Goal: Task Accomplishment & Management: Complete application form

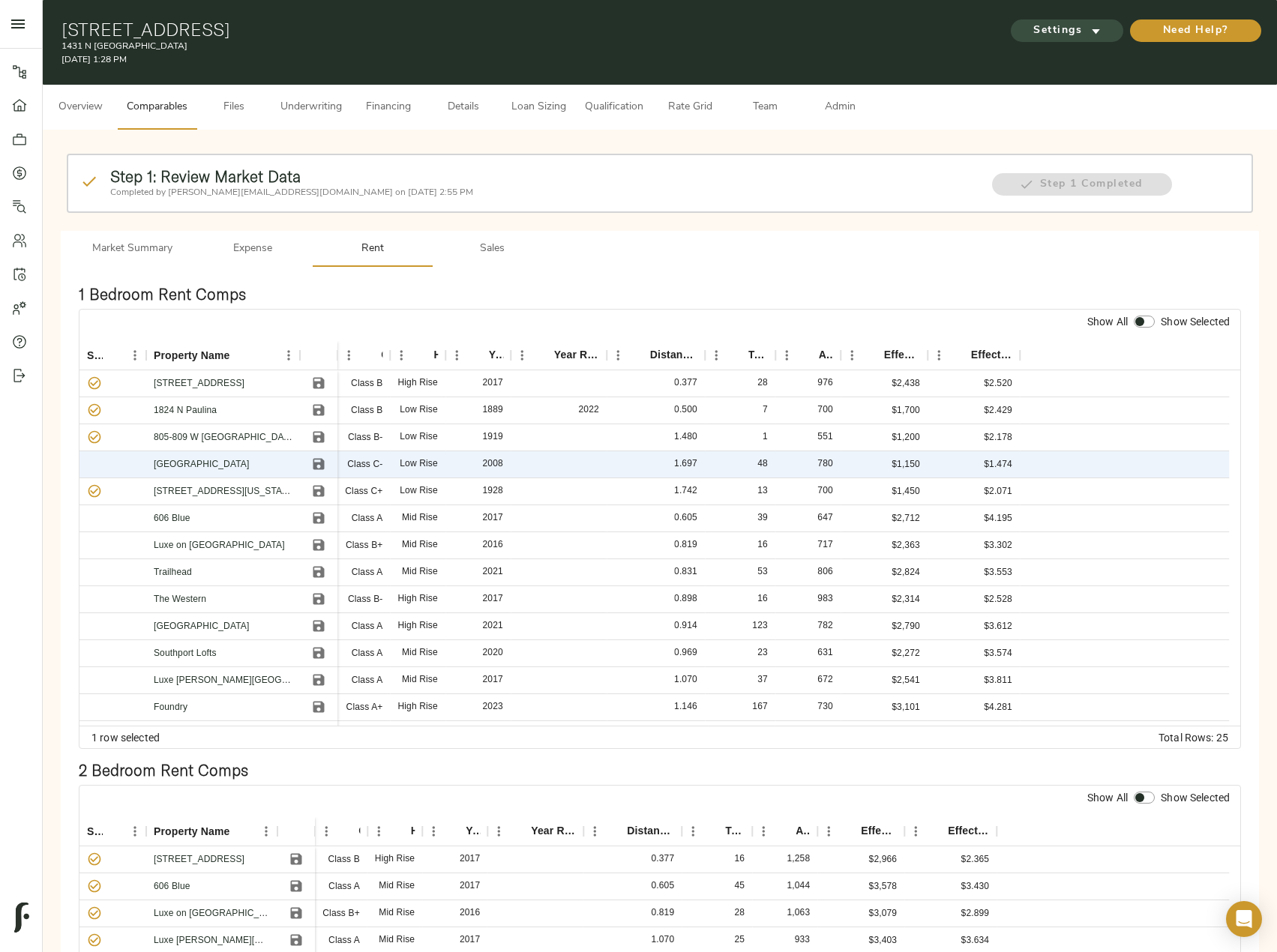
click at [1067, 24] on span "Settings" at bounding box center [1067, 31] width 82 height 19
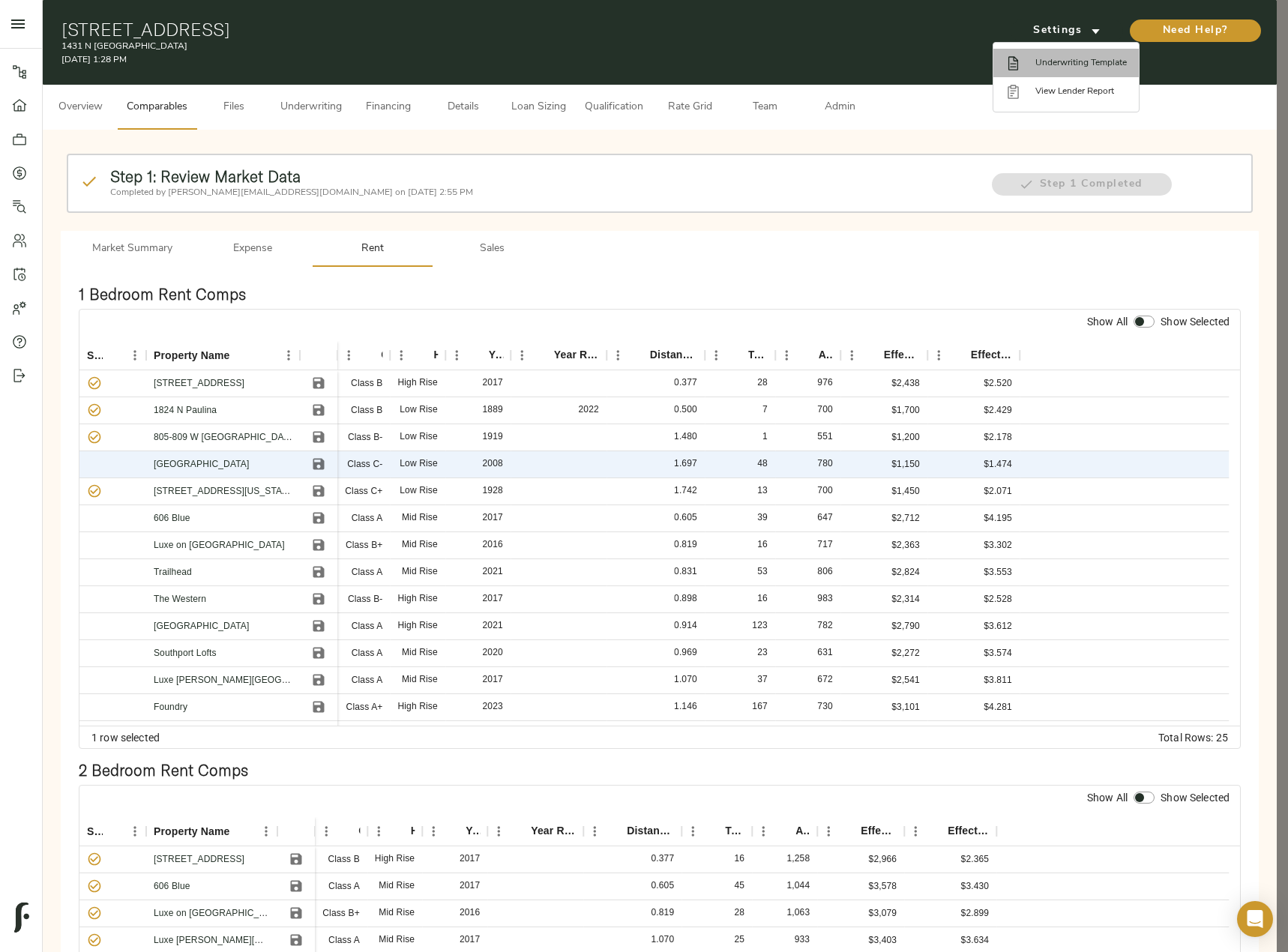
click at [1071, 55] on li "Underwriting Template" at bounding box center [1065, 63] width 145 height 29
click at [285, 116] on div at bounding box center [644, 476] width 1288 height 952
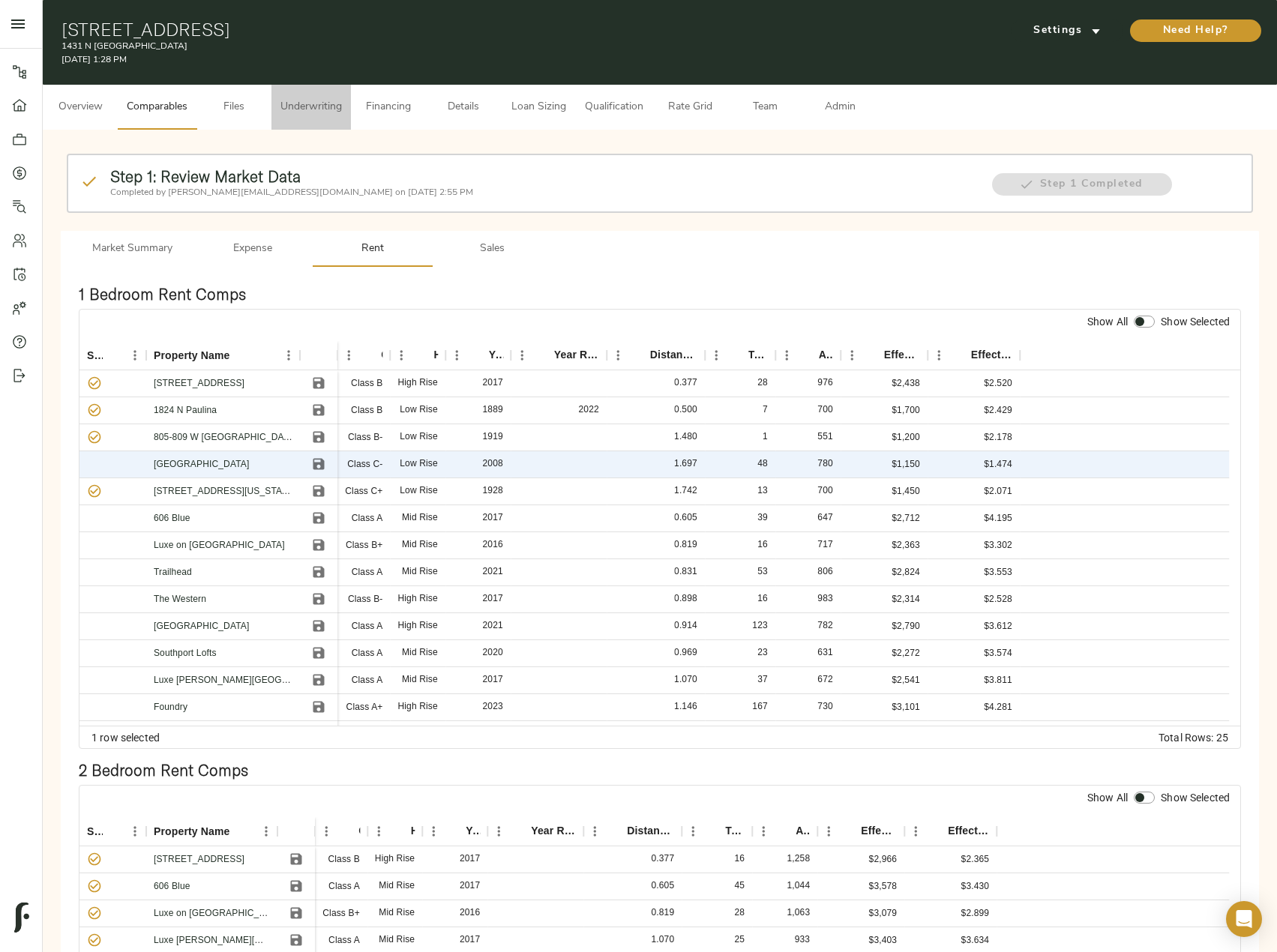
click at [296, 114] on span "Underwriting" at bounding box center [311, 107] width 61 height 19
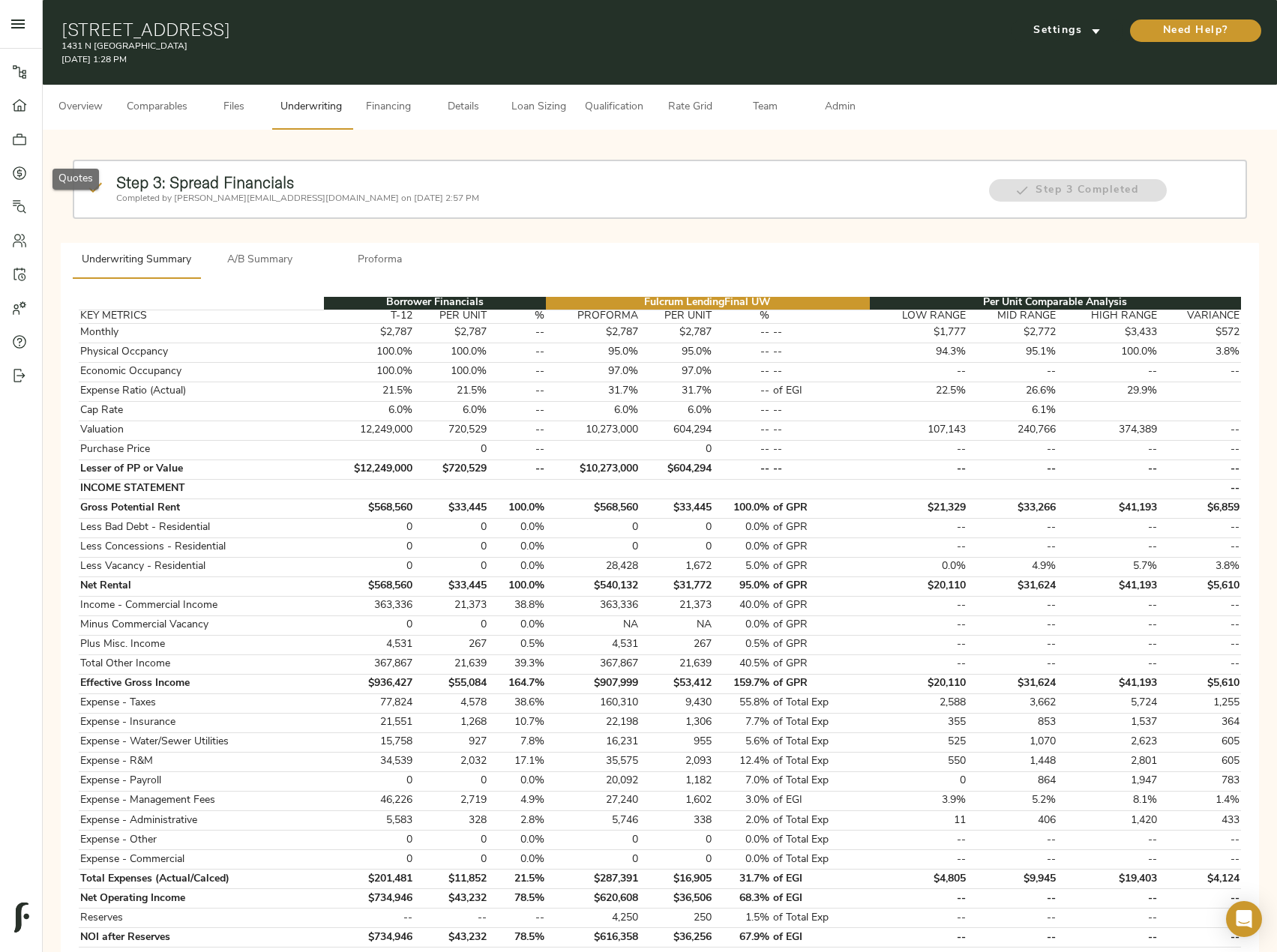
click at [23, 166] on icon at bounding box center [19, 173] width 15 height 15
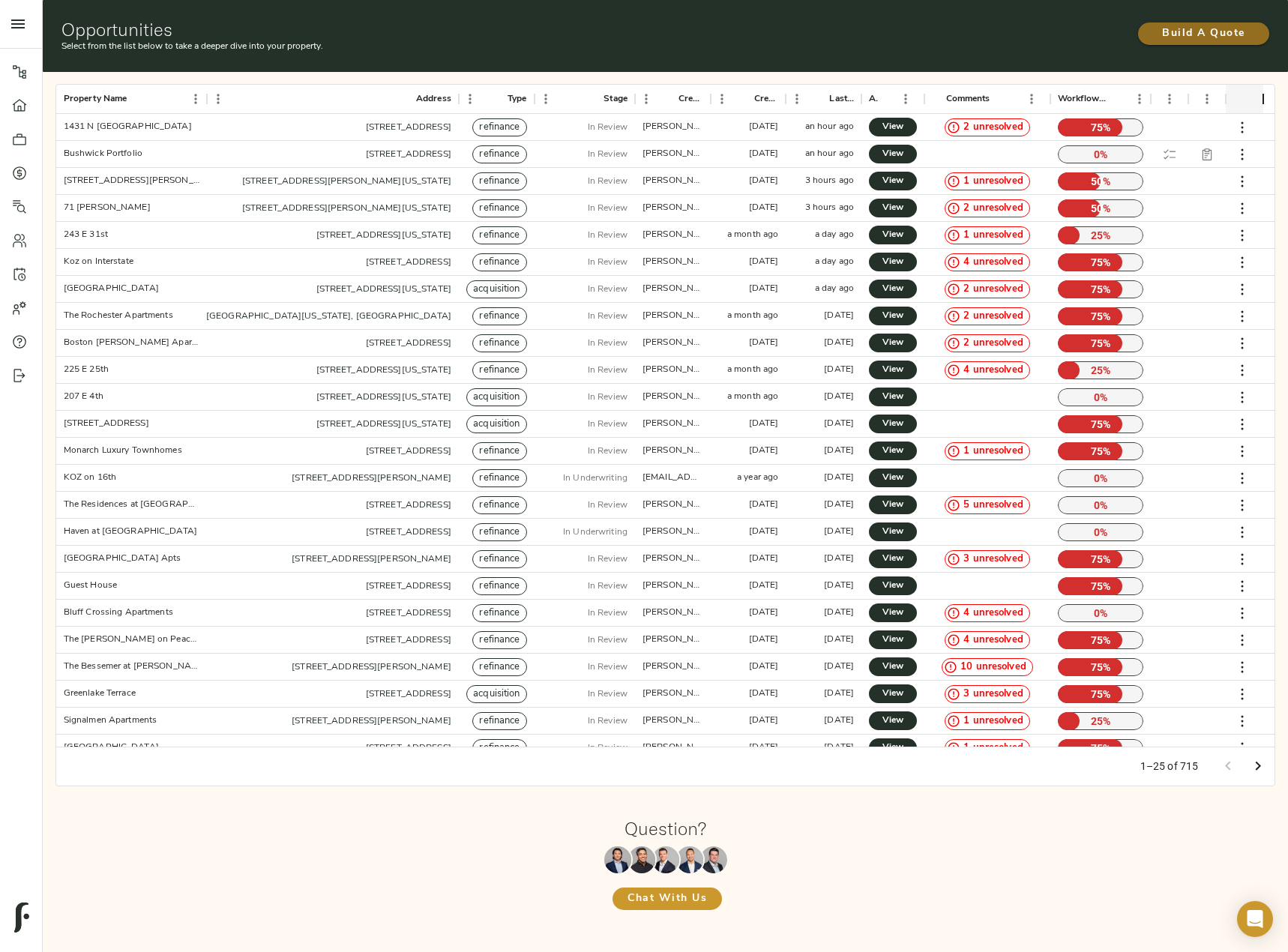
click at [1210, 33] on span "Build A Quote" at bounding box center [1203, 33] width 101 height 19
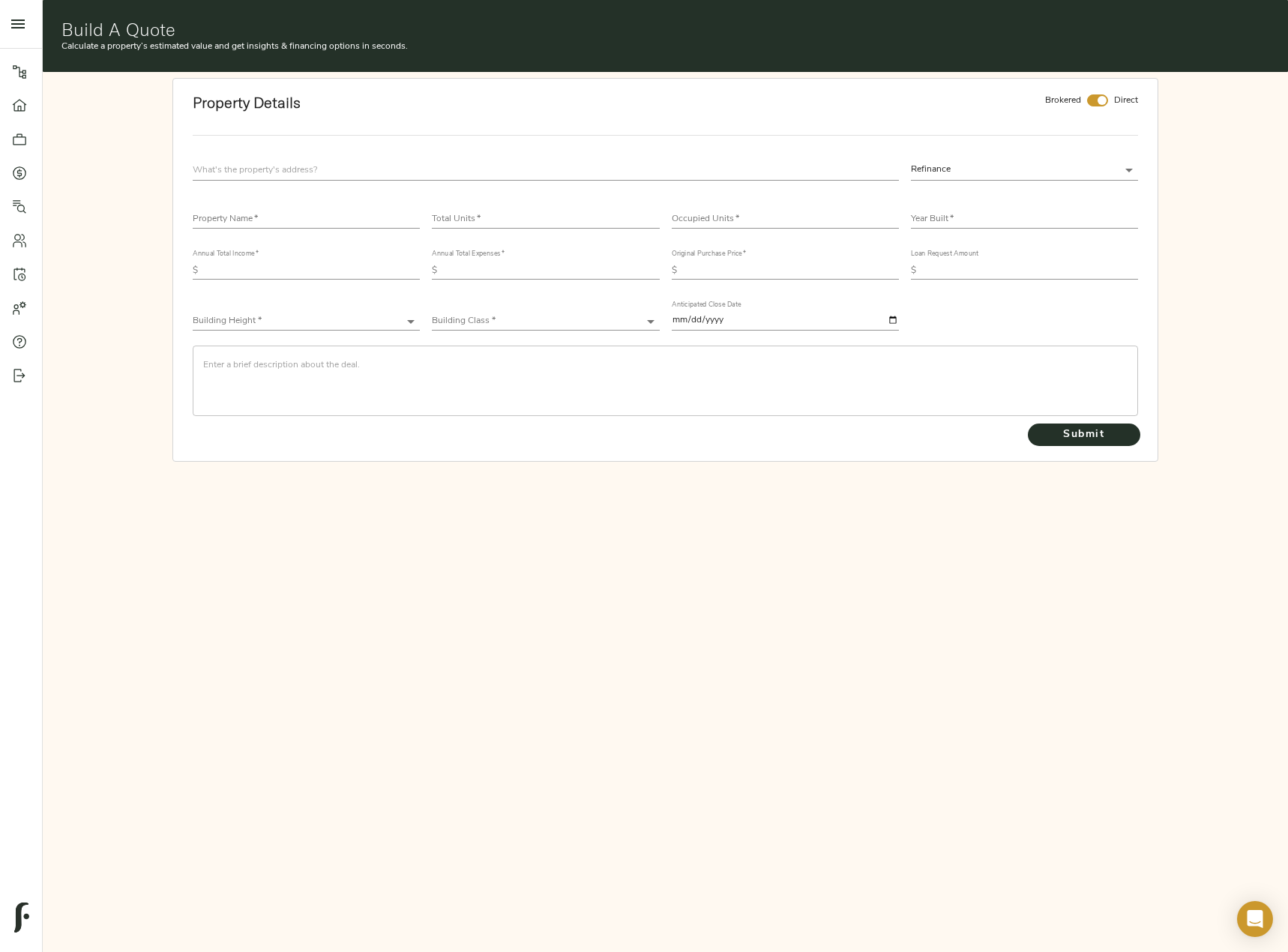
click at [297, 219] on input "text" at bounding box center [306, 220] width 227 height 18
paste input "[GEOGRAPHIC_DATA]"
type input "[GEOGRAPHIC_DATA]"
click at [312, 166] on input "text" at bounding box center [545, 169] width 706 height 20
paste input "848 Mollison Ave"
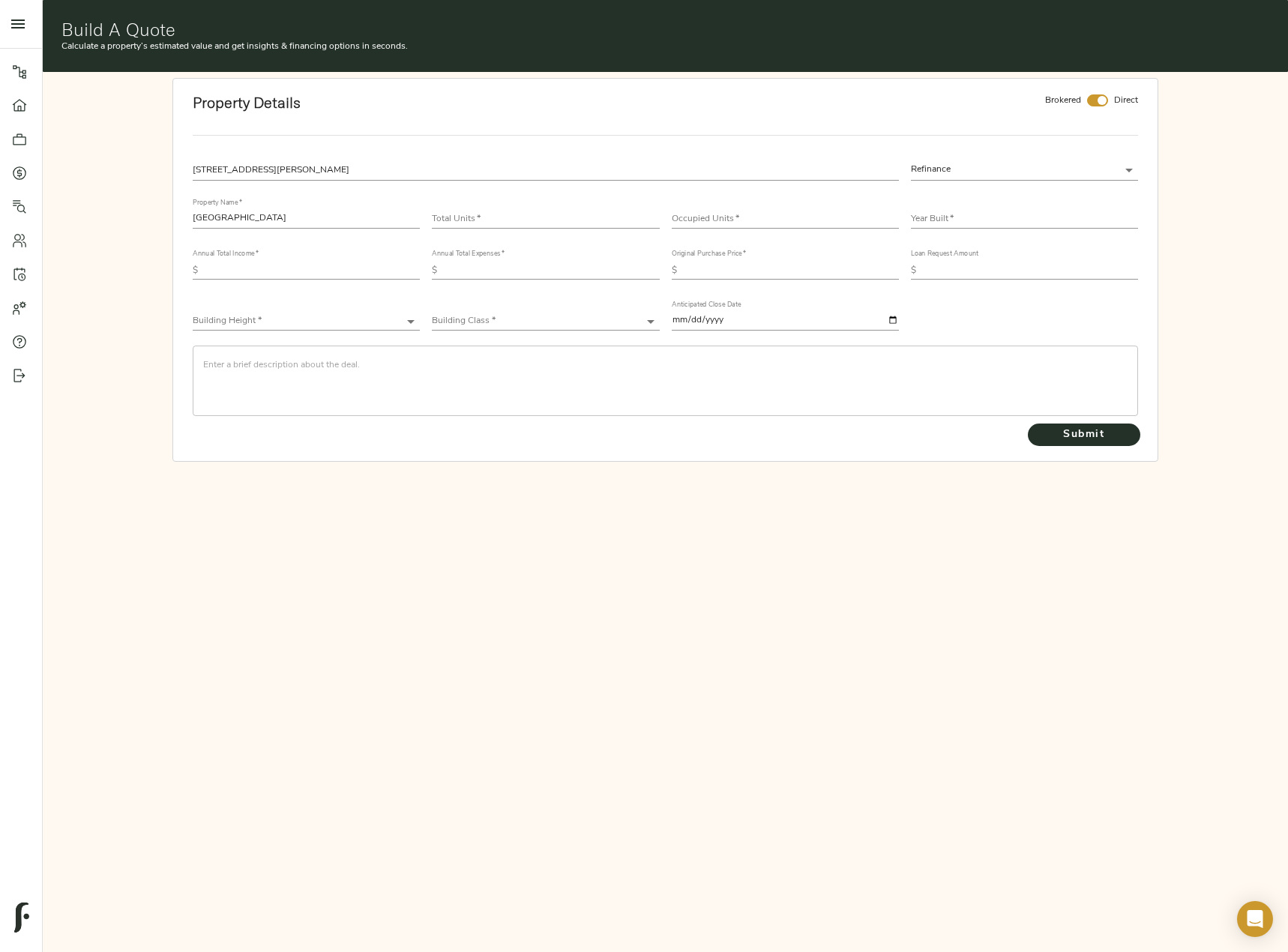
type input "848 N Mollison Ave, El Cajon, CA 92021, USA"
click at [1038, 168] on body "1431 N Milwaukee - 1431 N Milwaukee Ave, Chicago, IL 60622 Pipeline Dashboard P…" at bounding box center [644, 553] width 1288 height 1105
click at [958, 194] on li "Acquisition" at bounding box center [1024, 192] width 227 height 23
type input "acquisition"
click at [1091, 99] on input "checkbox" at bounding box center [1101, 100] width 36 height 12
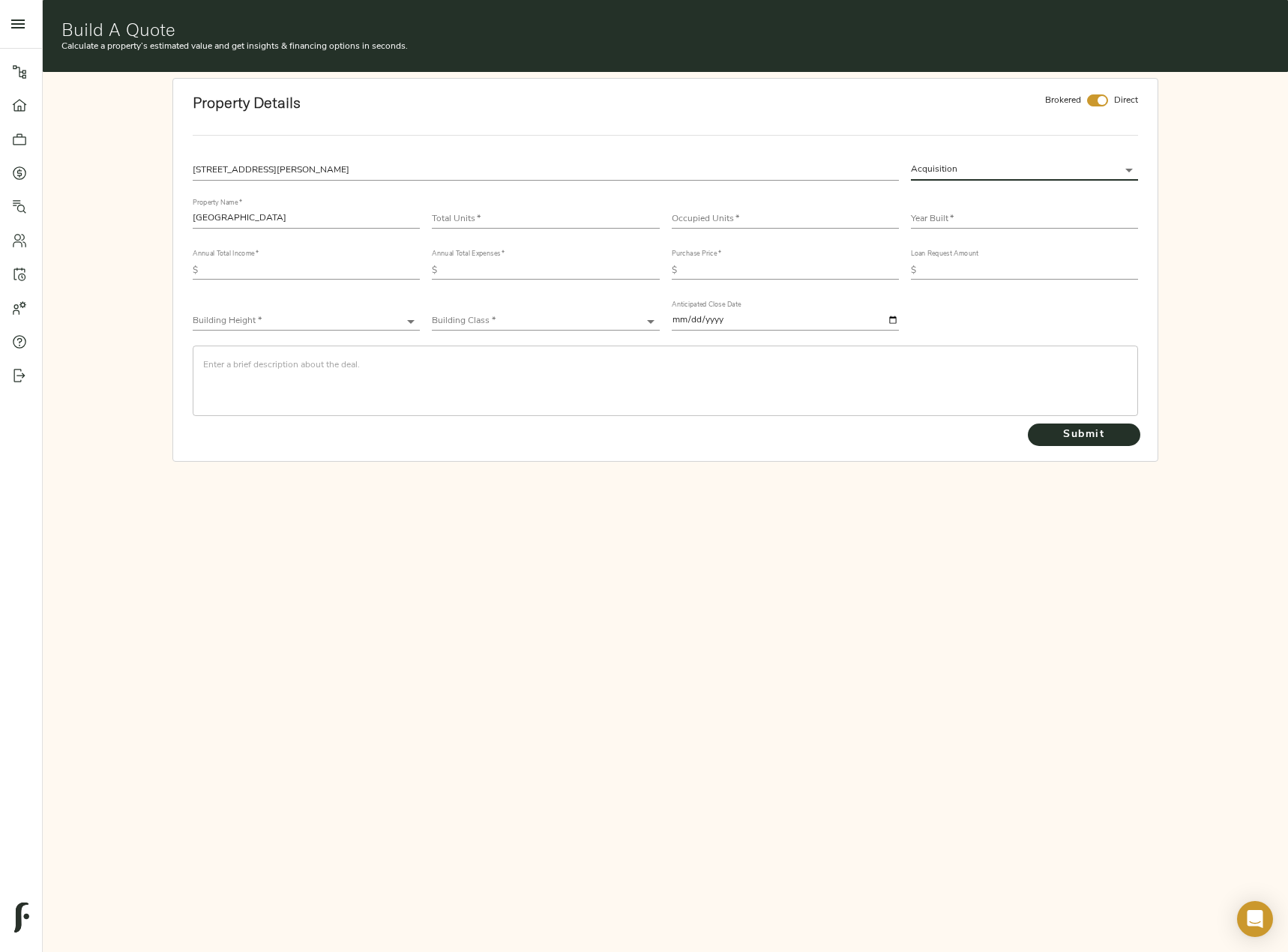
checkbox input "false"
click at [527, 214] on input "number" at bounding box center [545, 220] width 227 height 18
type input "102"
click at [758, 215] on input "number" at bounding box center [785, 220] width 227 height 18
type input "94"
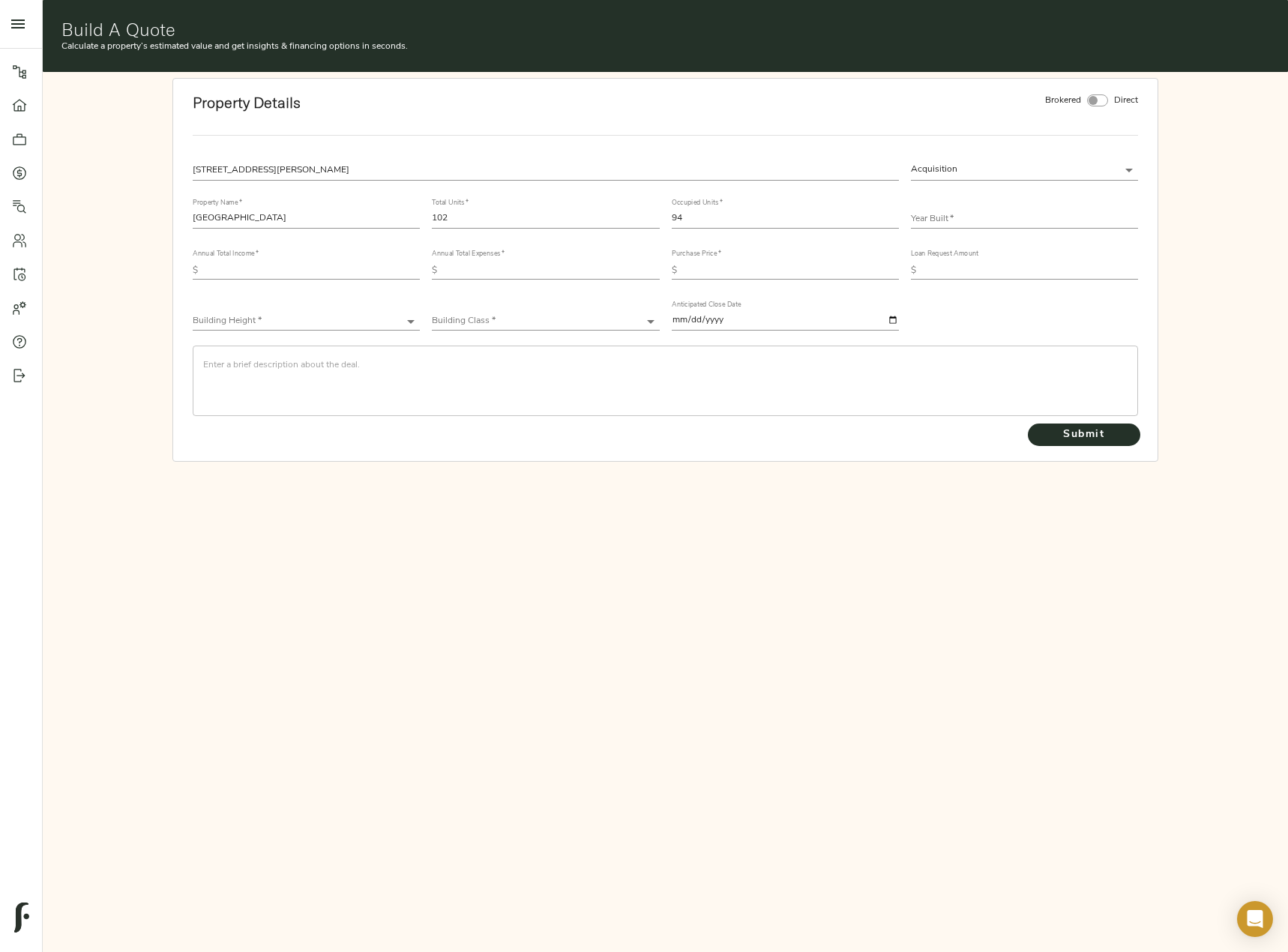
click at [1018, 206] on div "Year Built   *" at bounding box center [1024, 213] width 227 height 30
click at [1000, 215] on input "text" at bounding box center [1024, 220] width 227 height 18
type input "1976"
click at [261, 269] on input "text" at bounding box center [311, 270] width 215 height 18
paste input "2,562,886"
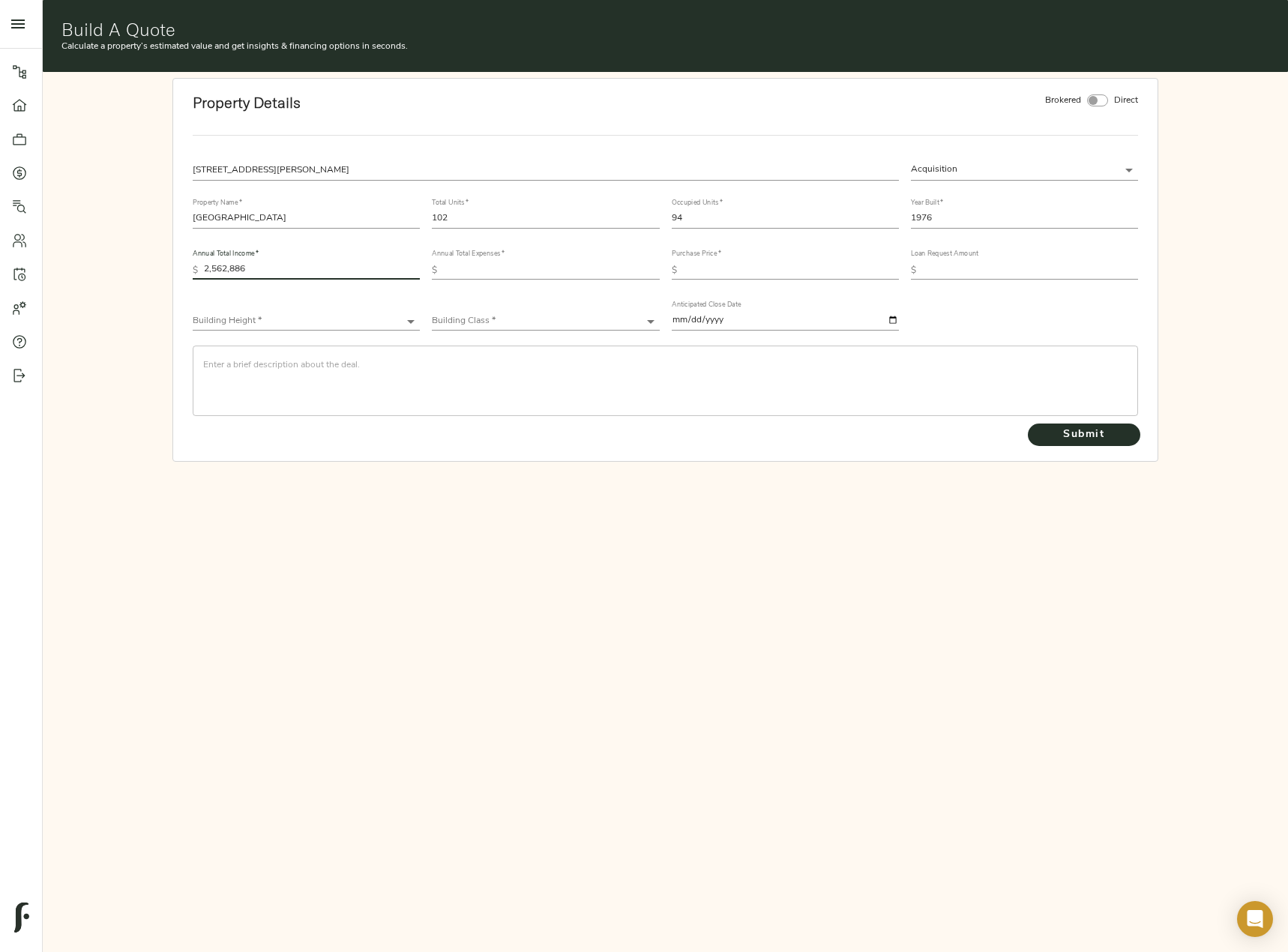
type input "2,562,886"
click at [525, 267] on input "text" at bounding box center [550, 270] width 215 height 18
paste input "1,072,024"
type input "1,072,024"
click at [781, 270] on input "text" at bounding box center [790, 270] width 215 height 18
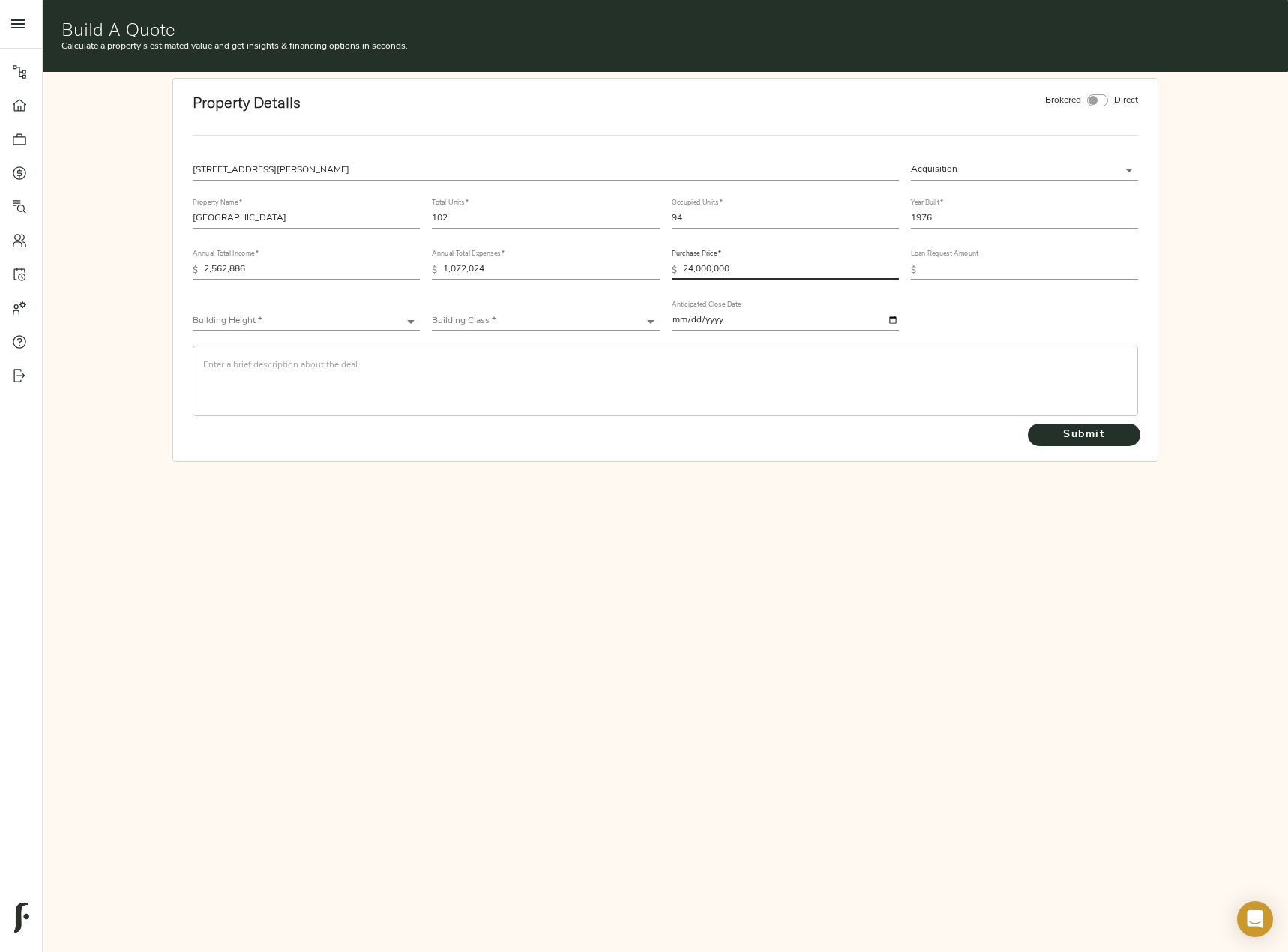
type input "24,000,000"
click at [1000, 270] on input "text" at bounding box center [1029, 270] width 215 height 18
type input "15,600,000"
click at [330, 314] on body "1431 N Milwaukee - 1431 N Milwaukee Ave, Chicago, IL 60622 Pipeline Dashboard P…" at bounding box center [644, 553] width 1288 height 1105
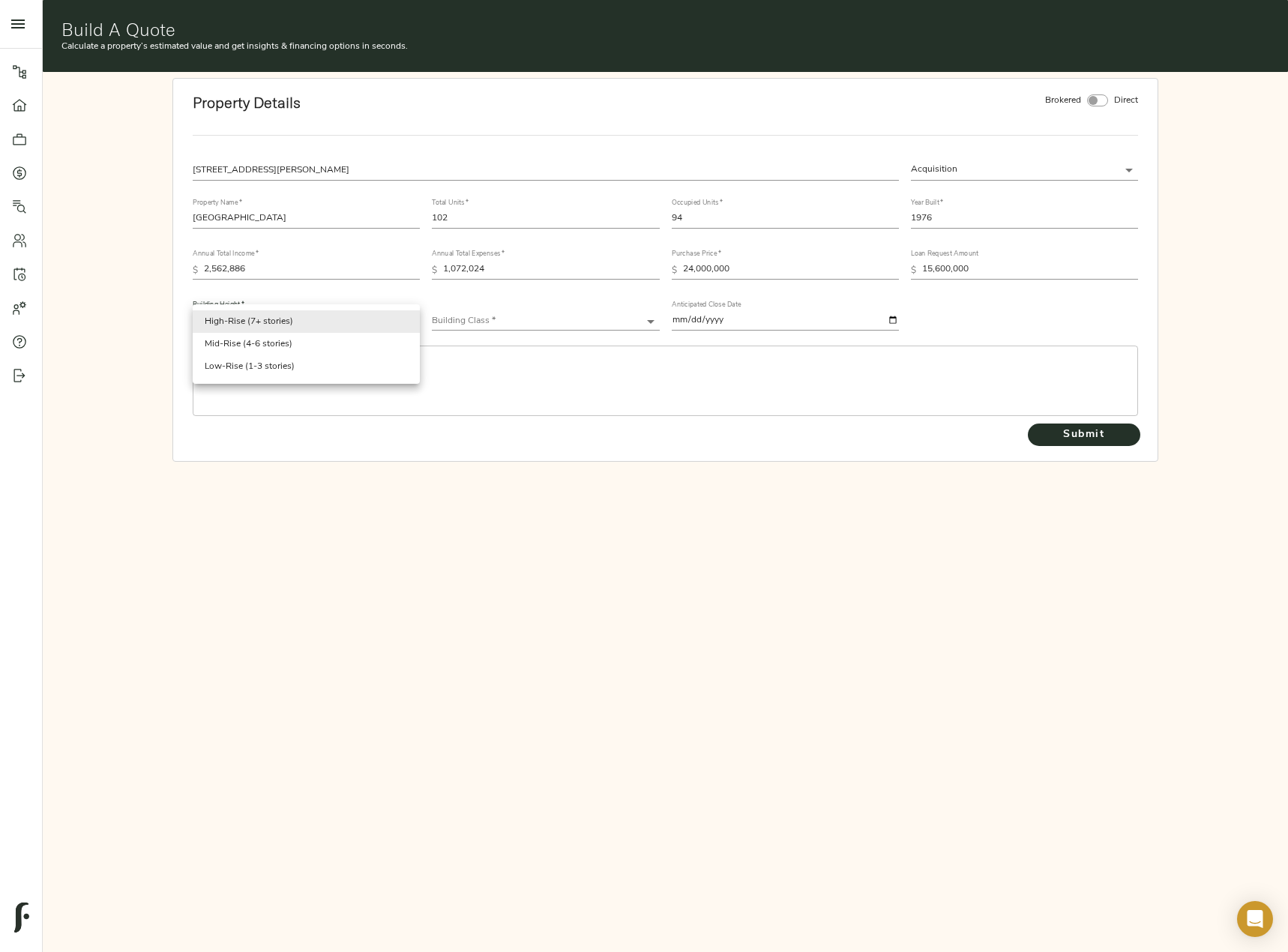
click at [307, 370] on li "Low-Rise (1-3 stories)" at bounding box center [306, 366] width 227 height 23
type input "Low-Rise"
click at [509, 320] on body "1431 N Milwaukee - 1431 N Milwaukee Ave, Chicago, IL 60622 Pipeline Dashboard P…" at bounding box center [644, 553] width 1288 height 1105
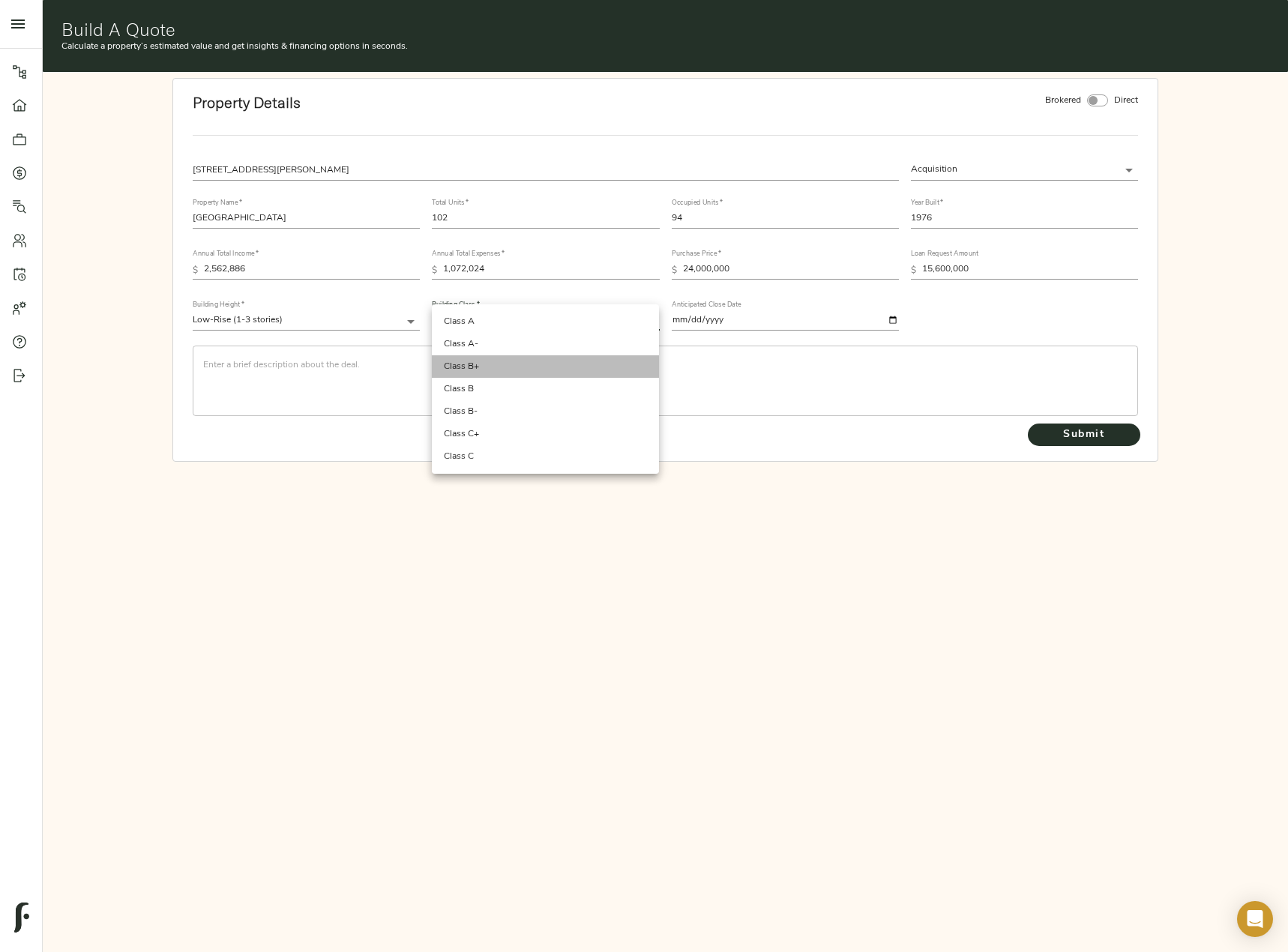
click at [525, 371] on li "Class B+" at bounding box center [545, 366] width 227 height 23
type input "Class B+"
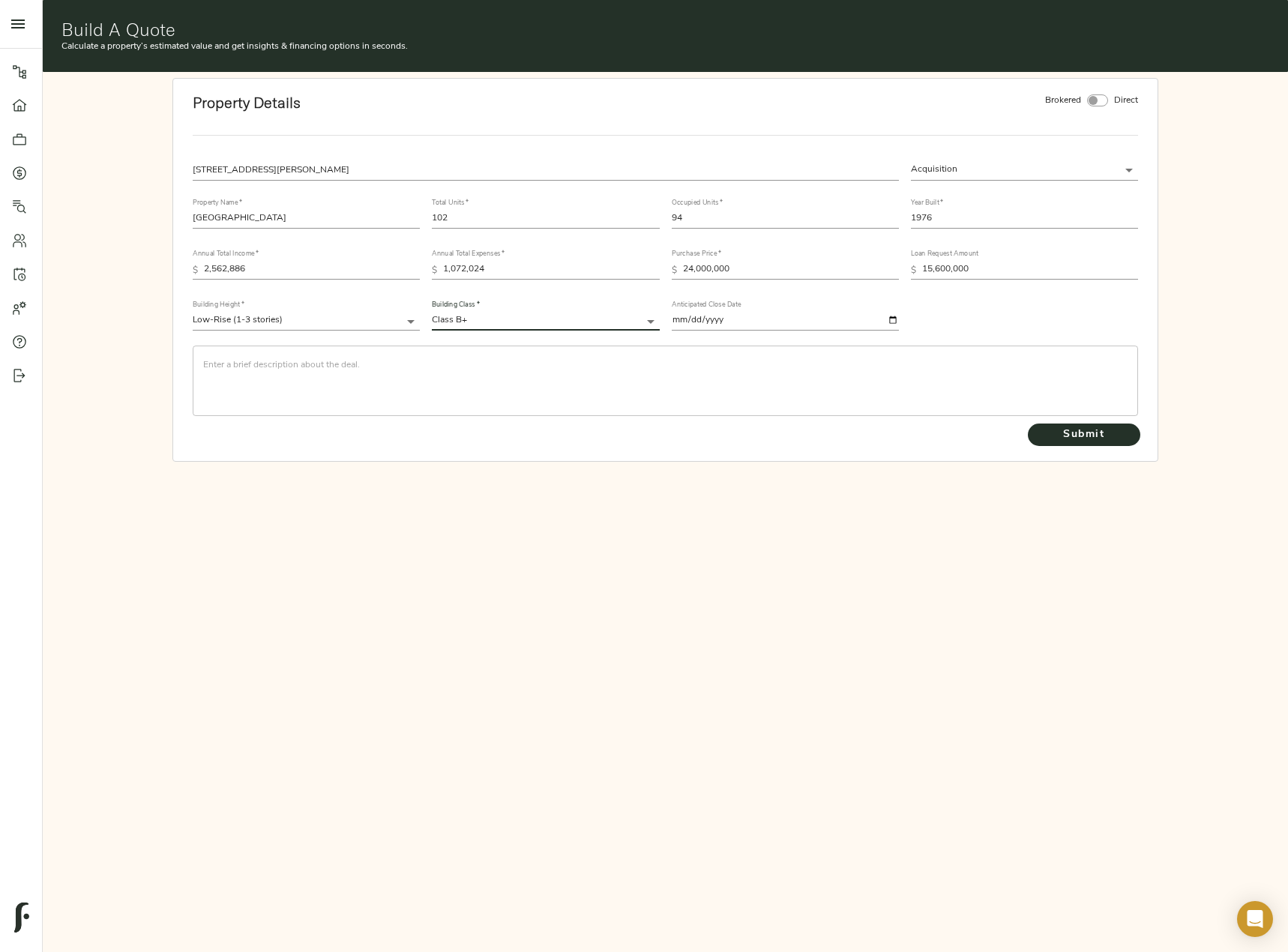
click at [328, 367] on textarea at bounding box center [664, 380] width 924 height 42
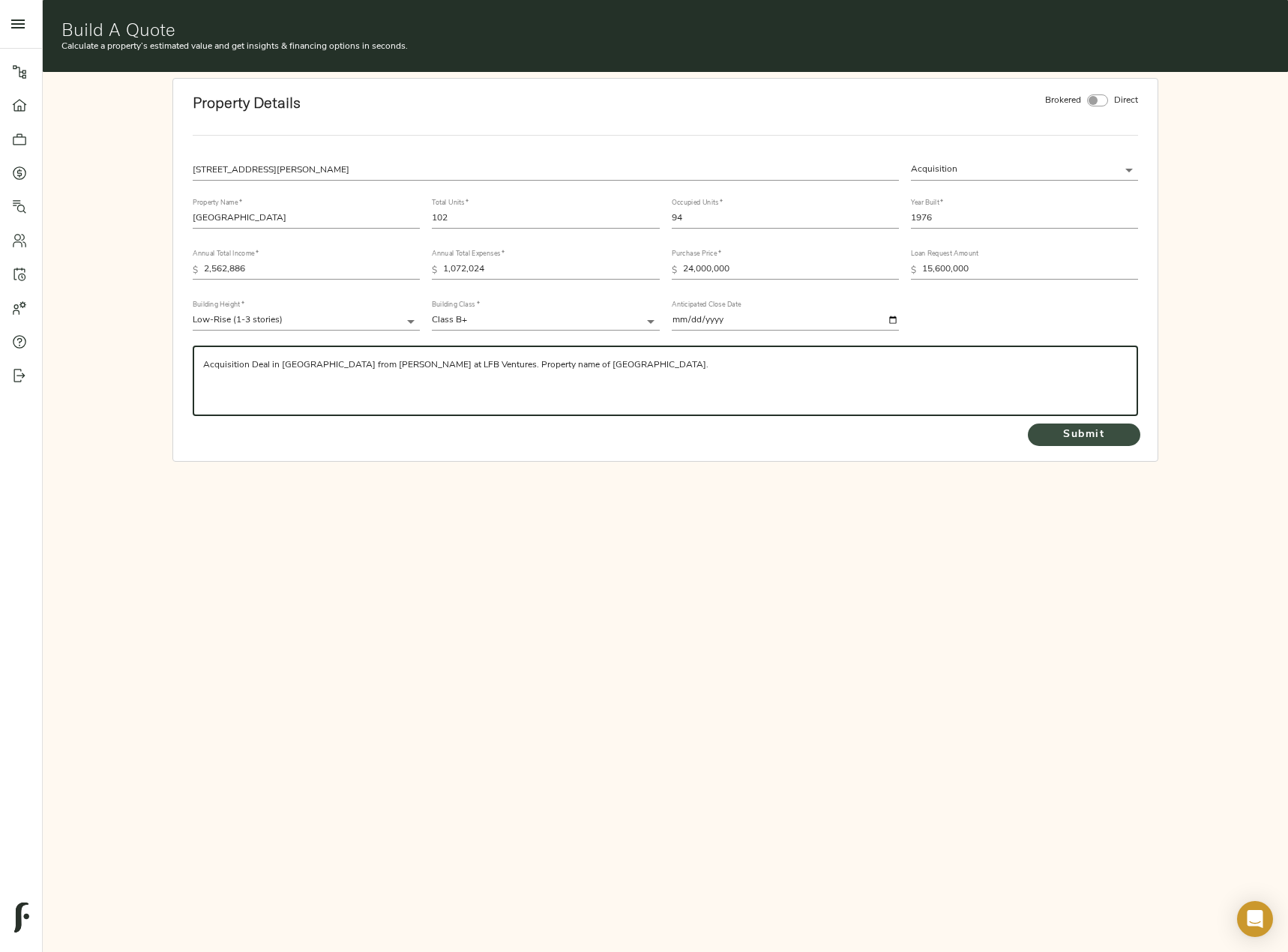
type textarea "Acquisition Deal in San Diego from Rory O'Connor at LFB Ventures. Property name…"
click at [1093, 438] on span "Submit" at bounding box center [1083, 435] width 82 height 19
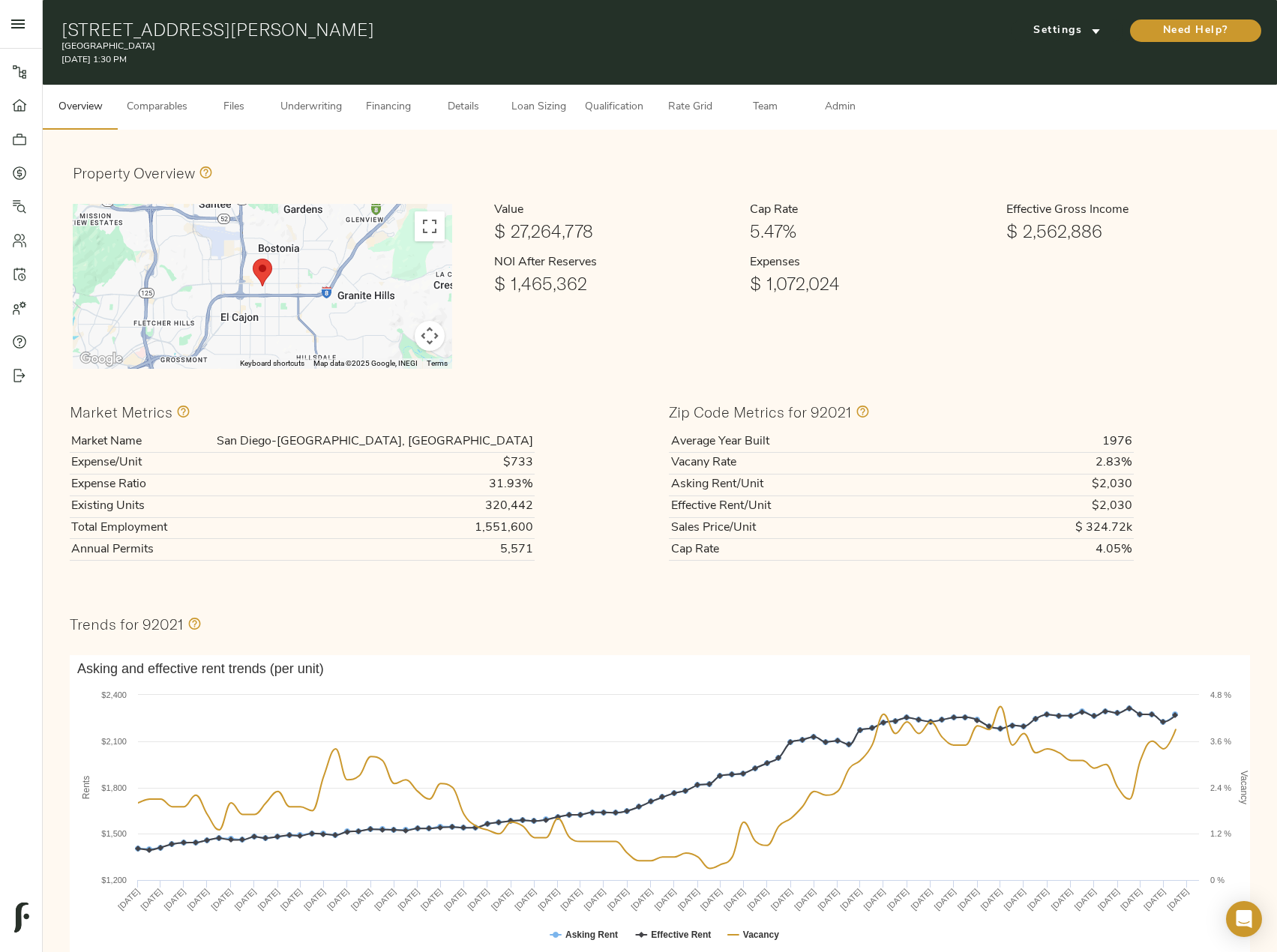
click at [152, 105] on span "Comparables" at bounding box center [157, 107] width 60 height 19
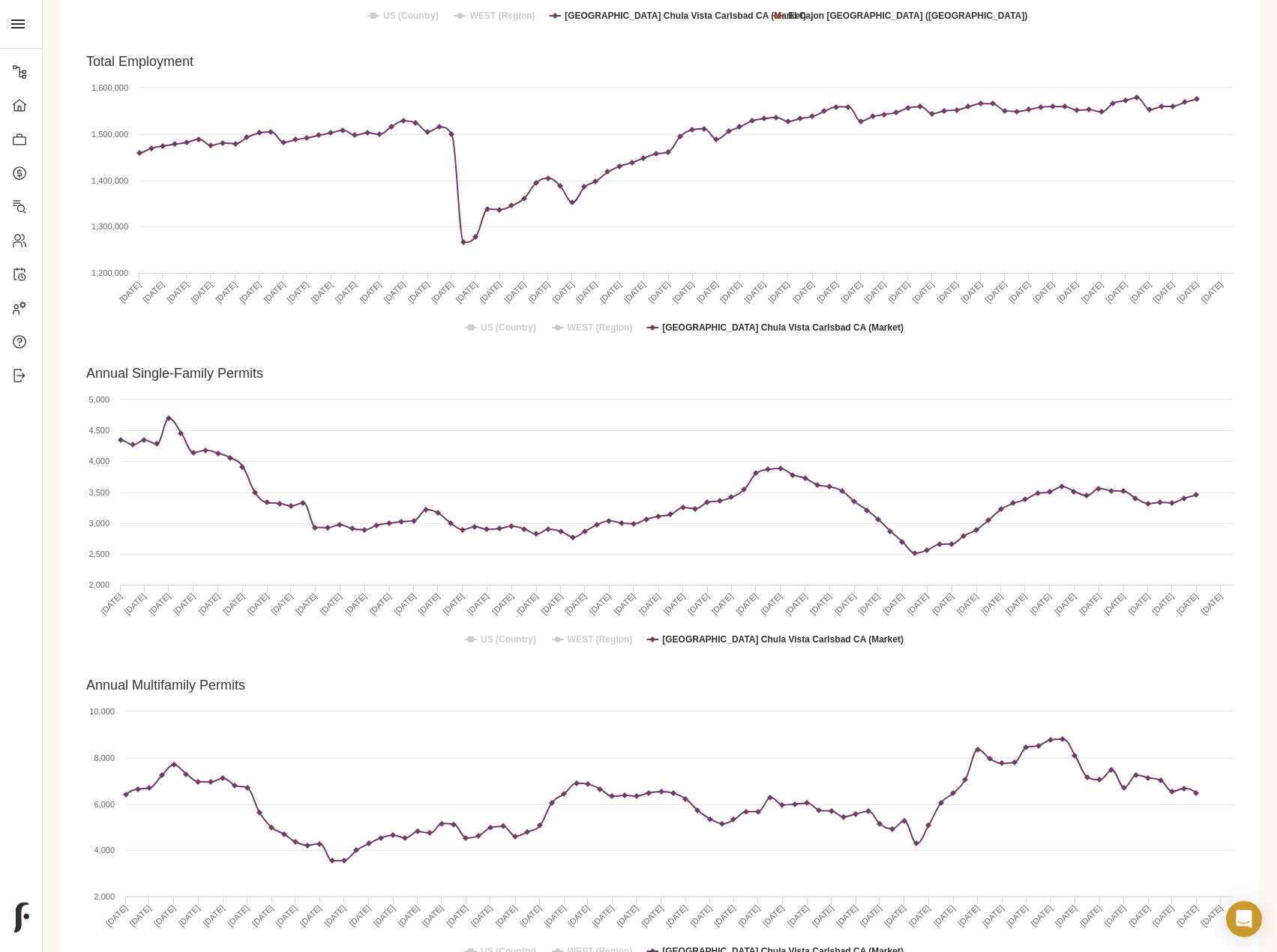
scroll to position [3074, 0]
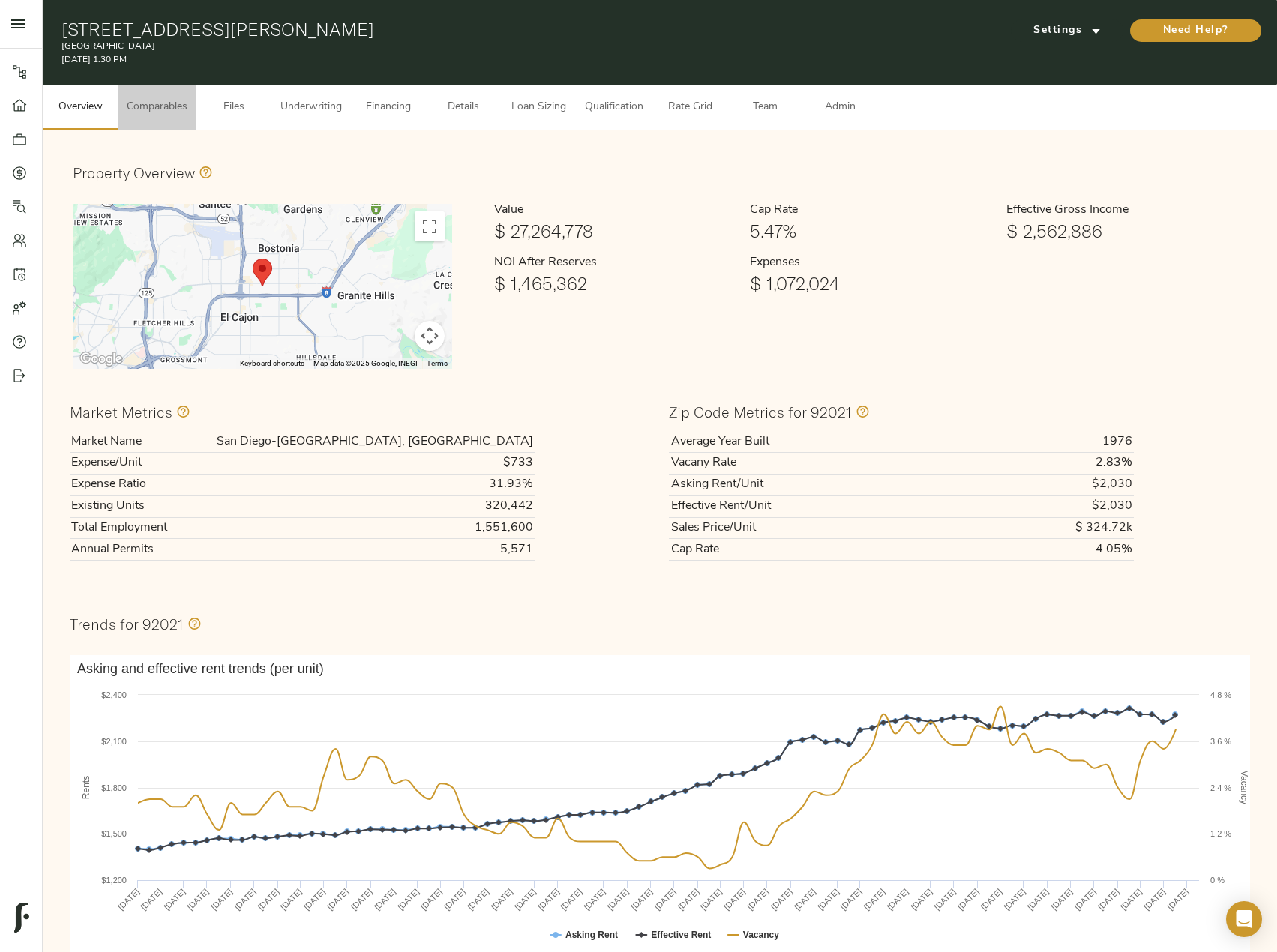
click at [139, 111] on span "Comparables" at bounding box center [157, 107] width 60 height 19
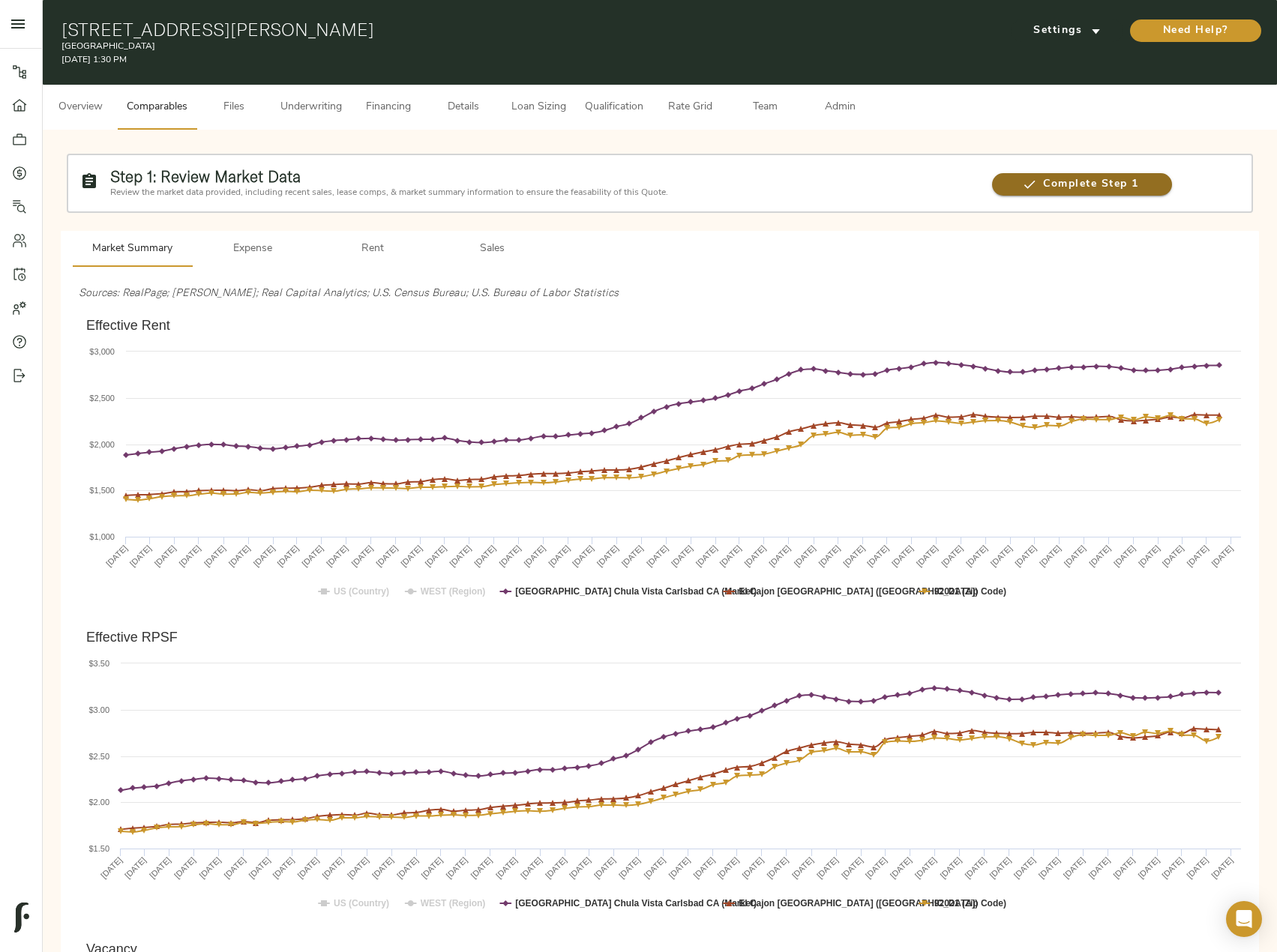
click at [1039, 183] on span "Complete Step 1" at bounding box center [1081, 185] width 179 height 19
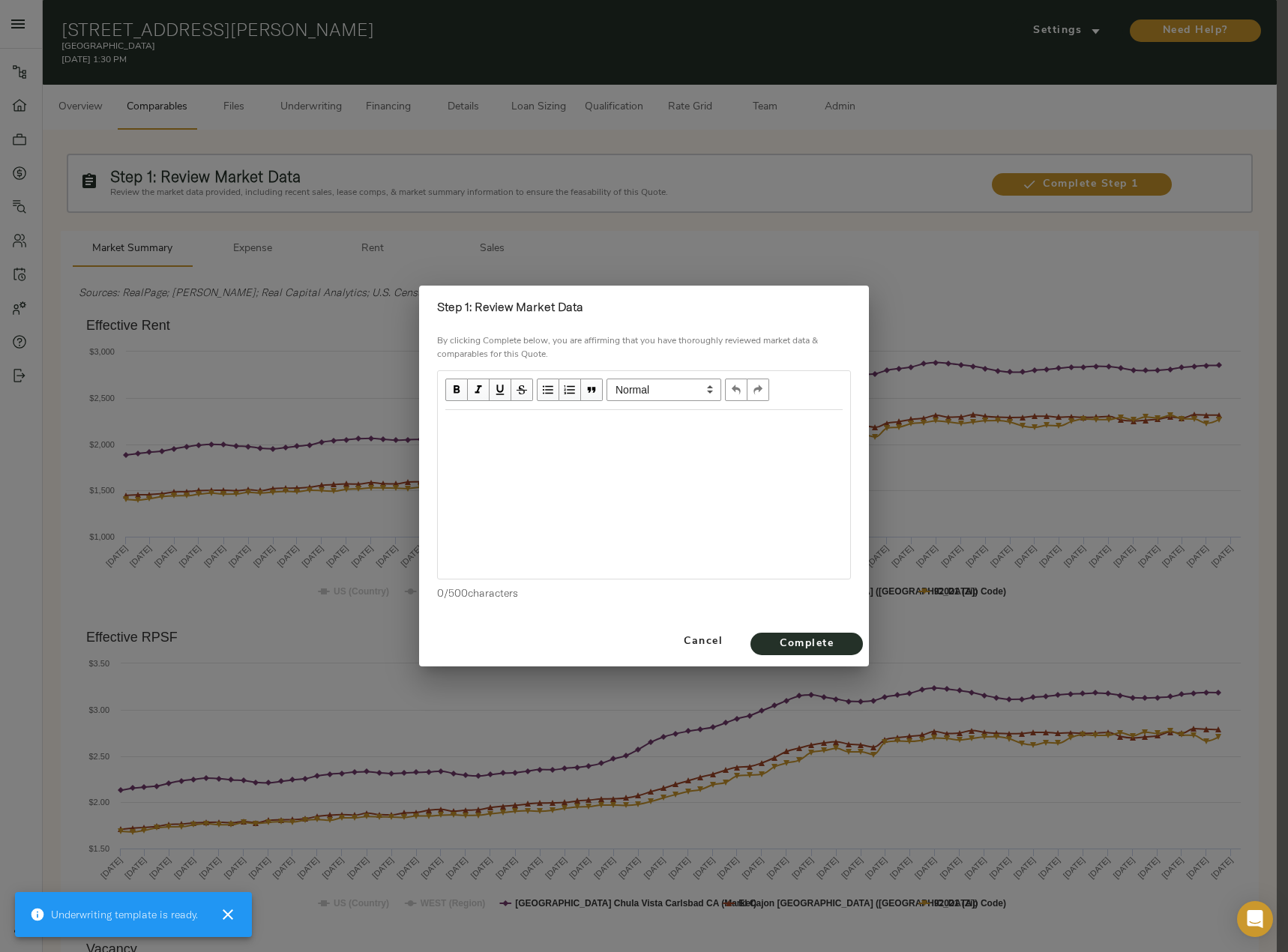
click at [521, 454] on div at bounding box center [644, 494] width 412 height 169
click at [507, 426] on div "Edit text" at bounding box center [644, 426] width 397 height 17
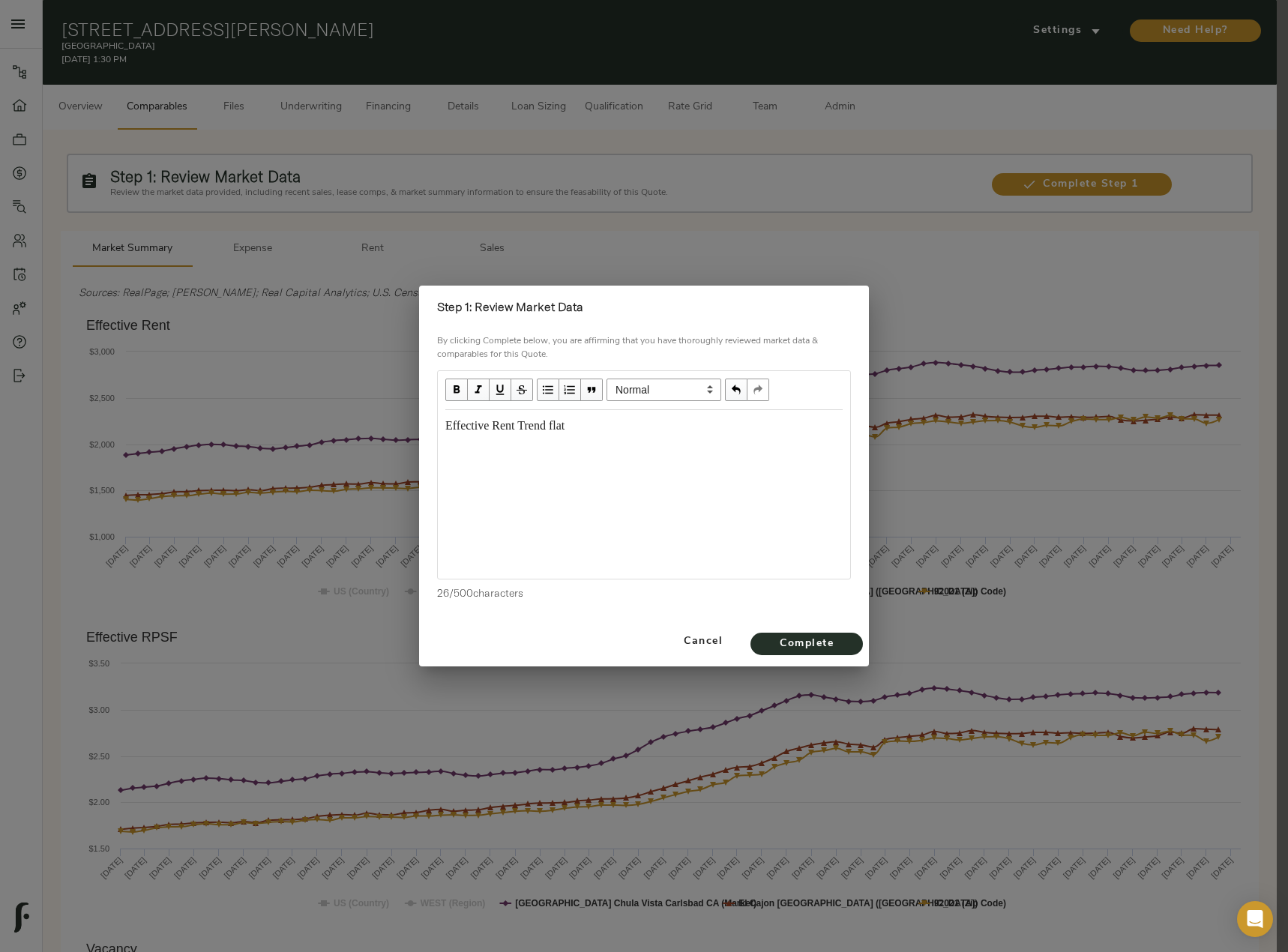
click at [592, 434] on div "Effective Rent Trend flat" at bounding box center [644, 426] width 397 height 17
click at [612, 422] on span "Effective Rent Trend flat from july 2024" at bounding box center [539, 426] width 187 height 13
click at [679, 426] on div "Effective Rent Trend flat from July 2024" at bounding box center [644, 426] width 397 height 17
click at [725, 442] on div "Effective Rent Trend flat from July 2024. Vacancy" at bounding box center [644, 426] width 411 height 31
click at [543, 436] on div "Effective Rent Trend flat from July 2024. Vacancy in market of 4.0%. Submarket …" at bounding box center [644, 435] width 397 height 34
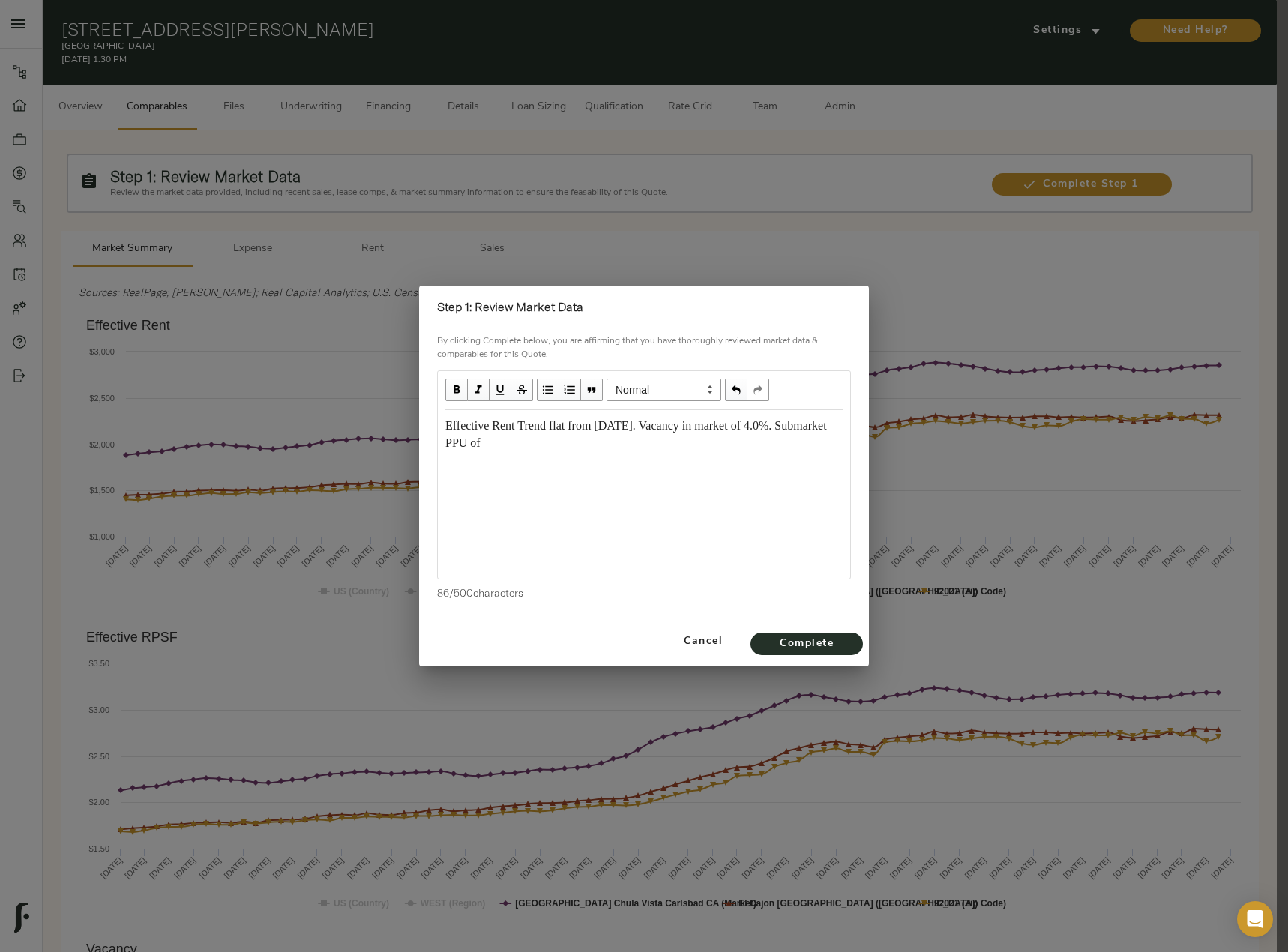
click at [545, 438] on span "Effective Rent Trend flat from July 2024. Vacancy in market of 4.0%. Submarket …" at bounding box center [637, 434] width 385 height 30
click at [604, 442] on div "Effective Rent Trend flat from July 2024. Vacancy in market of 4.0%. Submarket …" at bounding box center [644, 435] width 397 height 34
click at [603, 443] on div "Effective Rent Trend flat from July 2024. Vacancy in market of 4.0%. Submarket …" at bounding box center [644, 435] width 397 height 34
click at [829, 647] on span "Complete" at bounding box center [806, 644] width 82 height 19
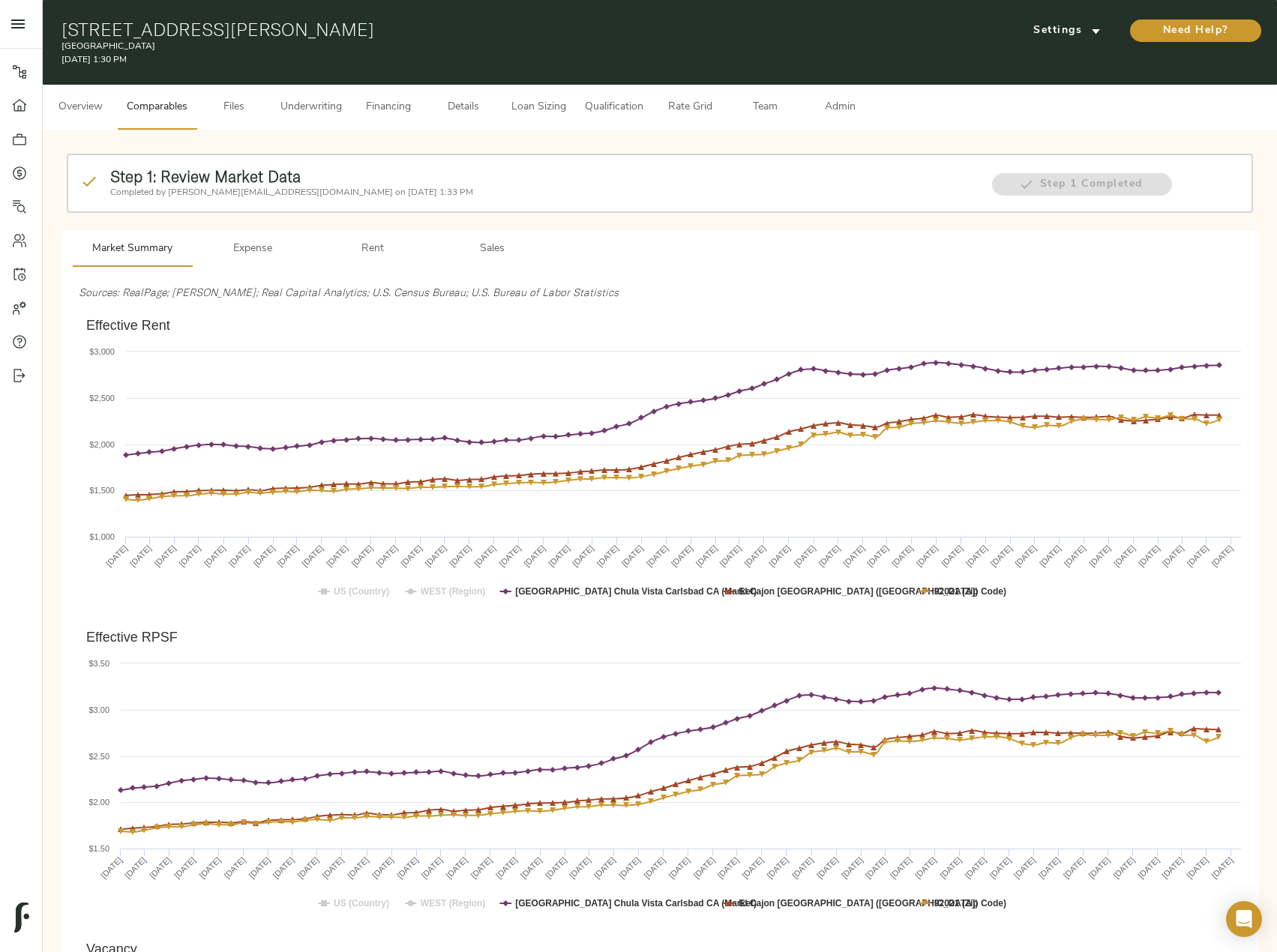
click at [243, 109] on span "Files" at bounding box center [234, 107] width 57 height 19
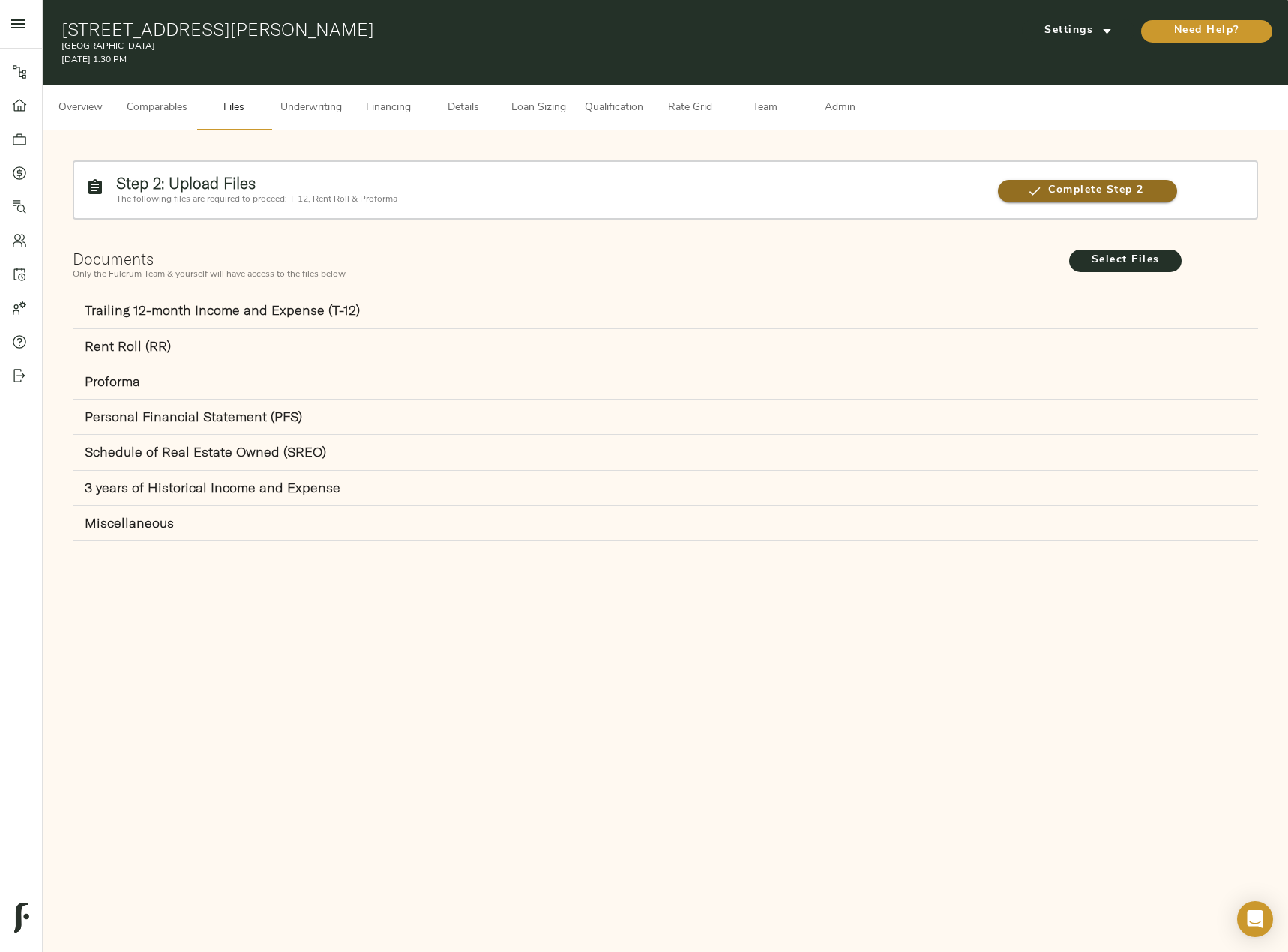
click at [1123, 198] on span "Complete Step 2" at bounding box center [1087, 190] width 179 height 19
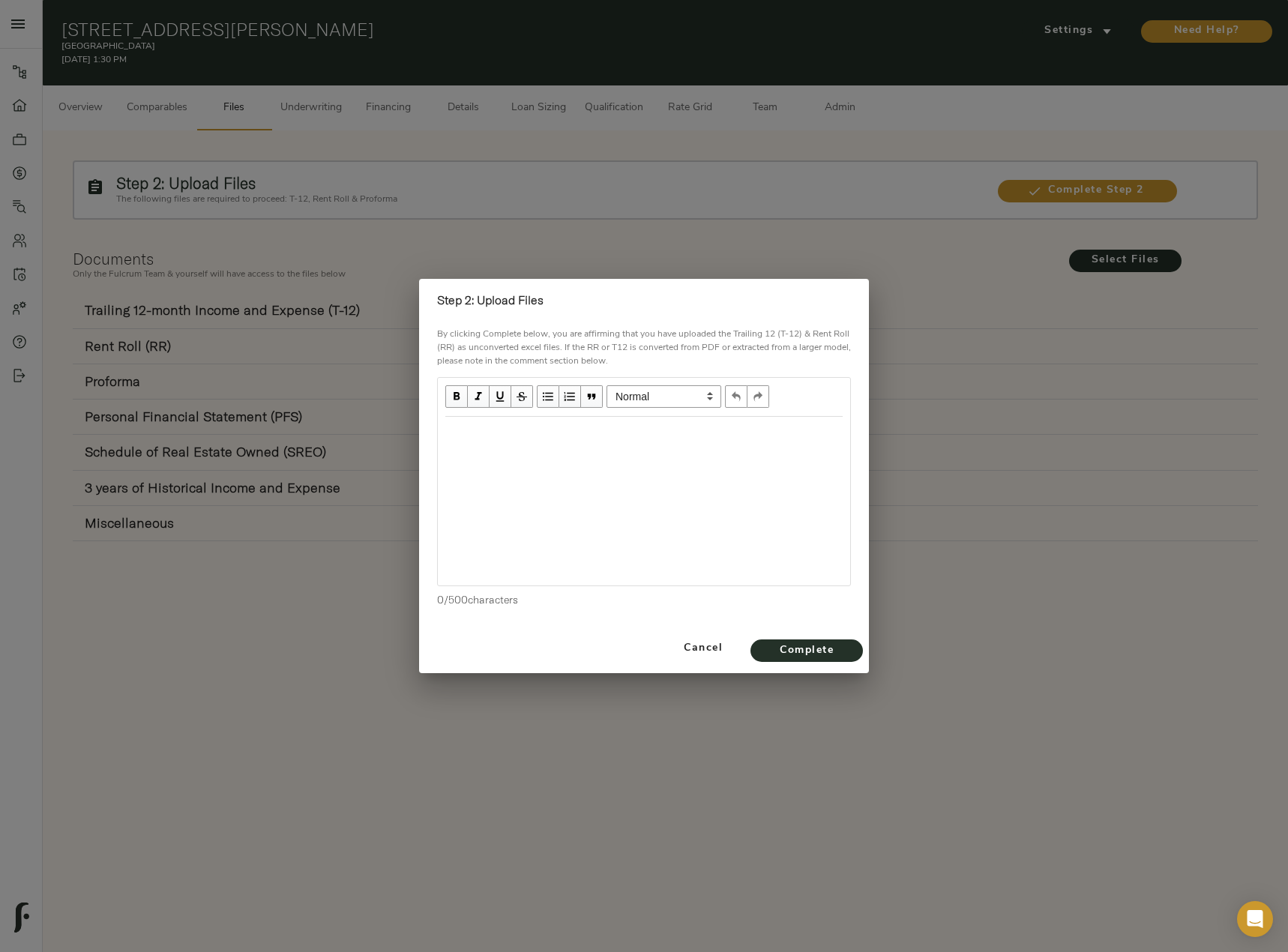
click at [516, 446] on div "Edit text" at bounding box center [644, 433] width 411 height 31
click at [808, 652] on span "Complete" at bounding box center [806, 651] width 82 height 19
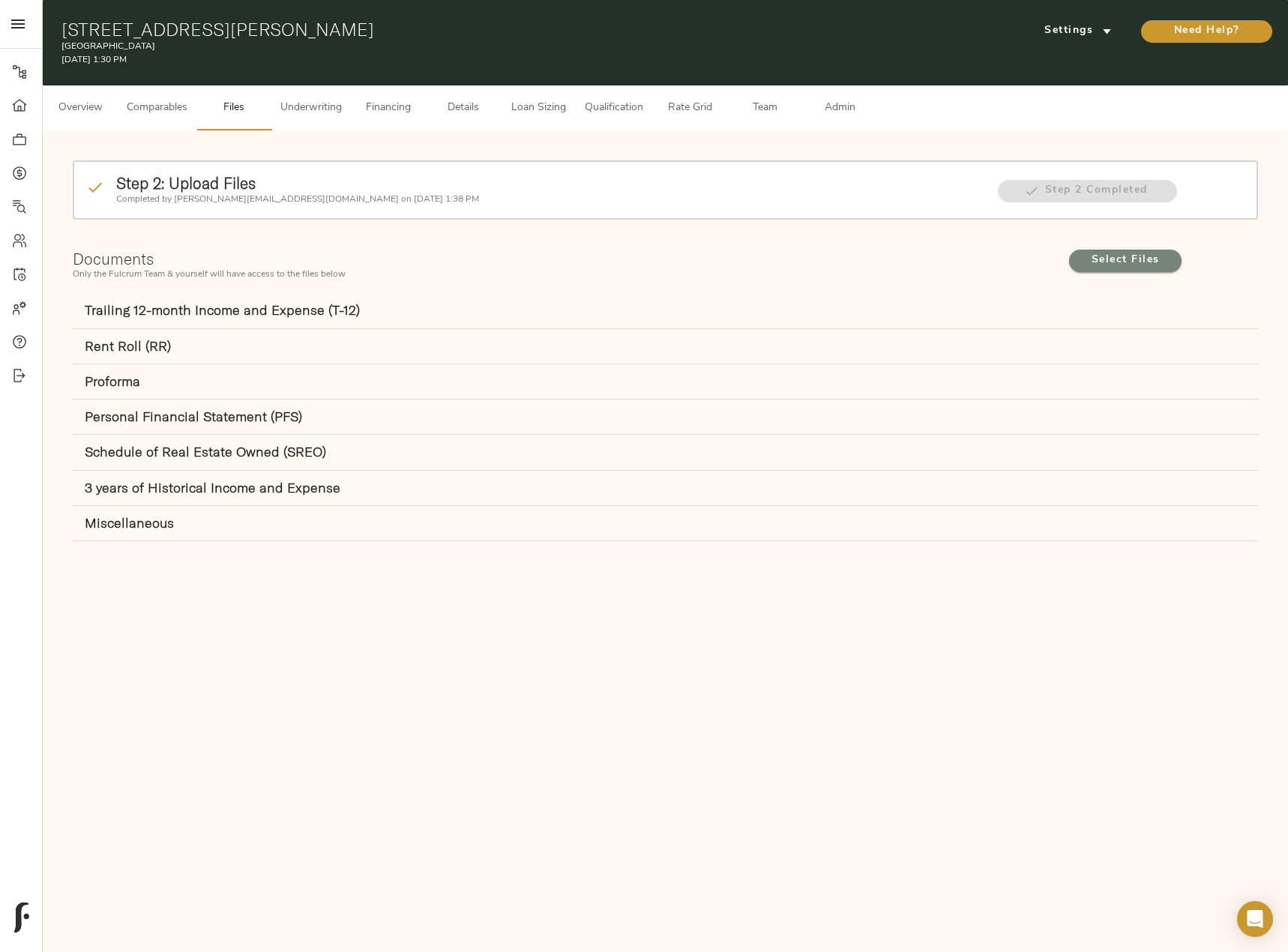
click at [1128, 267] on span "Select Files" at bounding box center [1124, 261] width 82 height 19
click at [0, 0] on input "Select Files" at bounding box center [0, 0] width 0 height 0
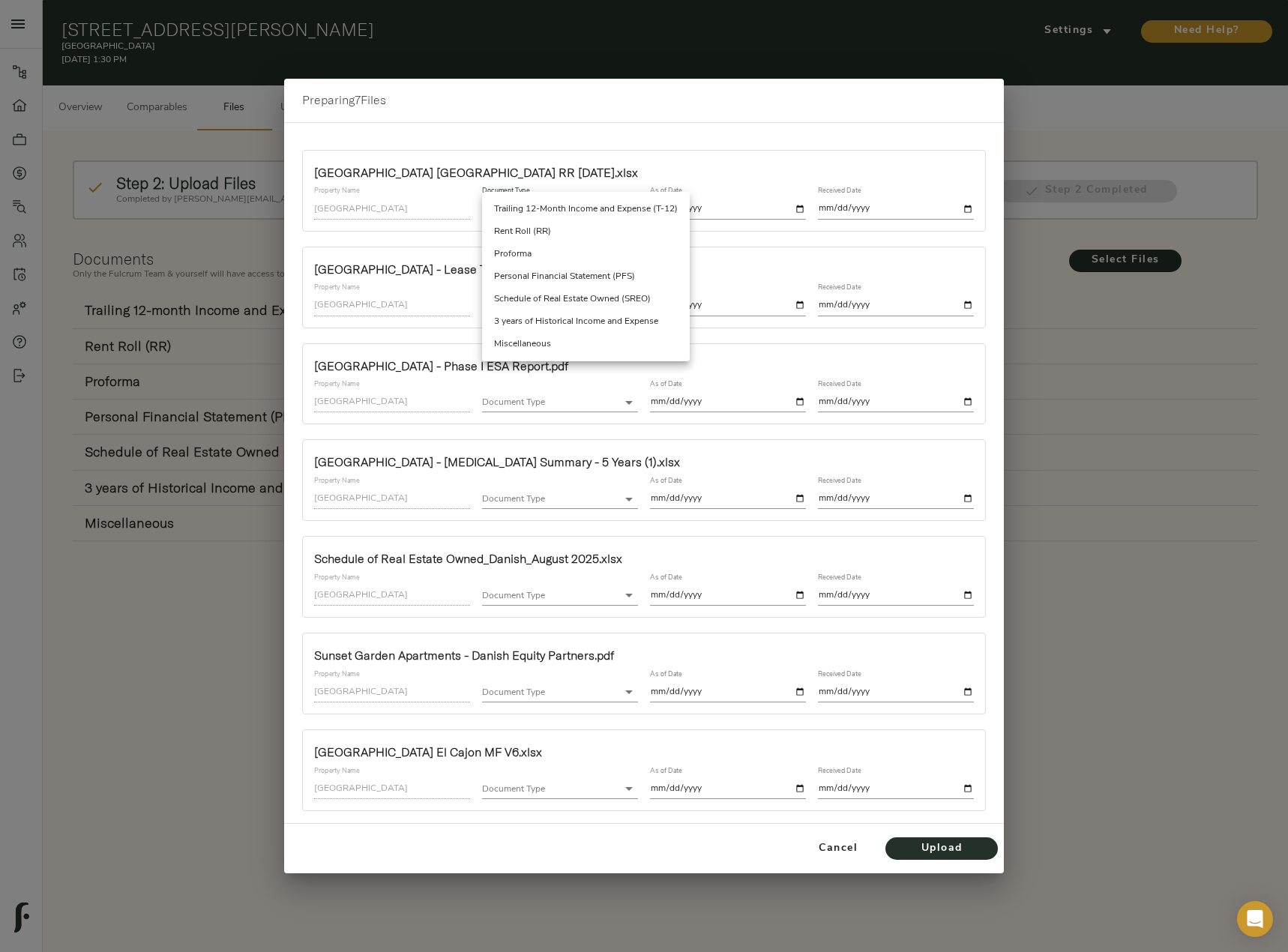
click at [541, 203] on body "Sunset Gardens - 848 N Mollison Ave, El Cajon, CA 92021 Pipeline Dashboard Port…" at bounding box center [644, 553] width 1288 height 1105
drag, startPoint x: 545, startPoint y: 233, endPoint x: 750, endPoint y: 215, distance: 205.8
click at [545, 233] on li "Rent Roll (RR)" at bounding box center [586, 231] width 207 height 23
type input "rent_roll"
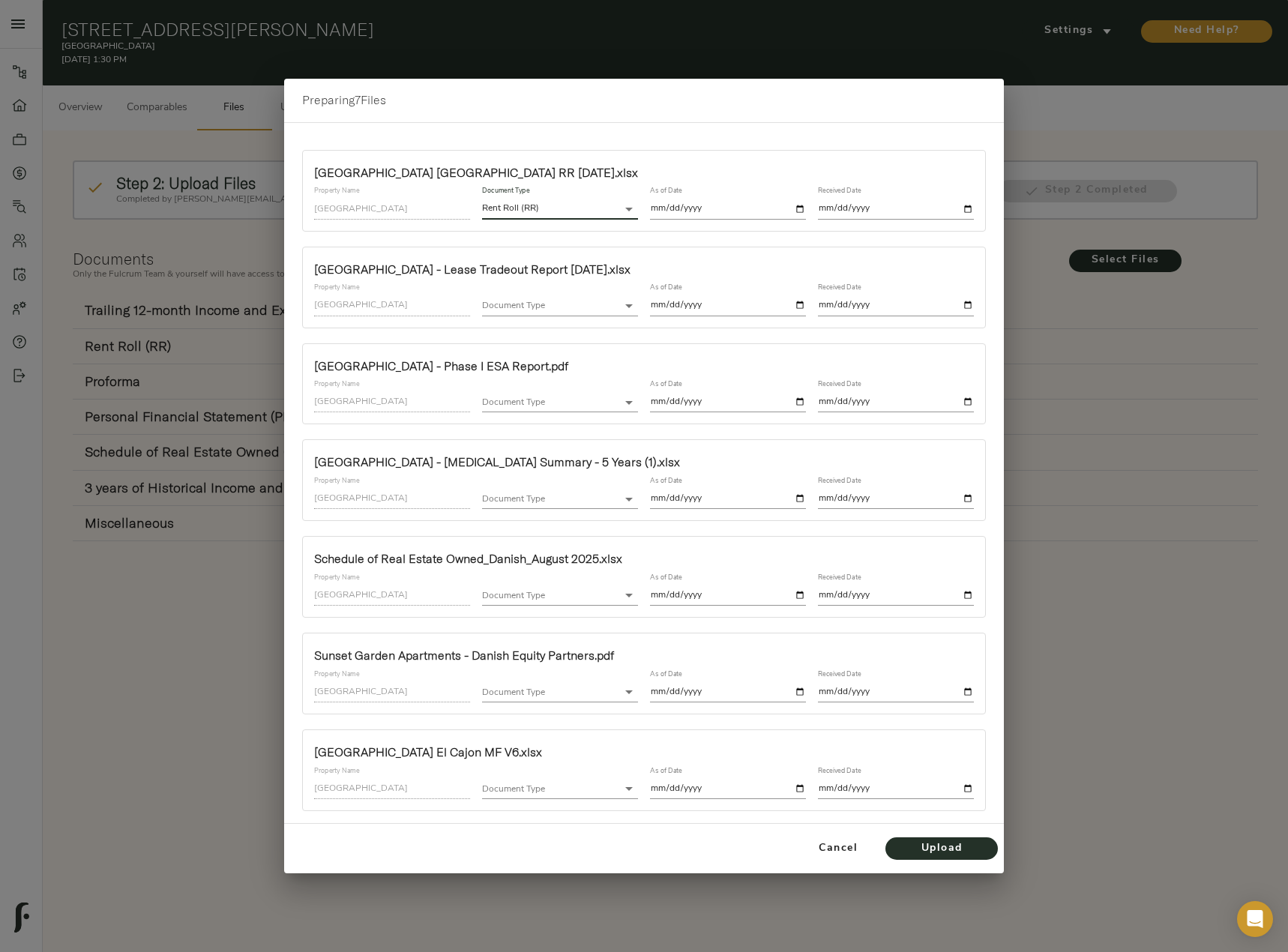
click at [798, 207] on input "date" at bounding box center [727, 208] width 156 height 20
type input "2025-06-23"
click at [967, 208] on input "date" at bounding box center [895, 208] width 156 height 20
type input "2025-08-20"
click at [563, 309] on body "Sunset Gardens - 848 N Mollison Ave, El Cajon, CA 92021 Pipeline Dashboard Port…" at bounding box center [644, 553] width 1288 height 1105
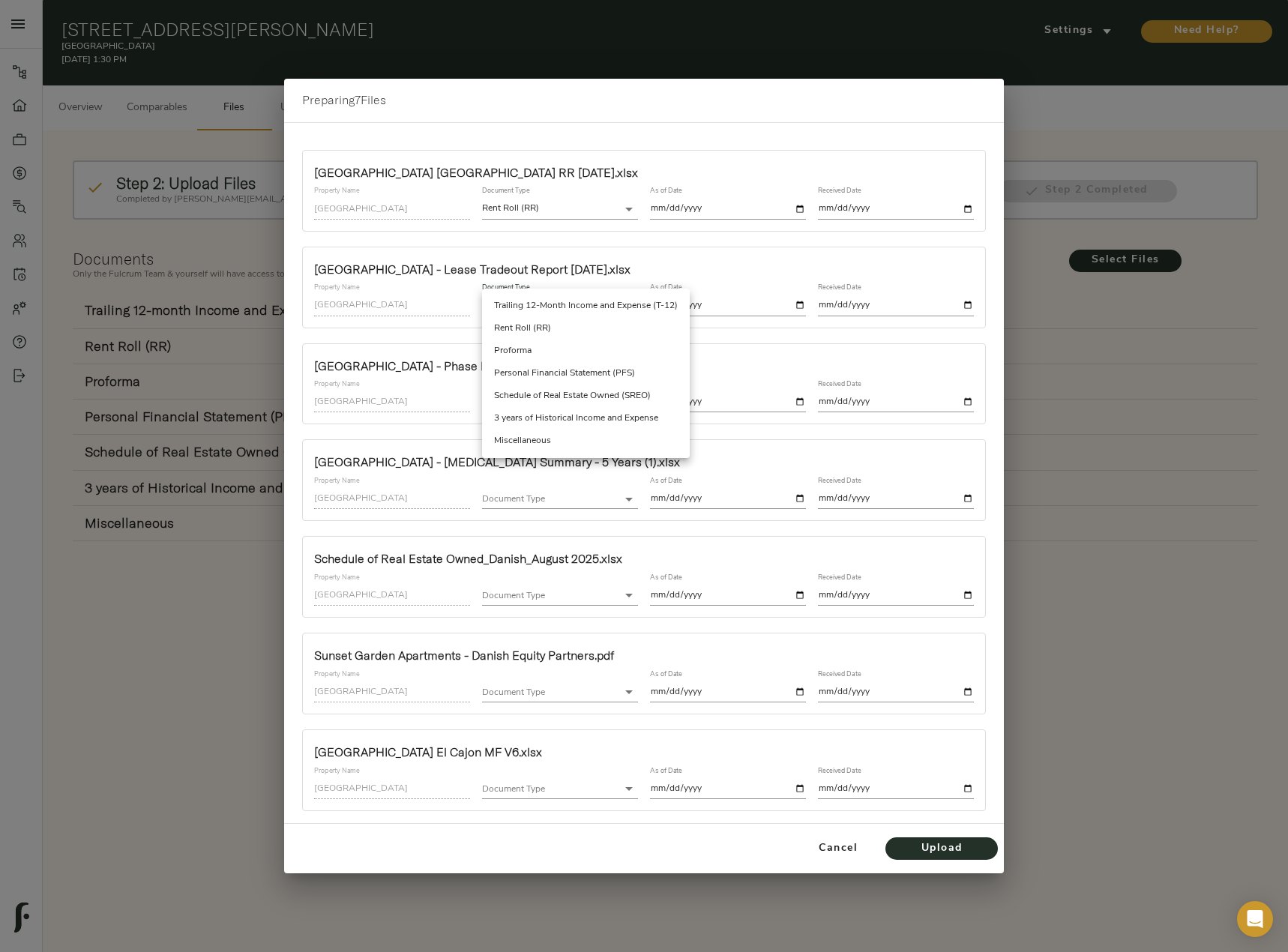
click at [563, 438] on li "Miscellaneous" at bounding box center [586, 441] width 207 height 23
type input "miscellaneous"
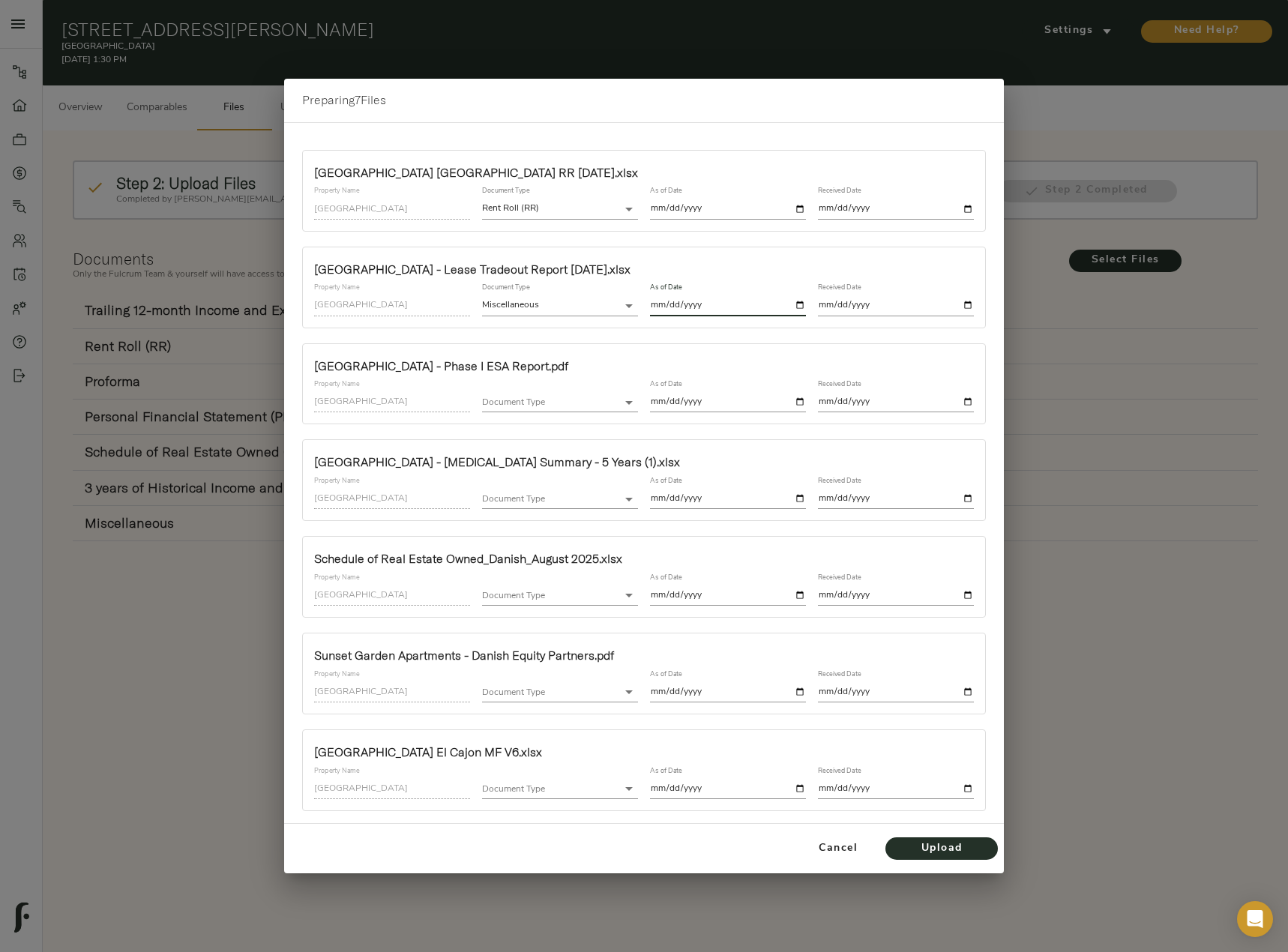
click at [800, 300] on input "date" at bounding box center [727, 306] width 156 height 20
type input "2025-07-02"
click at [969, 300] on input "date" at bounding box center [895, 306] width 156 height 20
type input "2025-08-20"
click at [594, 407] on body "Sunset Gardens - 848 N Mollison Ave, El Cajon, CA 92021 Pipeline Dashboard Port…" at bounding box center [644, 553] width 1288 height 1105
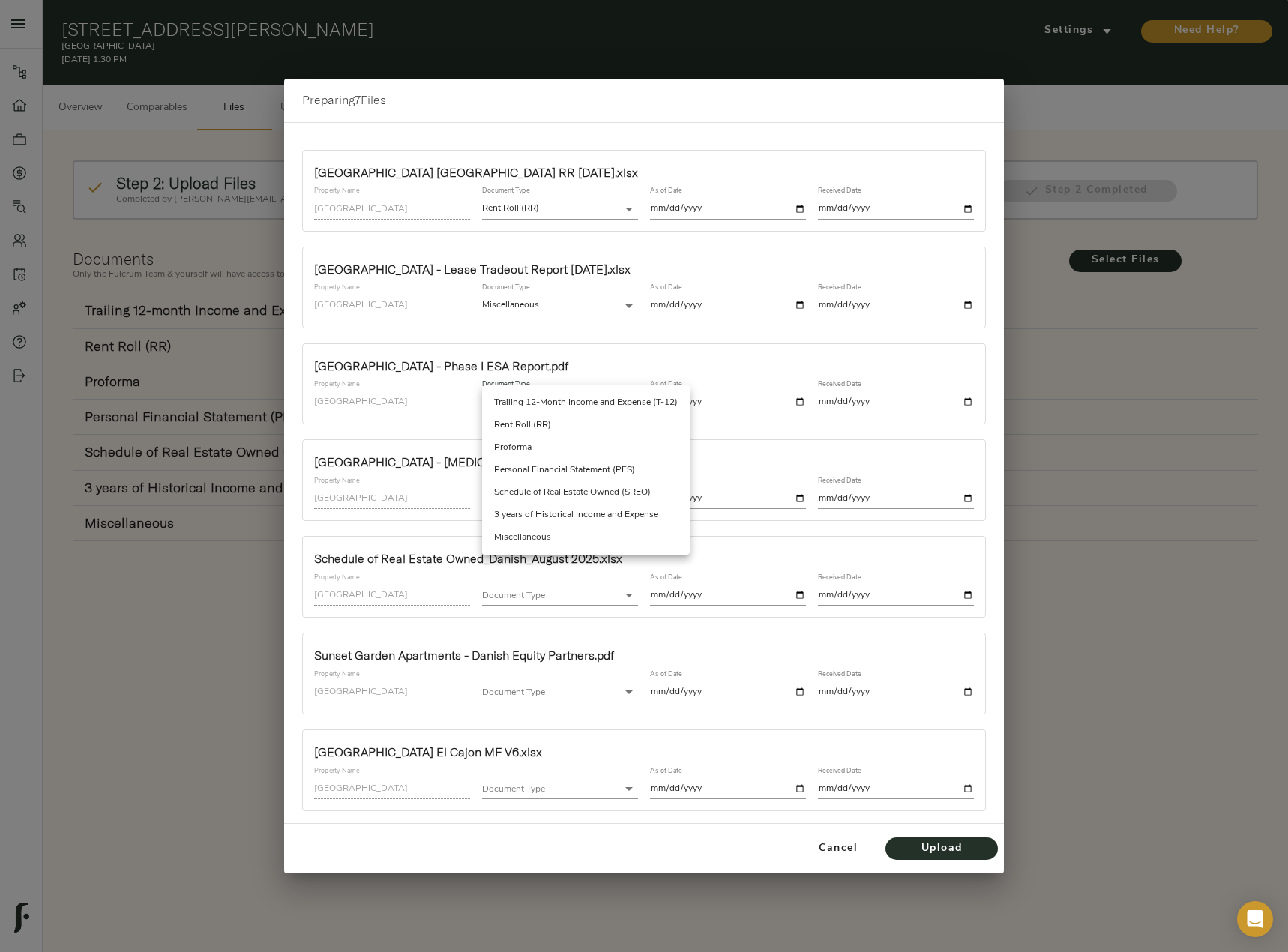
click at [563, 530] on li "Miscellaneous" at bounding box center [586, 537] width 207 height 23
type input "miscellaneous"
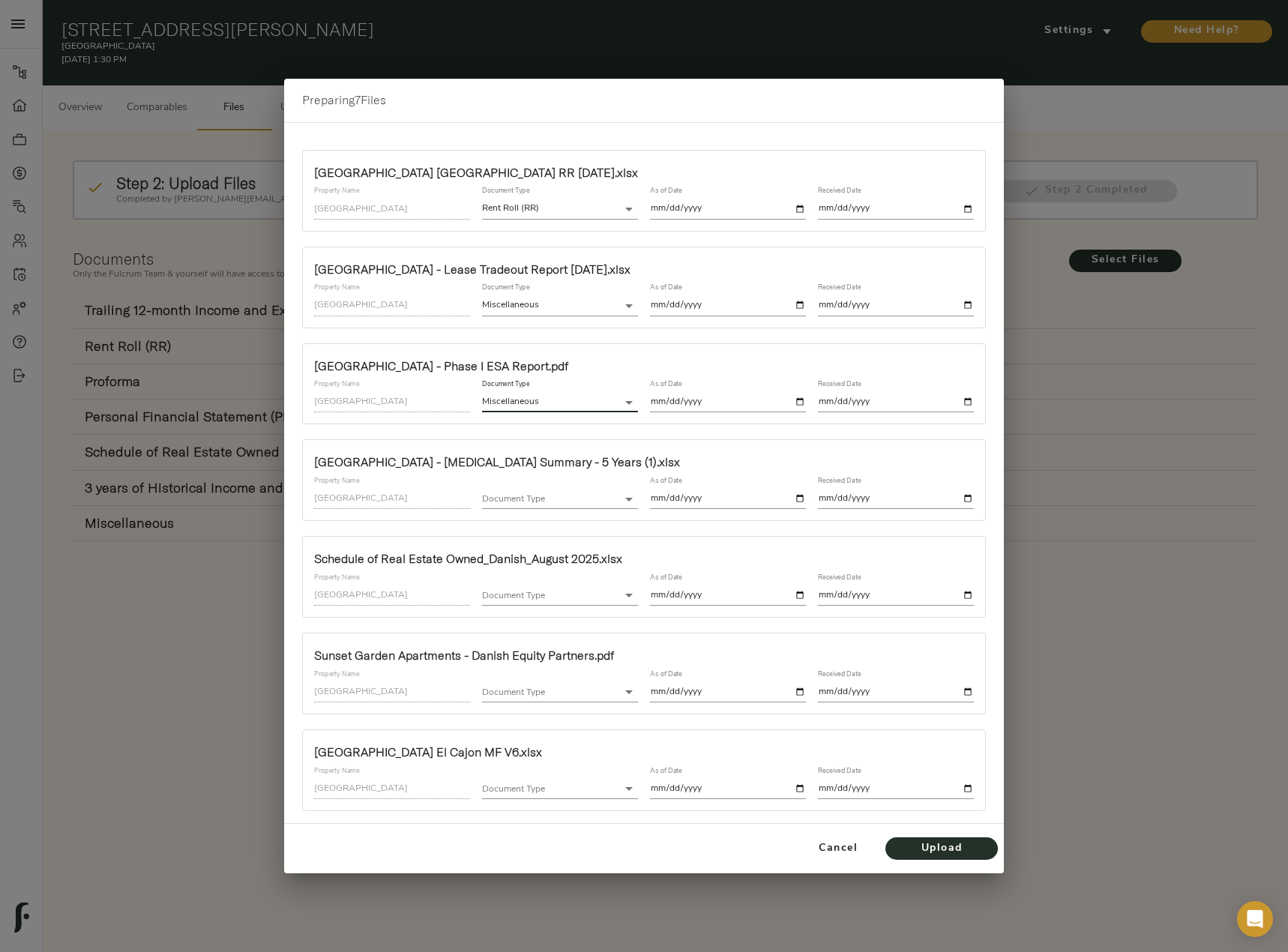
click at [802, 399] on input "date" at bounding box center [727, 402] width 156 height 20
type input "2025-08-20"
click at [964, 398] on input "date" at bounding box center [895, 402] width 156 height 20
type input "2025-08-20"
click at [593, 506] on body "Sunset Gardens - 848 N Mollison Ave, El Cajon, CA 92021 Pipeline Dashboard Port…" at bounding box center [644, 553] width 1288 height 1105
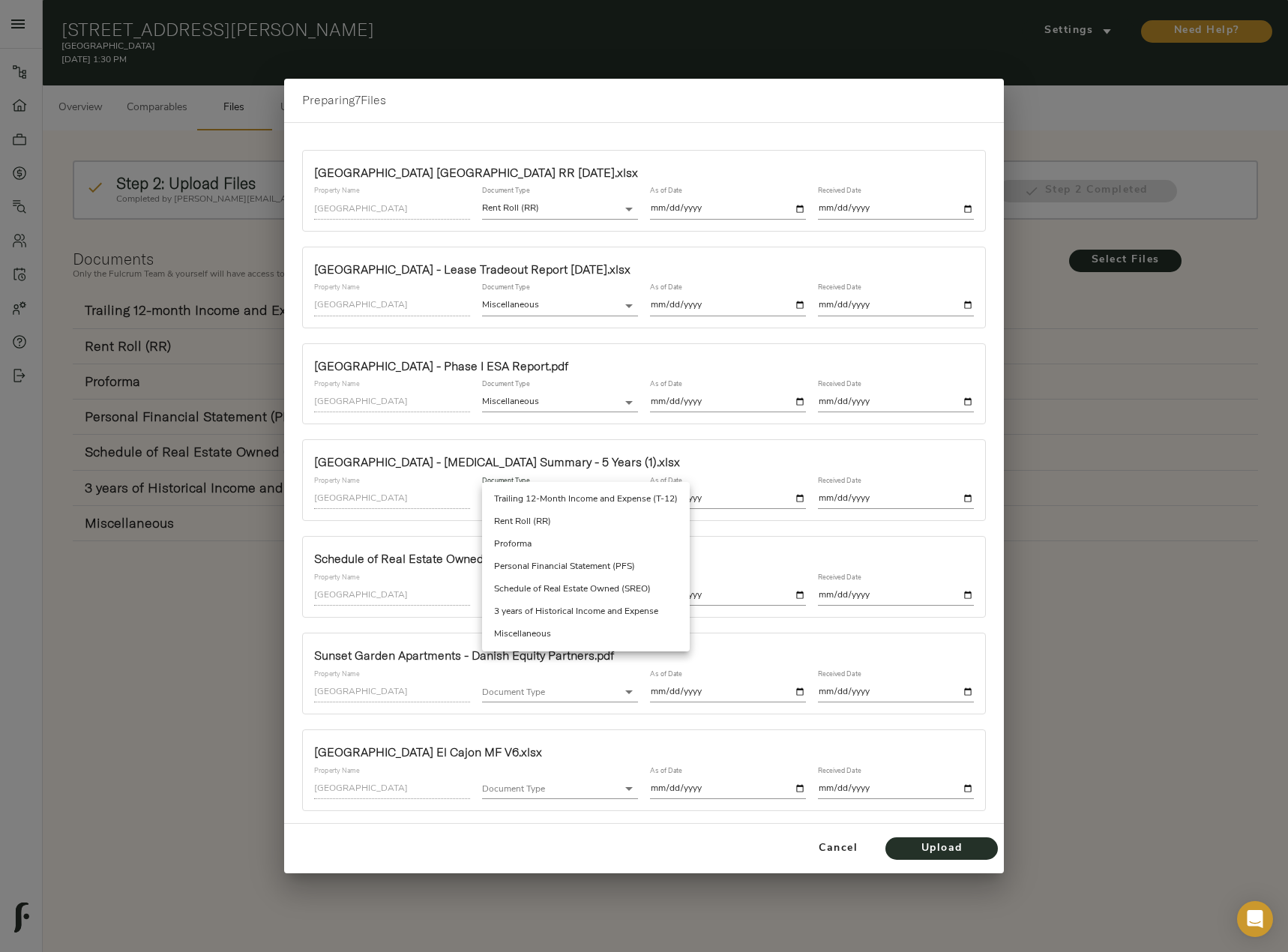
click at [544, 637] on li "Miscellaneous" at bounding box center [586, 634] width 207 height 23
type input "miscellaneous"
click at [804, 501] on input "date" at bounding box center [727, 499] width 156 height 20
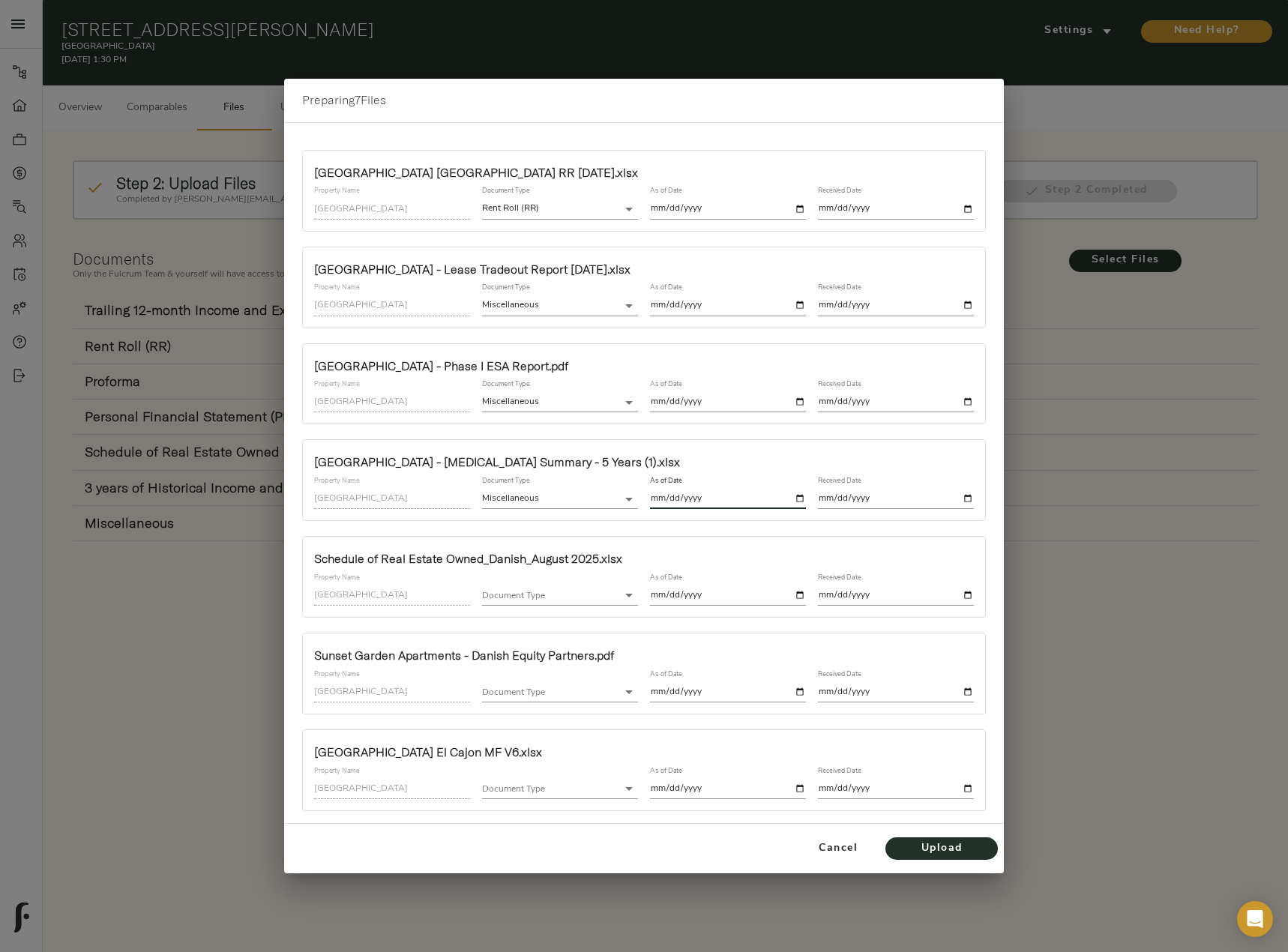
type input "2025-08-20"
click at [971, 499] on input "date" at bounding box center [895, 499] width 156 height 20
type input "2025-08-20"
click at [589, 592] on body "Sunset Gardens - 848 N Mollison Ave, El Cajon, CA 92021 Pipeline Dashboard Port…" at bounding box center [644, 553] width 1288 height 1105
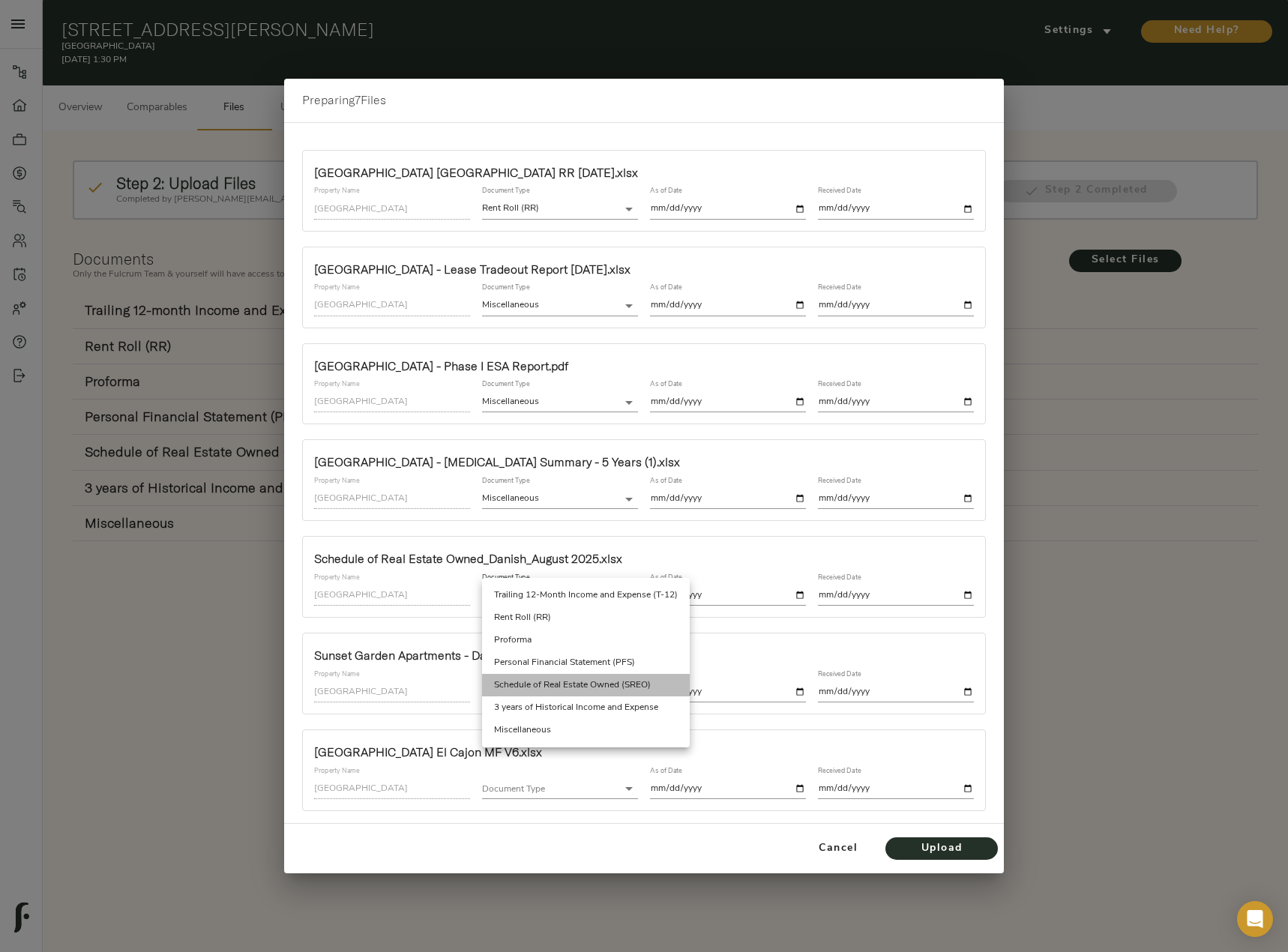
click at [594, 679] on li "Schedule of Real Estate Owned (SREO)" at bounding box center [586, 685] width 207 height 23
type input "schedule_of_real_estate_owned"
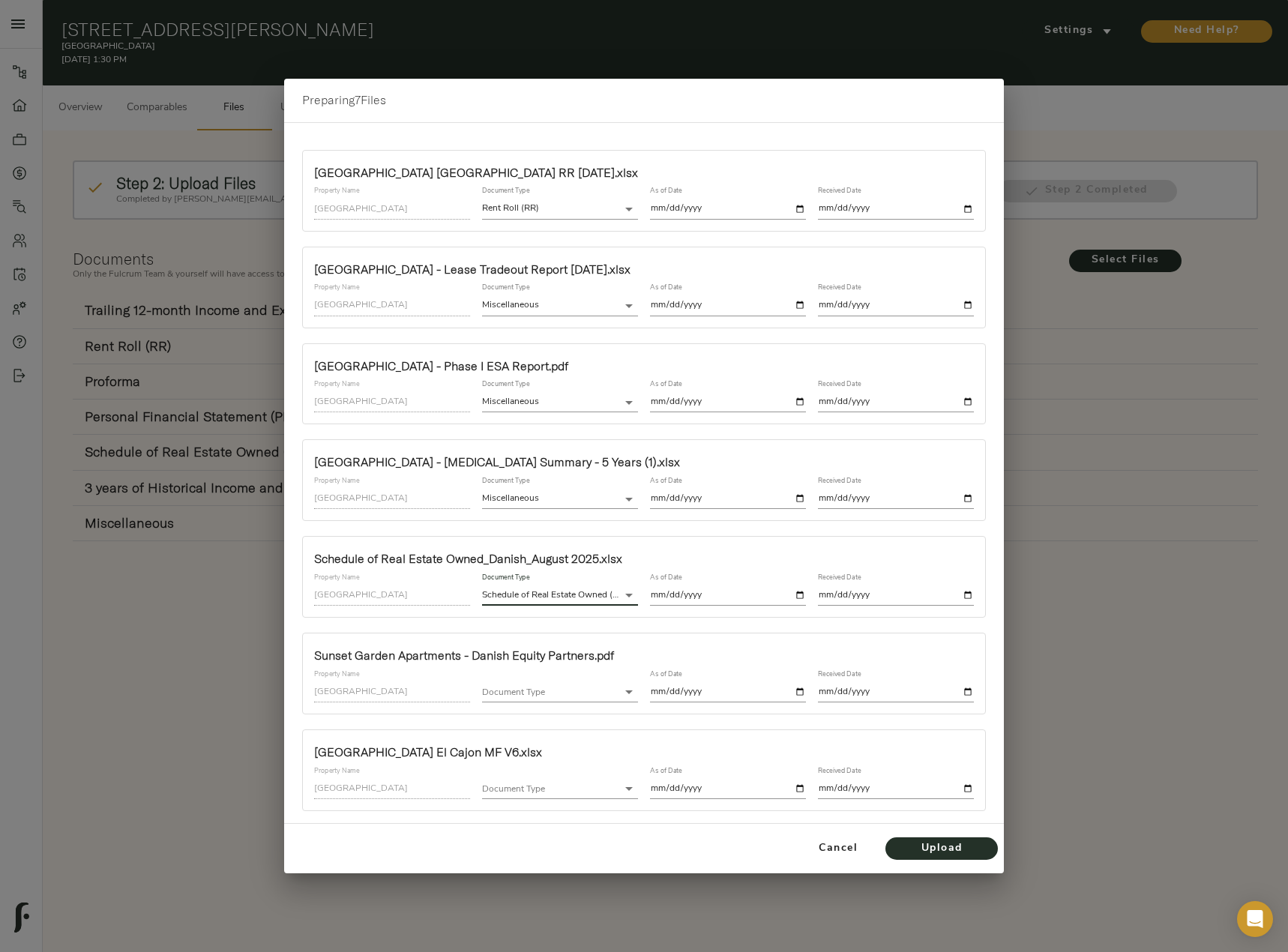
click at [801, 596] on input "date" at bounding box center [727, 595] width 156 height 20
type input "2025-08-20"
click at [972, 595] on input "date" at bounding box center [895, 595] width 156 height 20
type input "2025-08-20"
click at [592, 688] on body "Sunset Gardens - 848 N Mollison Ave, El Cajon, CA 92021 Pipeline Dashboard Port…" at bounding box center [644, 553] width 1288 height 1105
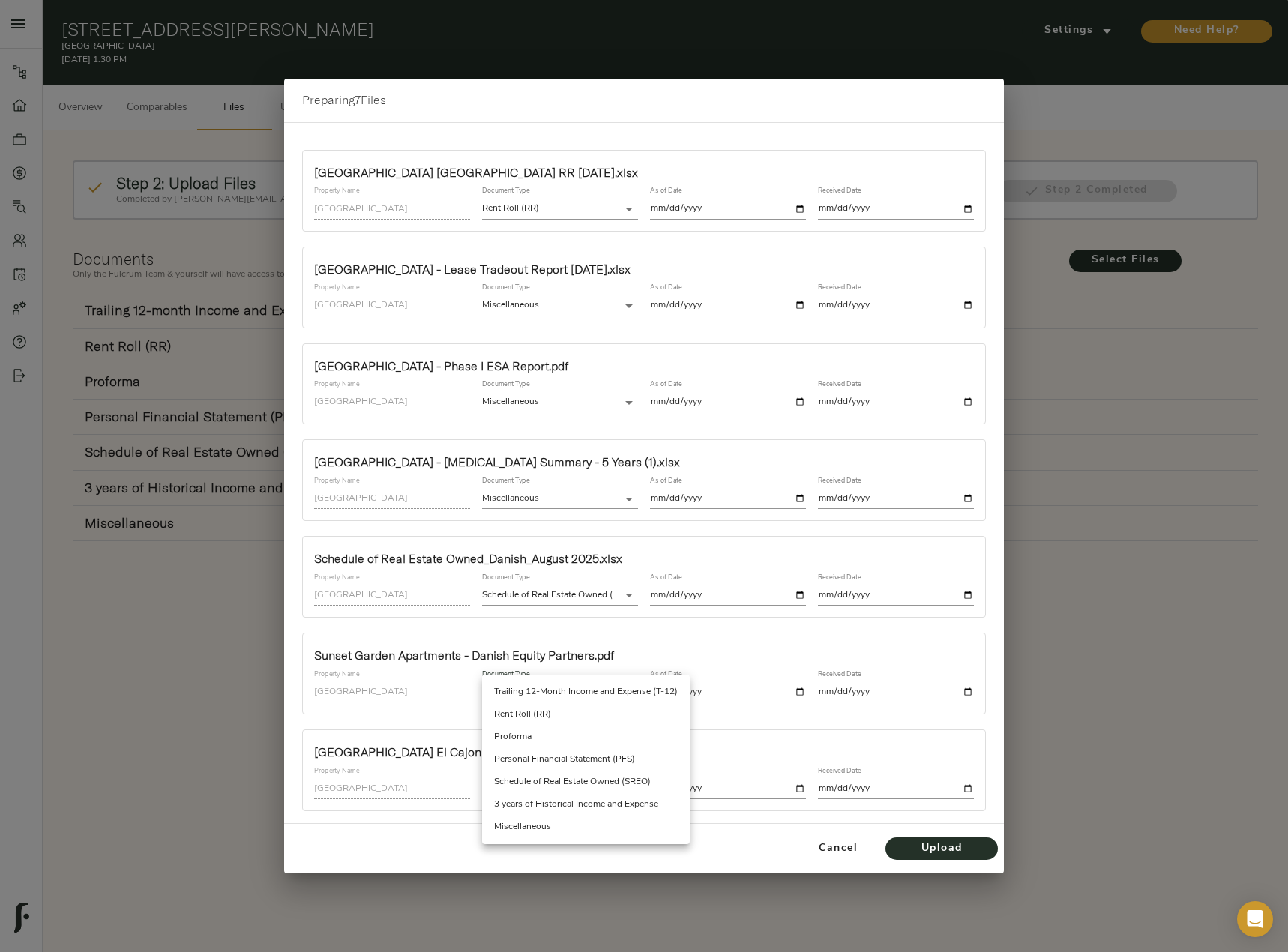
click at [565, 825] on li "Miscellaneous" at bounding box center [586, 827] width 207 height 23
type input "miscellaneous"
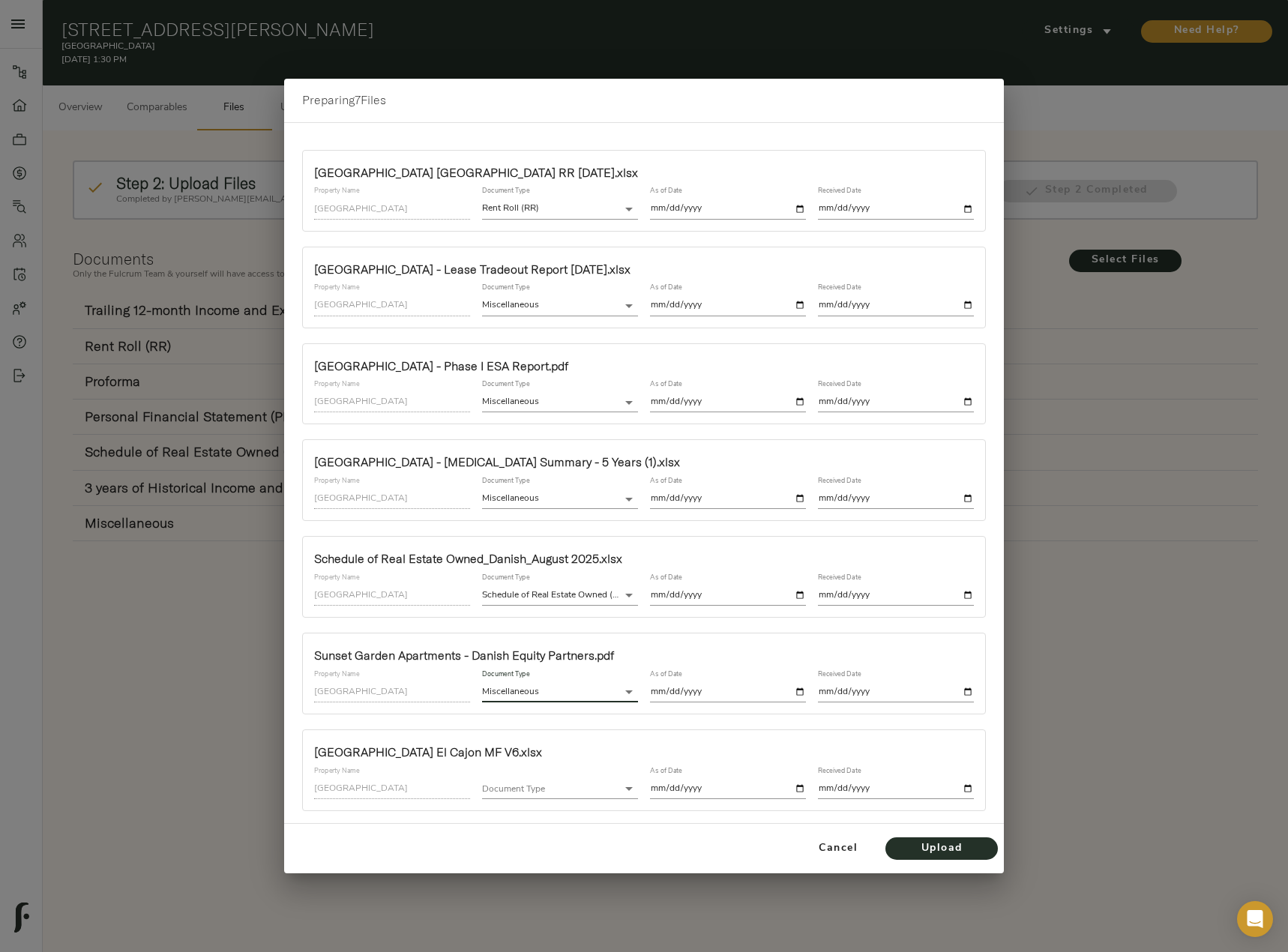
click at [798, 689] on input "date" at bounding box center [727, 692] width 156 height 20
click at [802, 694] on input "2025-08-14" at bounding box center [727, 692] width 156 height 20
type input "2025-08-20"
click at [973, 688] on input "date" at bounding box center [895, 692] width 156 height 20
type input "2025-08-20"
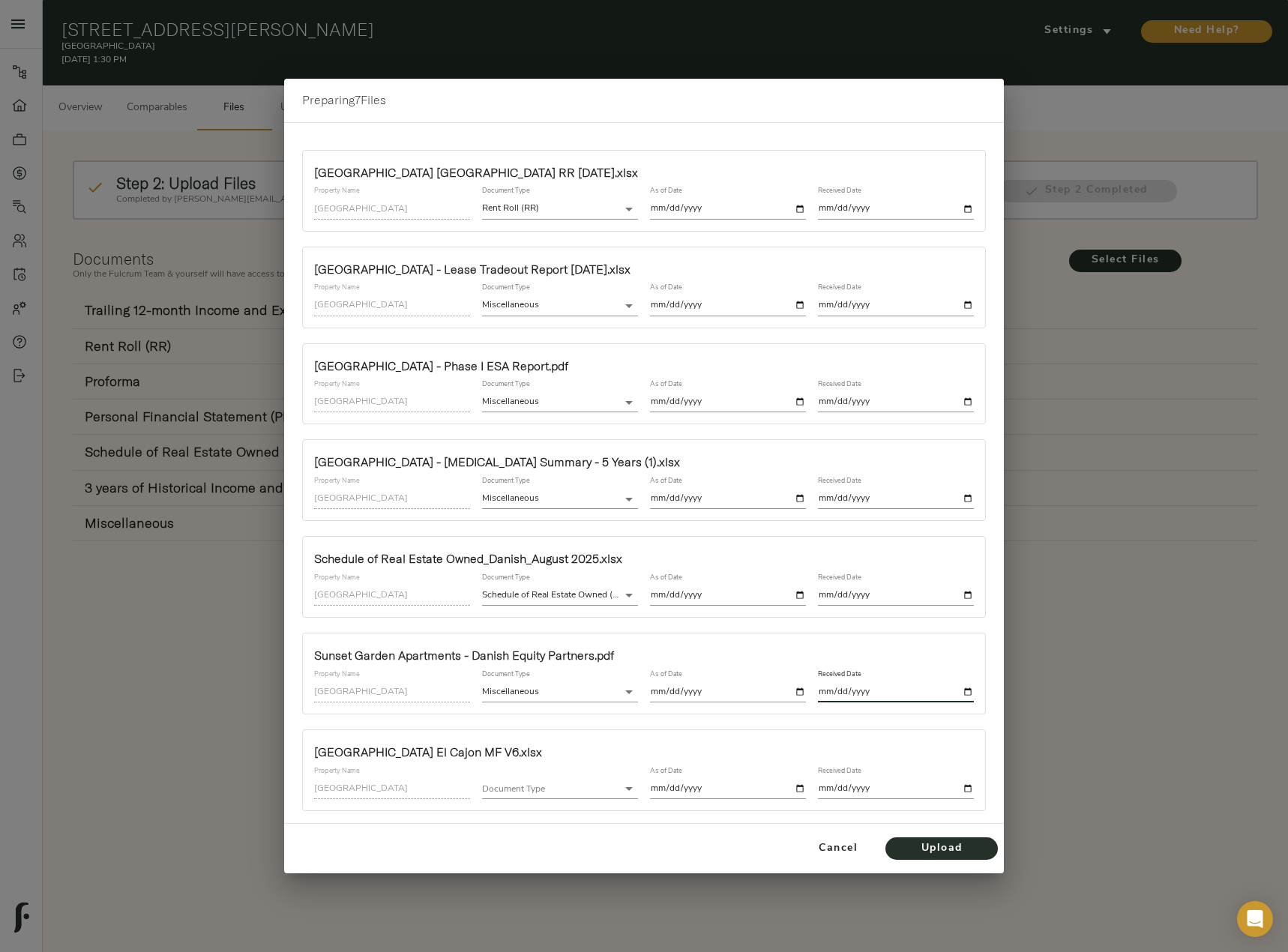
click at [539, 788] on body "Sunset Gardens - 848 N Mollison Ave, El Cajon, CA 92021 Pipeline Dashboard Port…" at bounding box center [644, 553] width 1288 height 1105
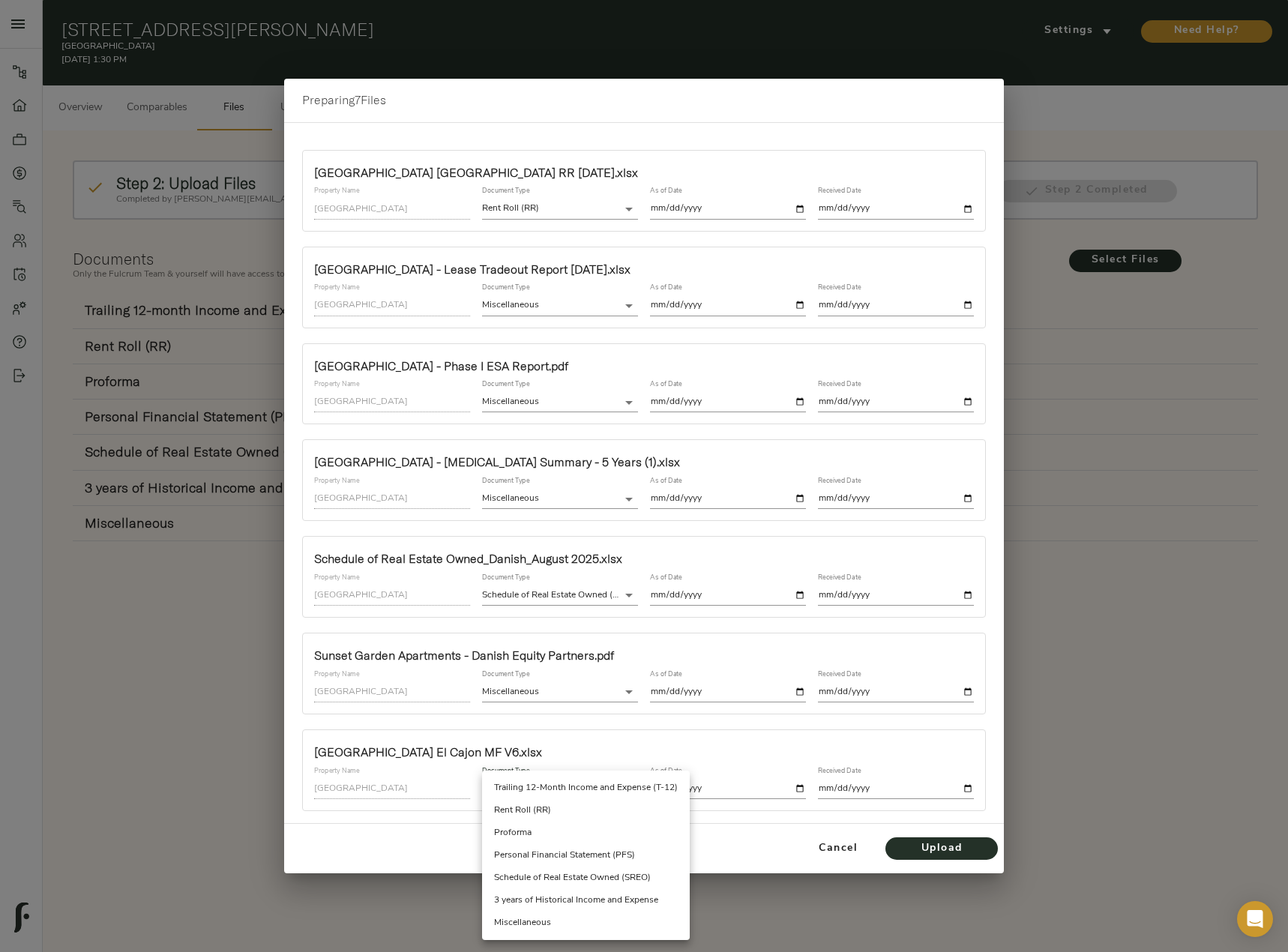
drag, startPoint x: 545, startPoint y: 922, endPoint x: 584, endPoint y: 903, distance: 43.4
click at [546, 922] on li "Miscellaneous" at bounding box center [586, 922] width 207 height 23
type input "miscellaneous"
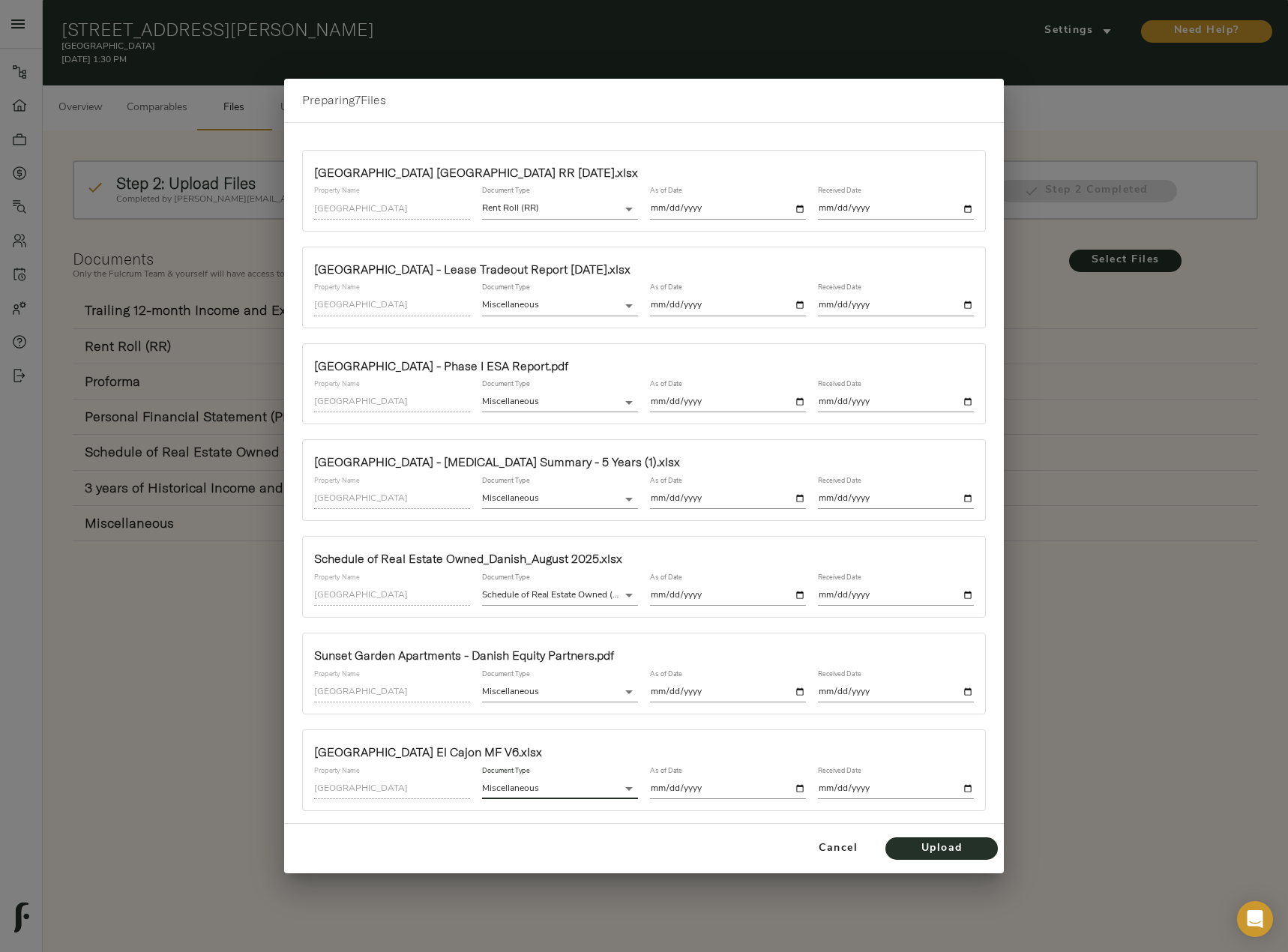
click at [799, 786] on input "date" at bounding box center [727, 789] width 156 height 20
type input "2025-08-20"
click at [971, 786] on input "date" at bounding box center [895, 789] width 156 height 20
type input "2025-08-20"
click at [576, 839] on div "Cancel Upload" at bounding box center [644, 848] width 719 height 50
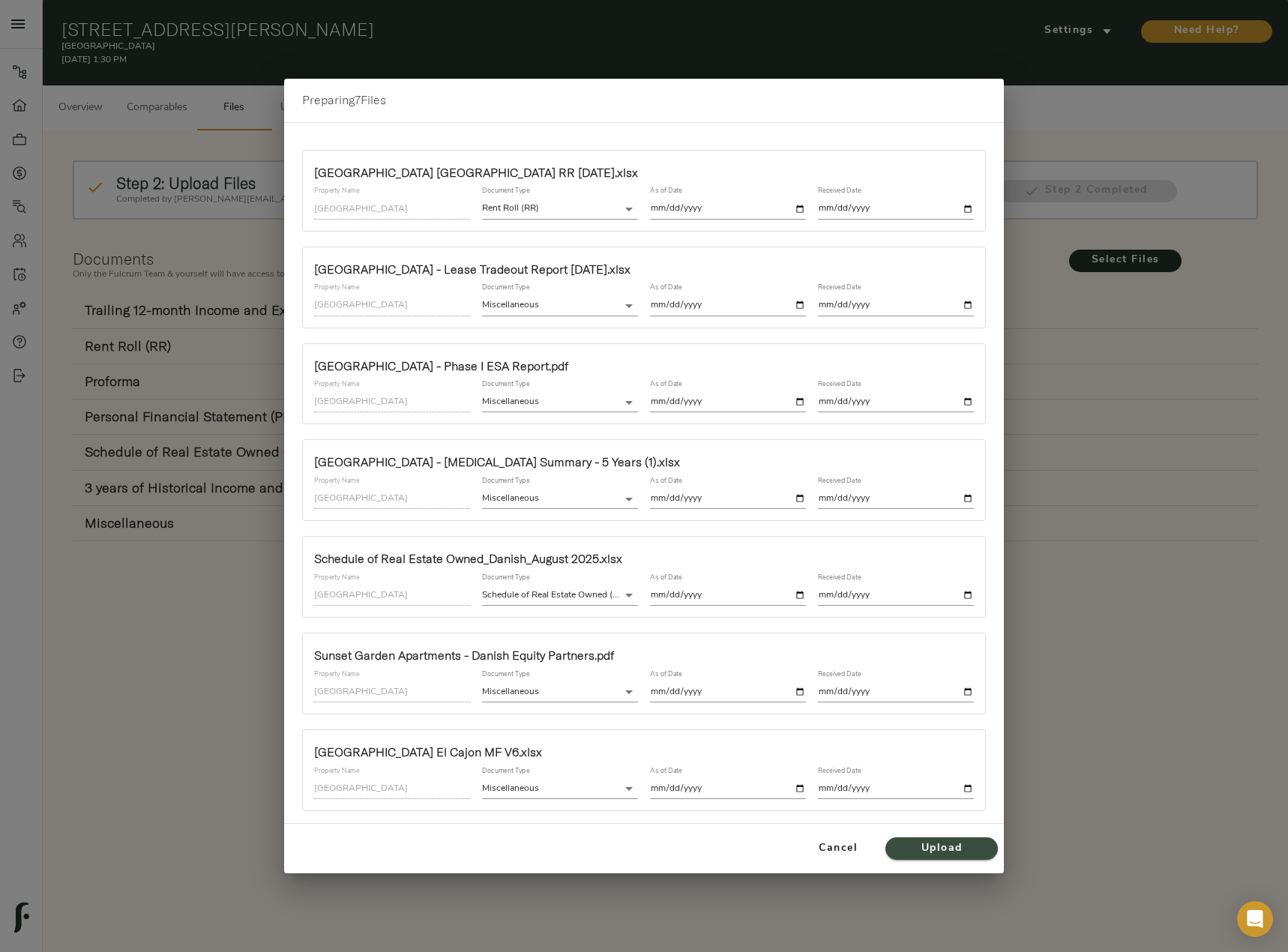
click at [924, 852] on span "Upload" at bounding box center [941, 848] width 82 height 19
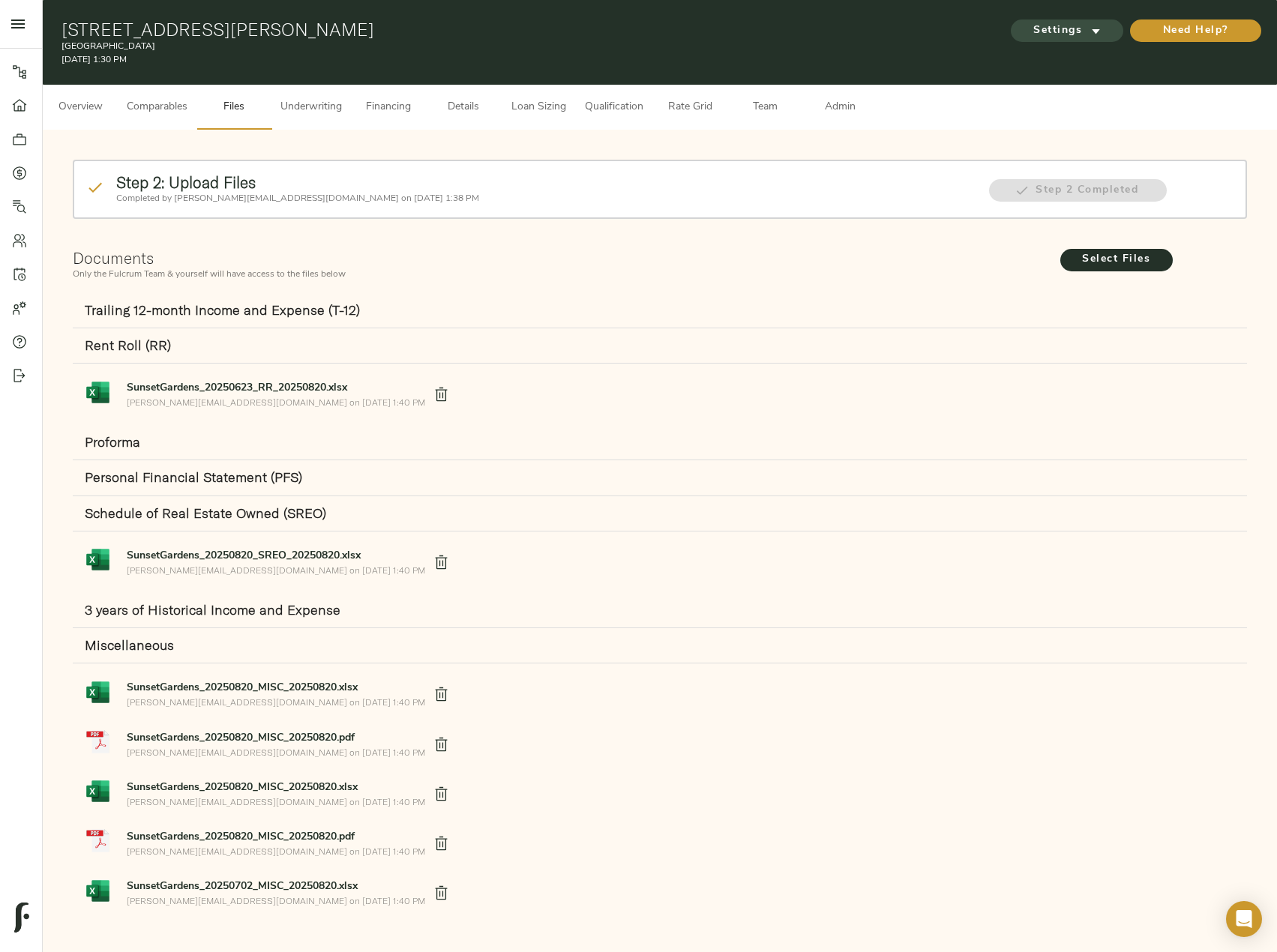
click at [1079, 41] on button "Settings" at bounding box center [1067, 31] width 113 height 23
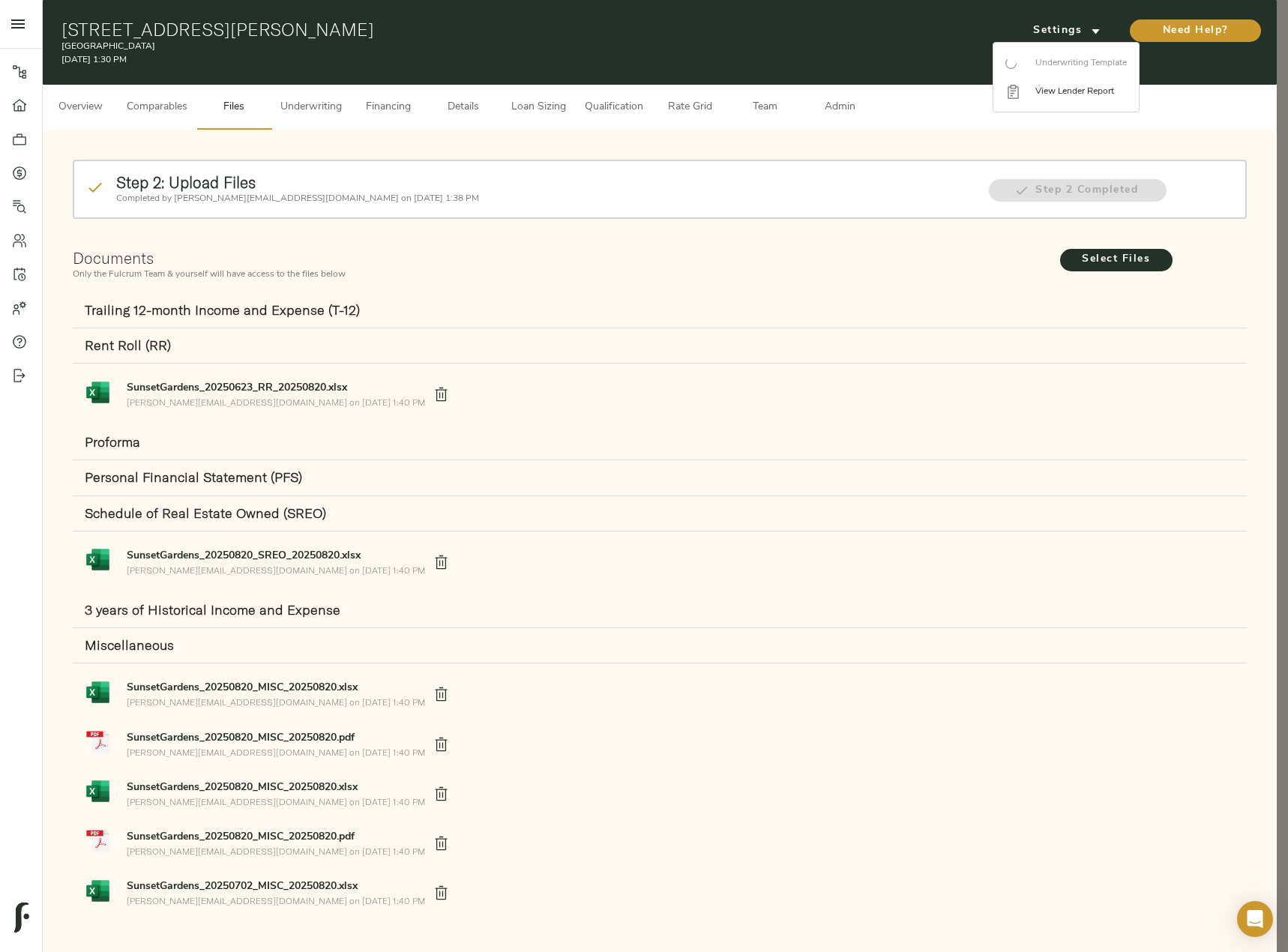
click at [654, 313] on div at bounding box center [644, 476] width 1288 height 952
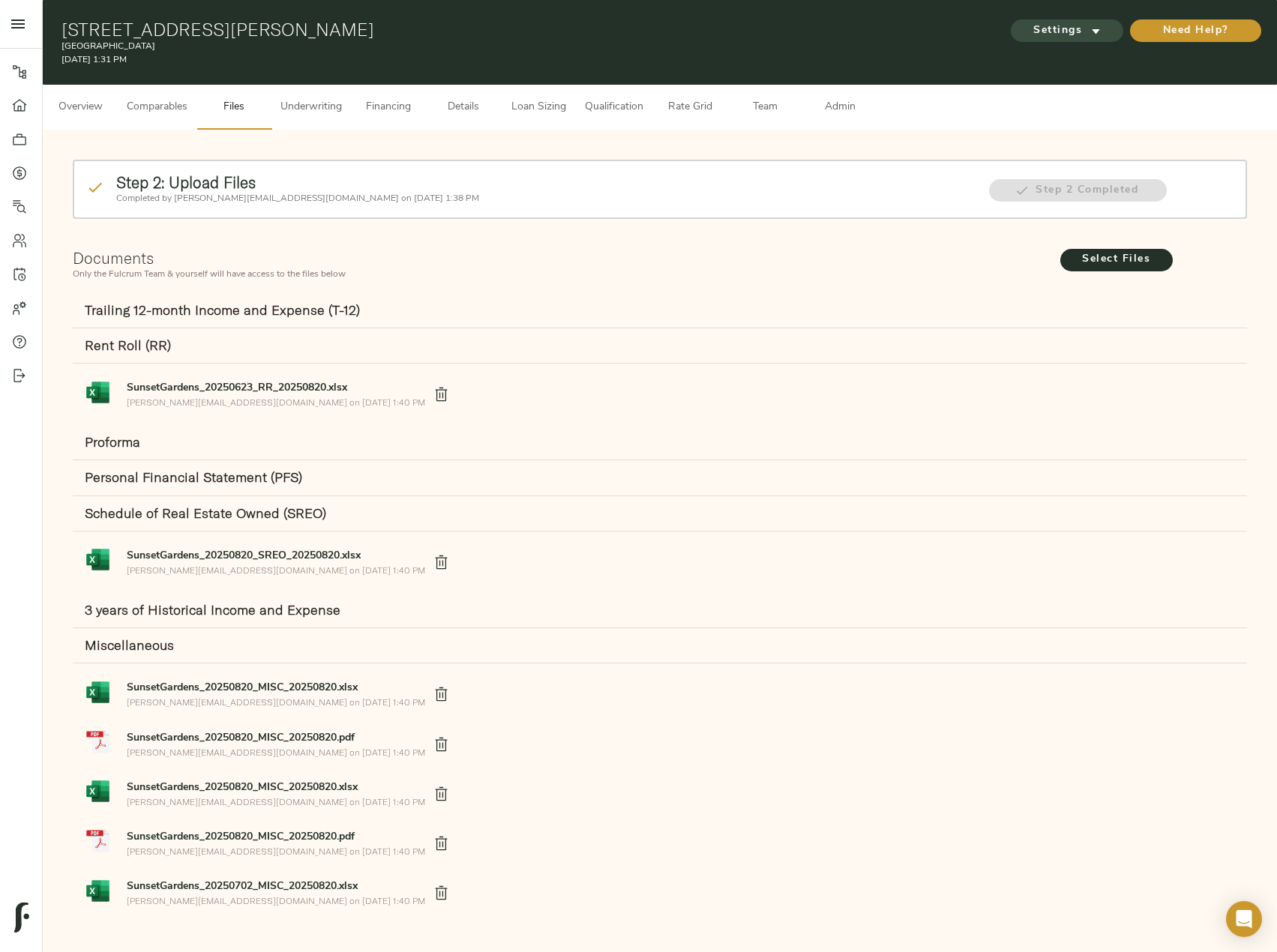
click at [1045, 29] on span "Settings" at bounding box center [1067, 31] width 82 height 19
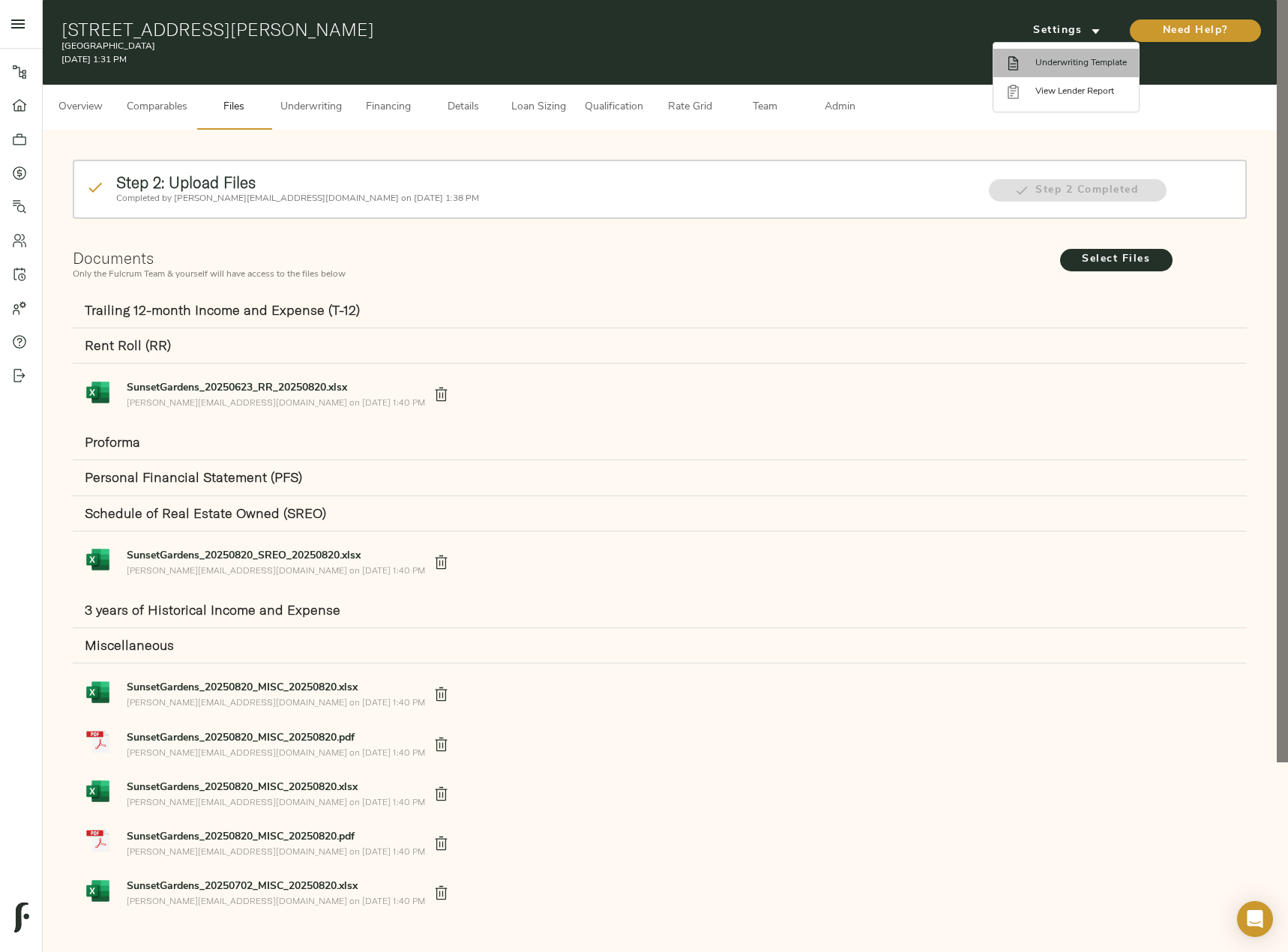
click at [1071, 58] on span "Underwriting Template" at bounding box center [1080, 62] width 91 height 14
click at [321, 110] on div at bounding box center [644, 476] width 1288 height 952
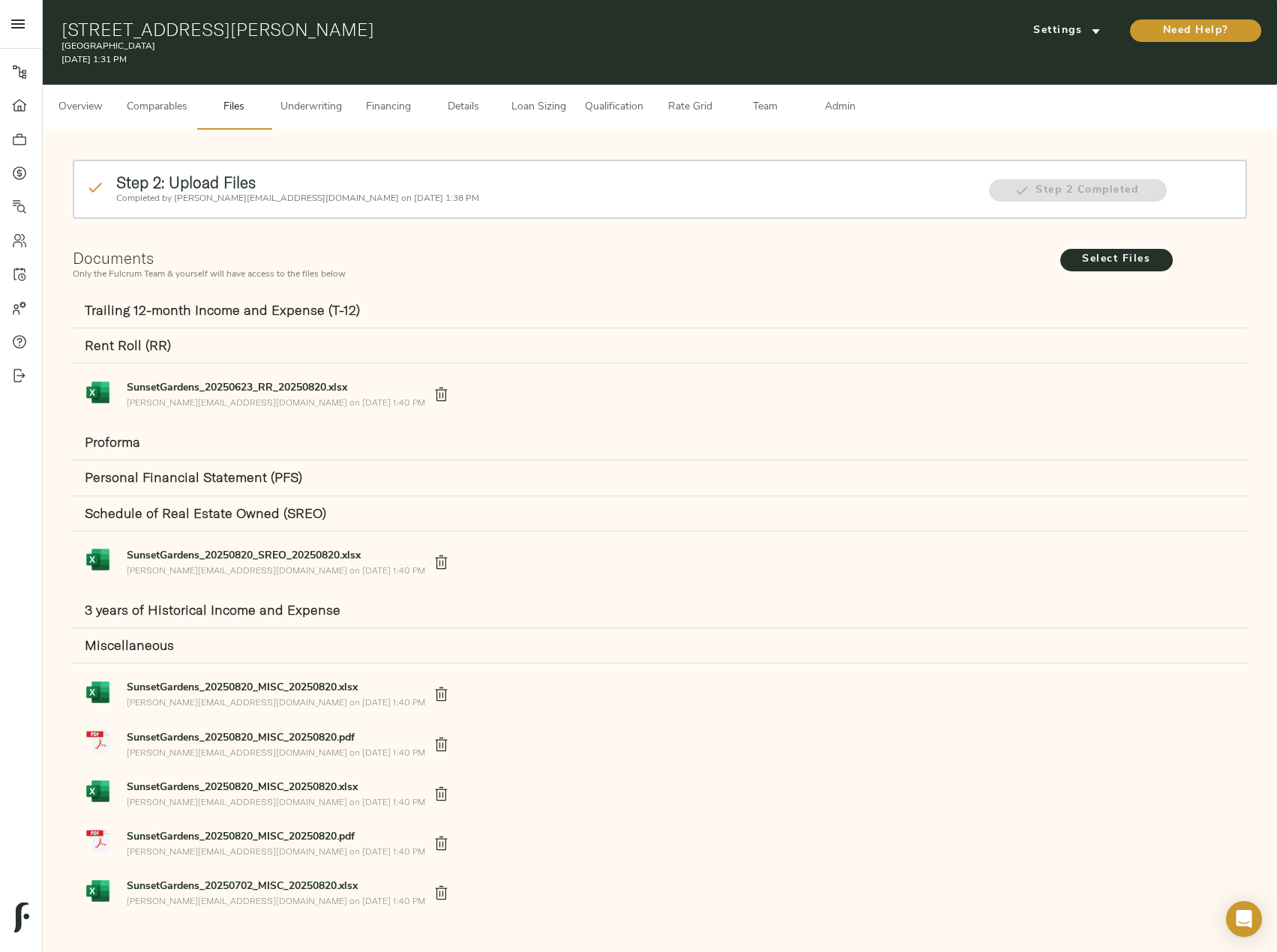
click at [301, 114] on span "Underwriting" at bounding box center [311, 107] width 61 height 19
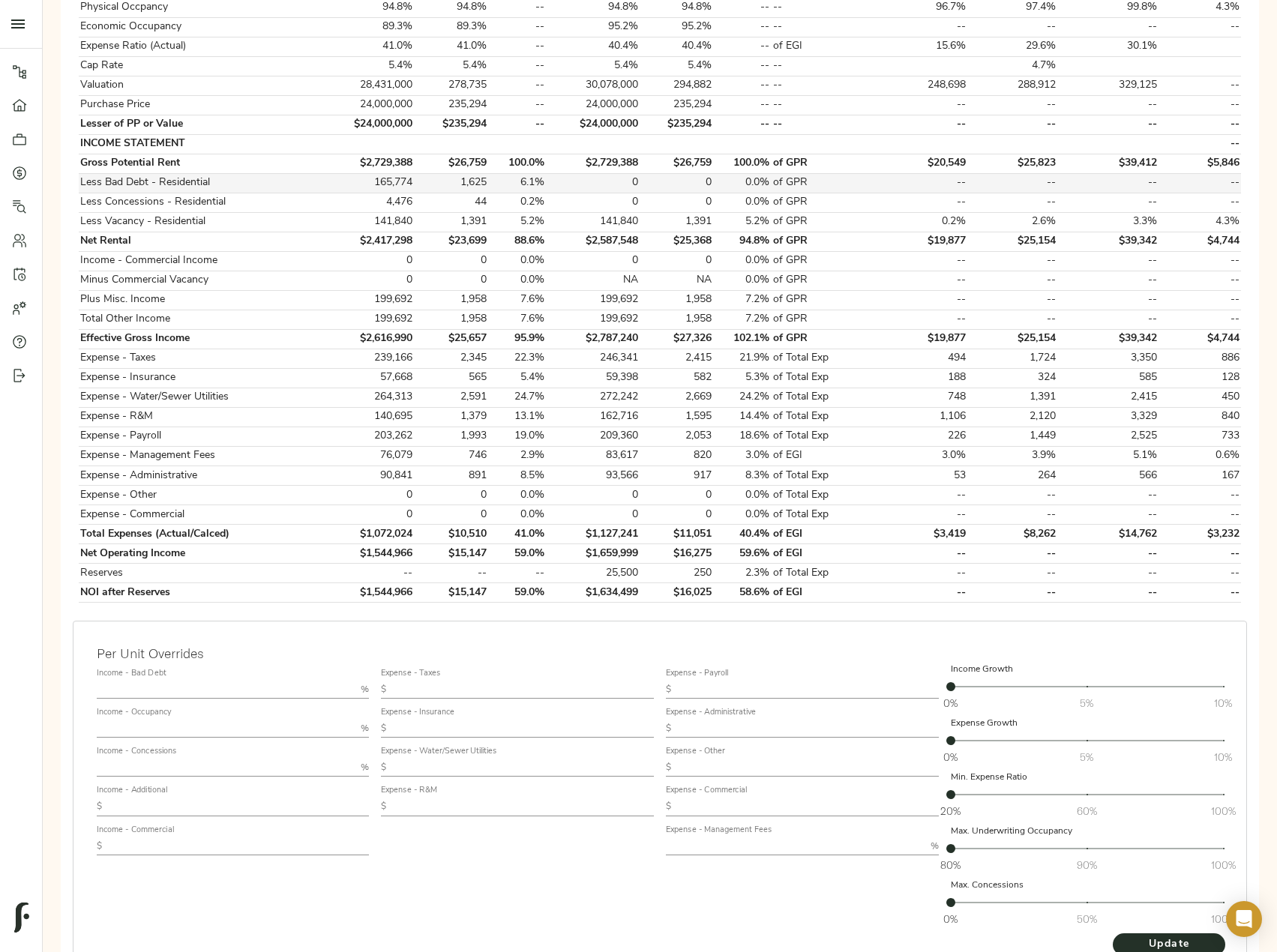
scroll to position [375, 0]
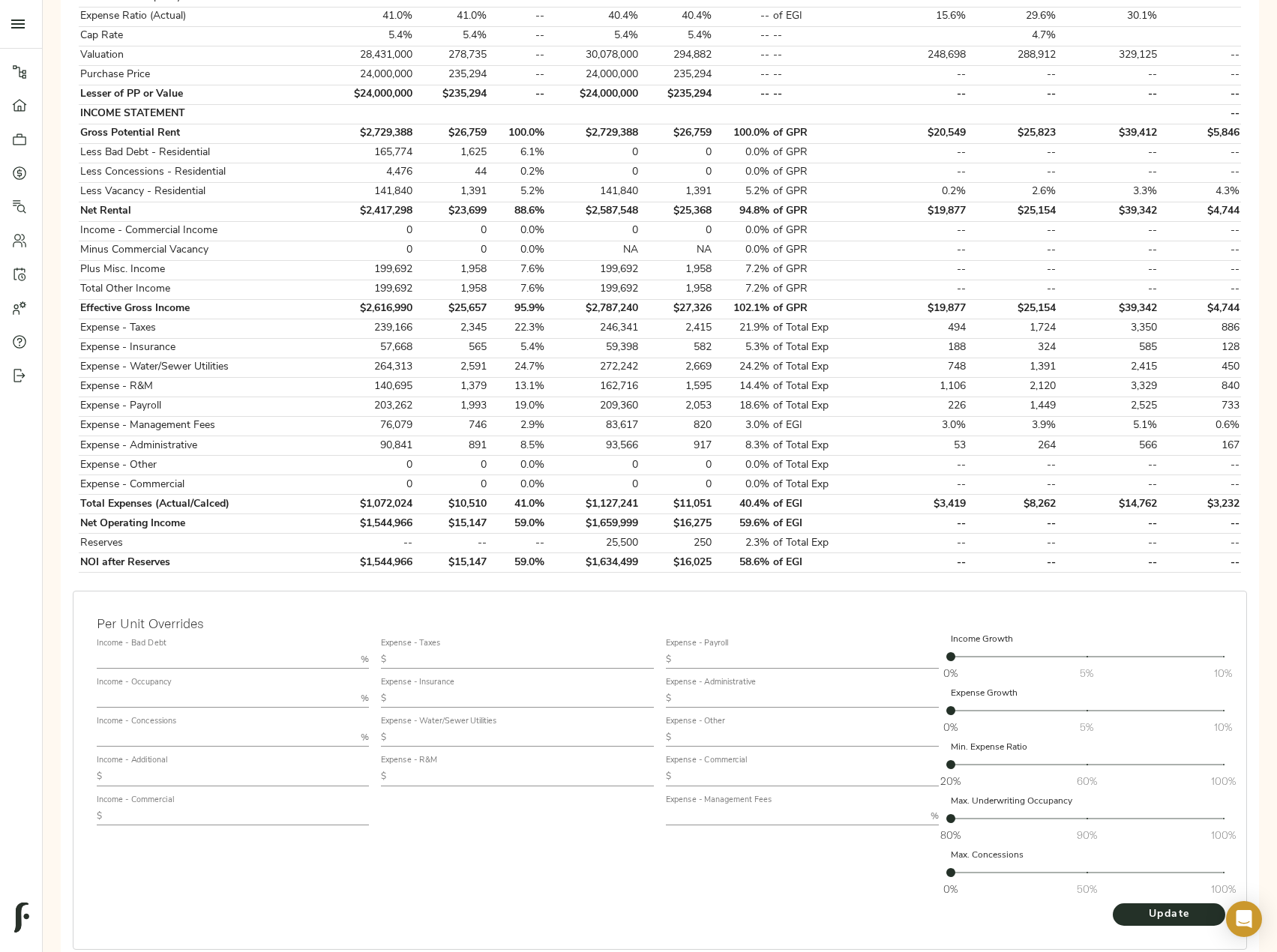
click at [198, 654] on input "text" at bounding box center [225, 660] width 259 height 18
type input "6"
click at [132, 737] on input "text" at bounding box center [225, 737] width 259 height 18
type input "1"
click at [315, 860] on div "Income - Bad Debt 6 % Income - Occupancy % Income - Concessions 1 % Income - Ad…" at bounding box center [234, 767] width 285 height 282
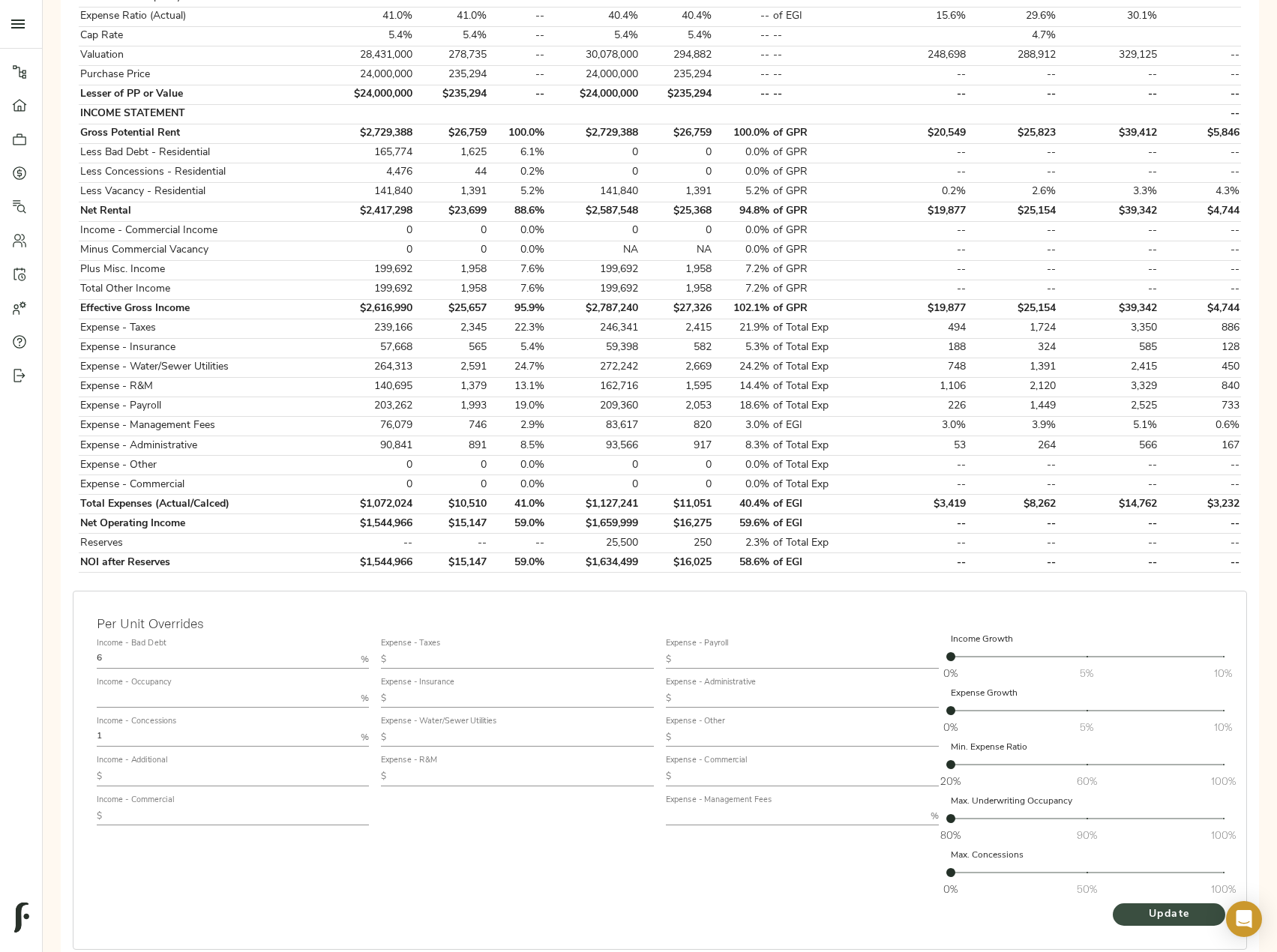
click at [1160, 920] on span "Update" at bounding box center [1169, 915] width 82 height 19
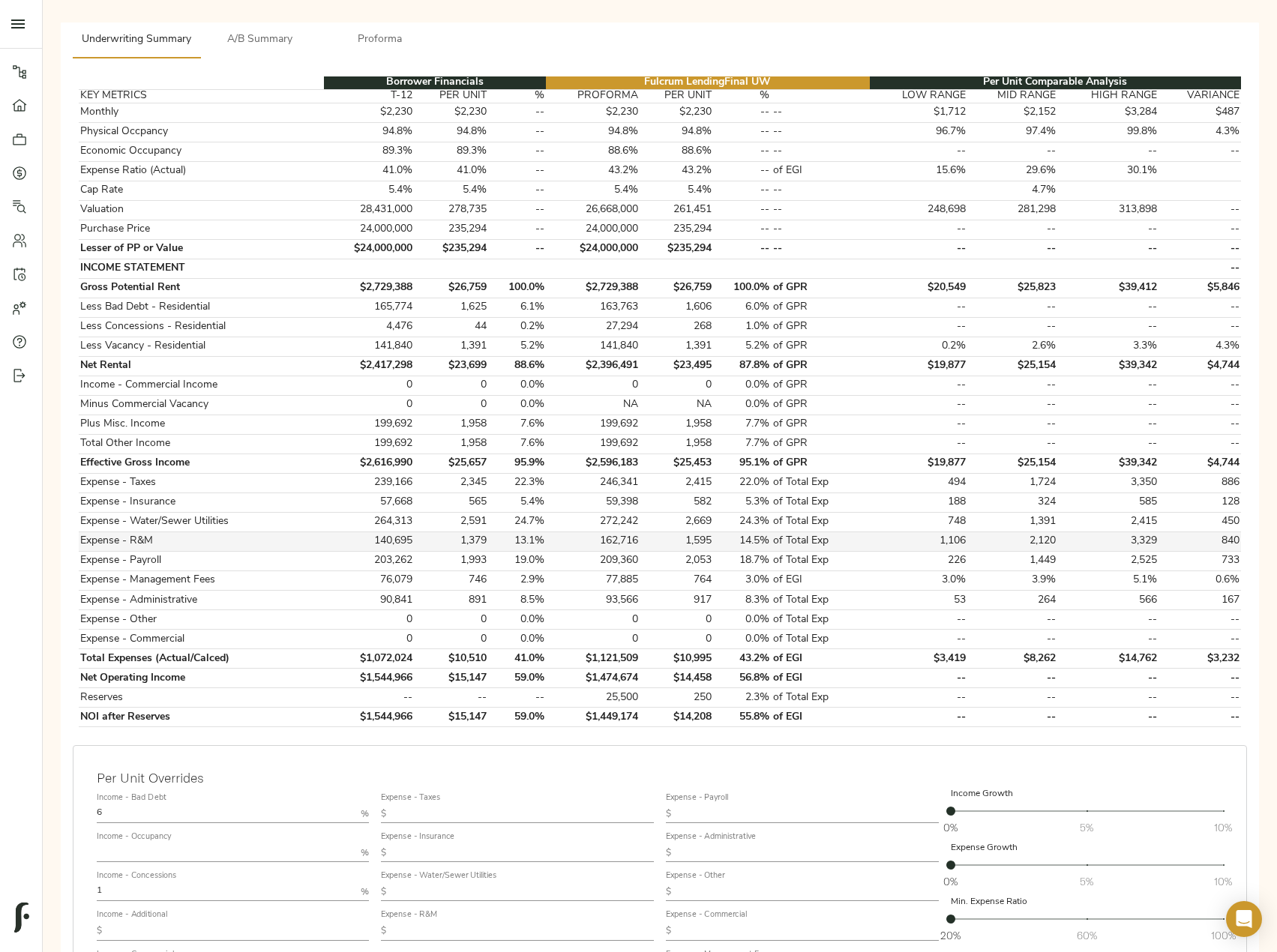
scroll to position [447, 0]
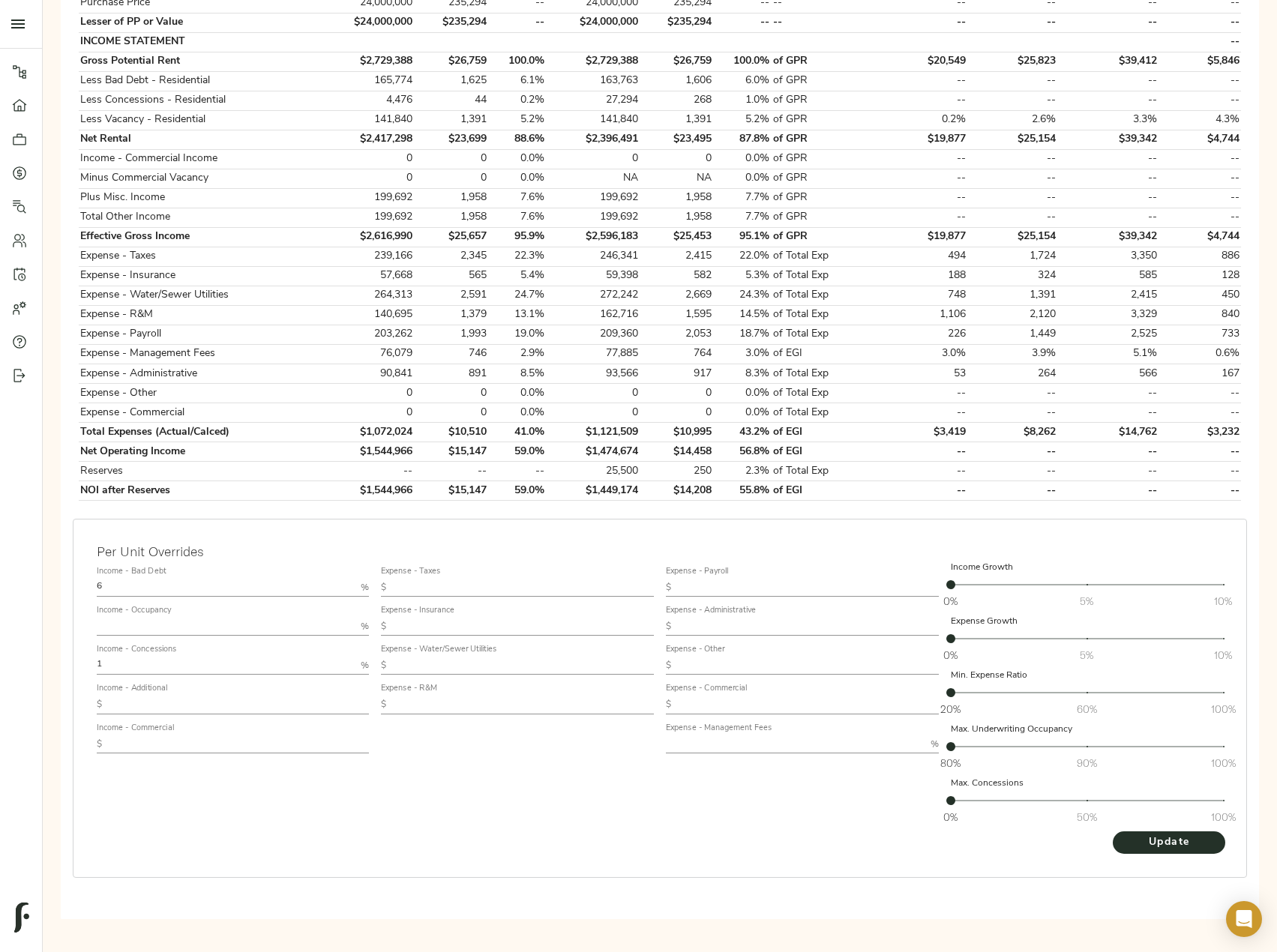
click at [437, 703] on input "text" at bounding box center [523, 705] width 262 height 18
paste input "1,421"
type input "1,421"
click at [742, 745] on input "text" at bounding box center [795, 745] width 259 height 18
type input "3"
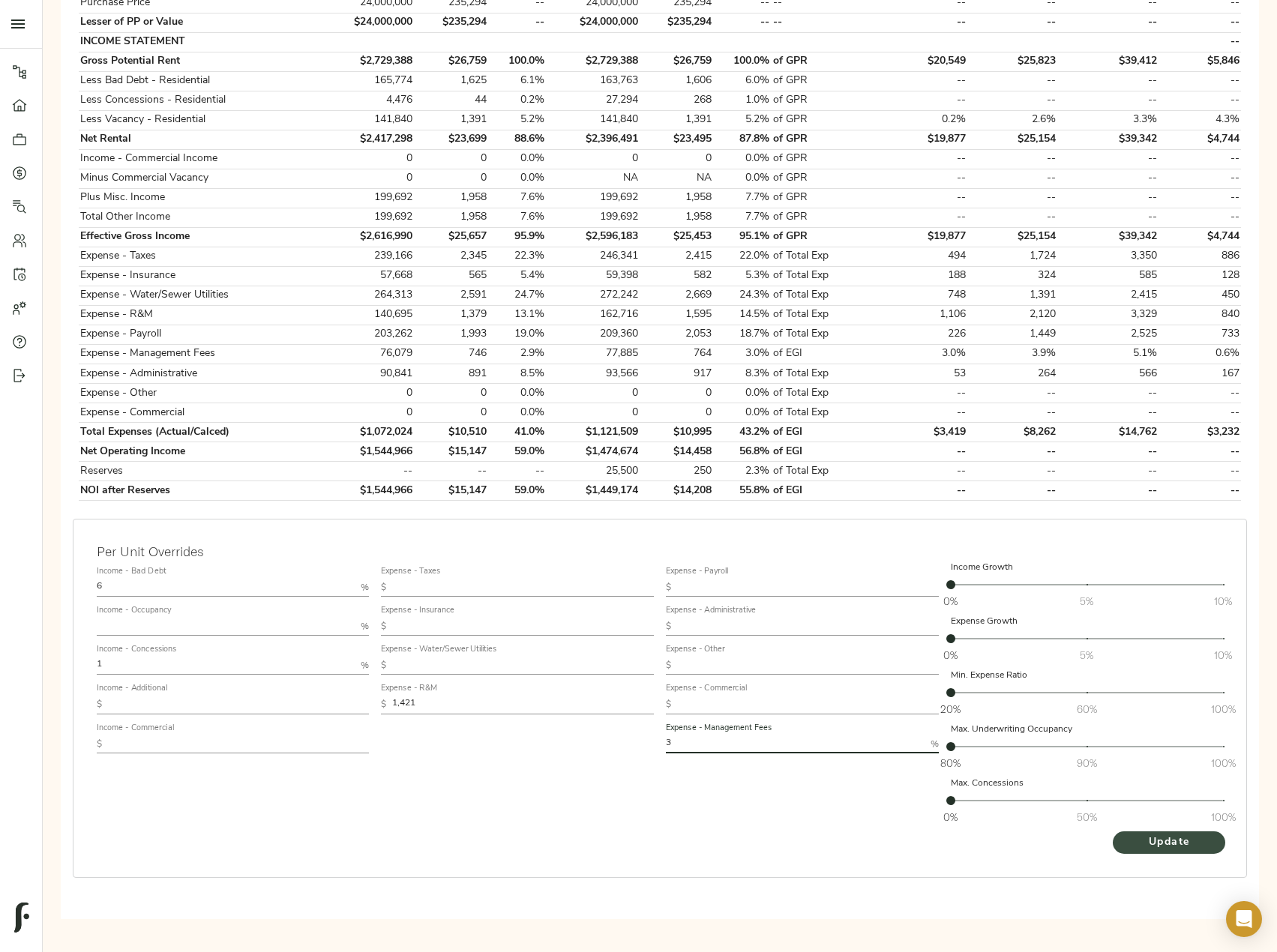
click at [1137, 840] on span "Update" at bounding box center [1169, 843] width 82 height 19
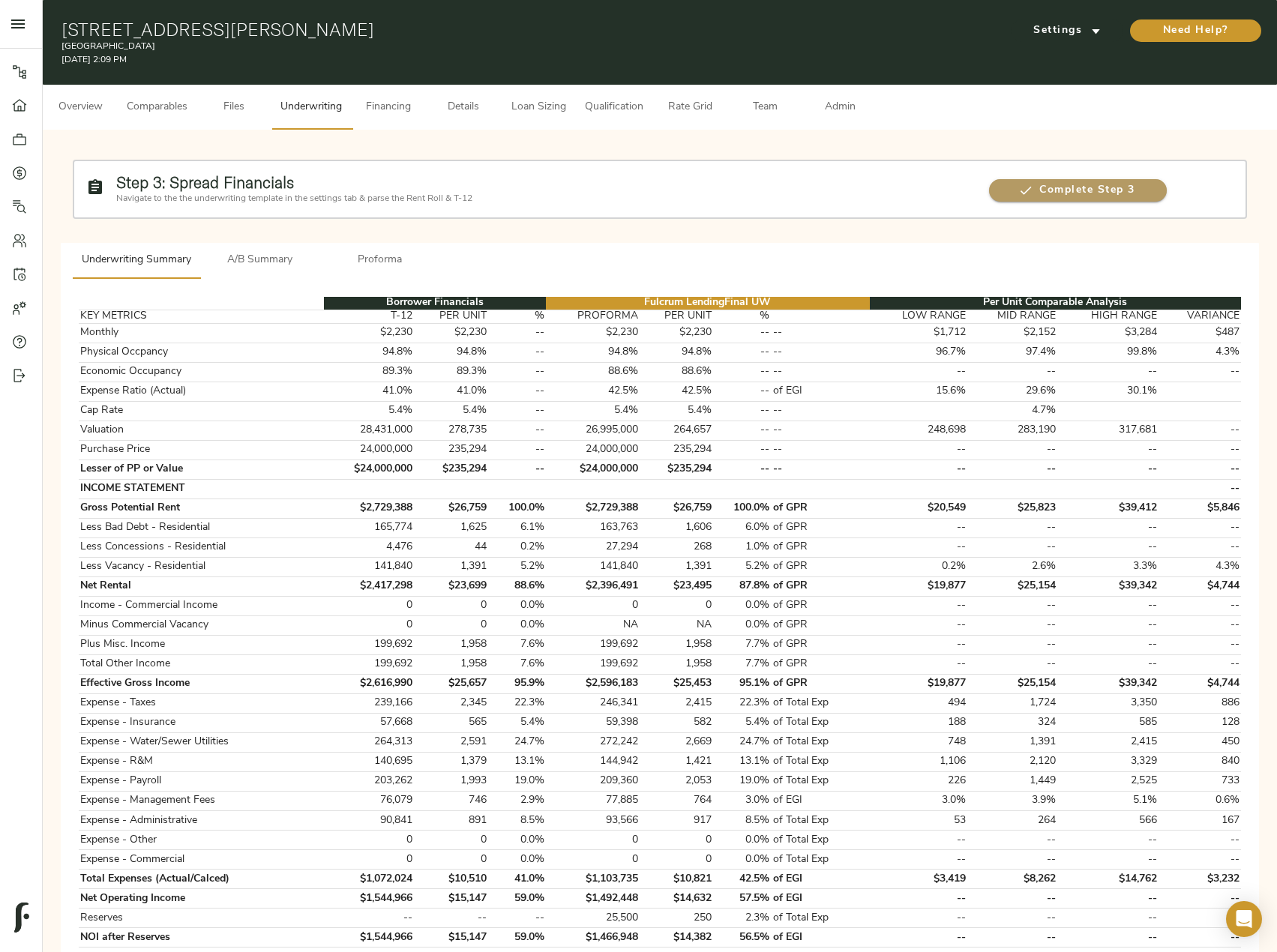
click at [1079, 194] on span "Complete Step 3" at bounding box center [1078, 190] width 178 height 19
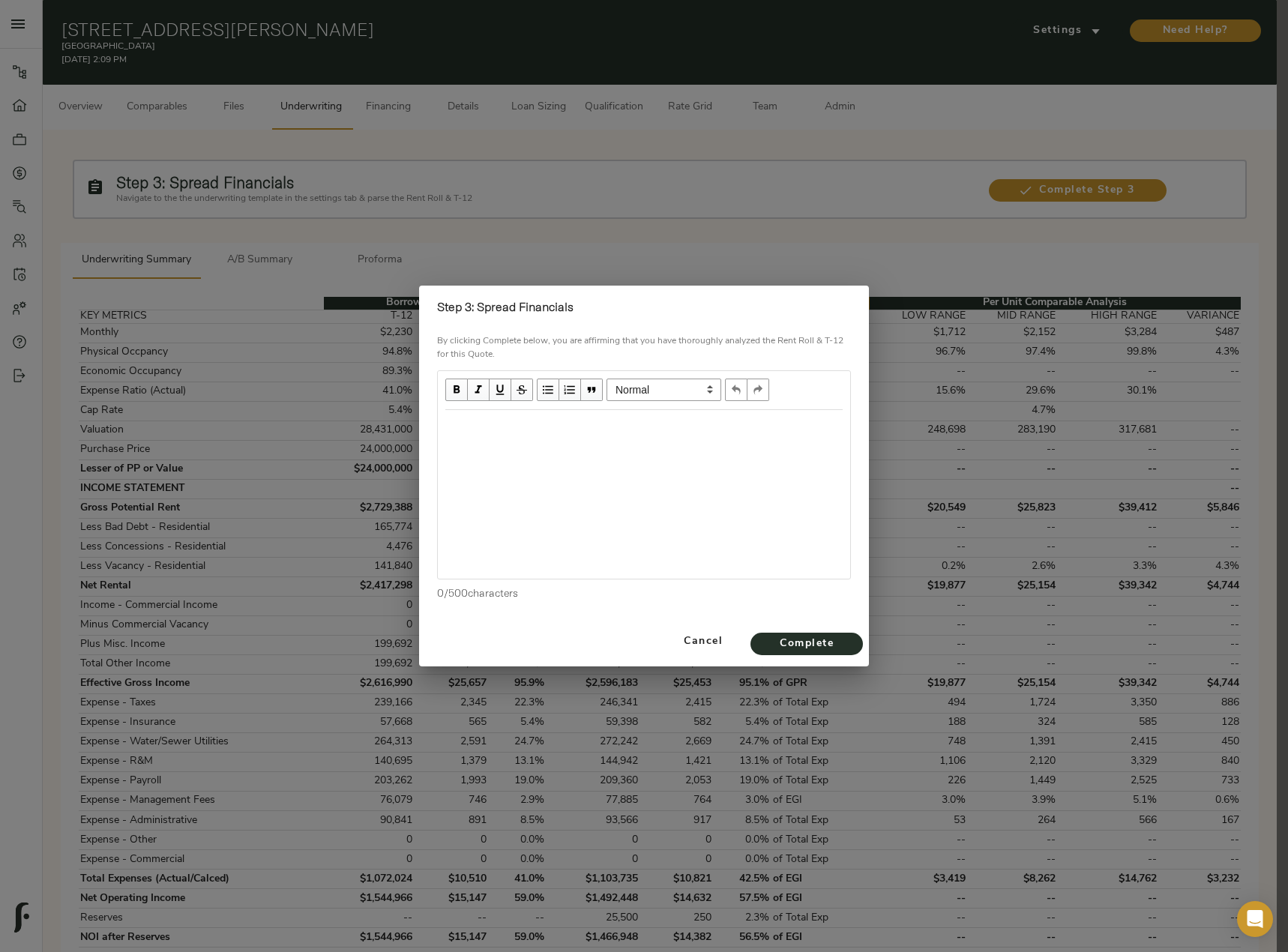
click at [496, 430] on div "Edit text" at bounding box center [644, 426] width 397 height 17
click at [821, 636] on span "Complete" at bounding box center [806, 644] width 82 height 19
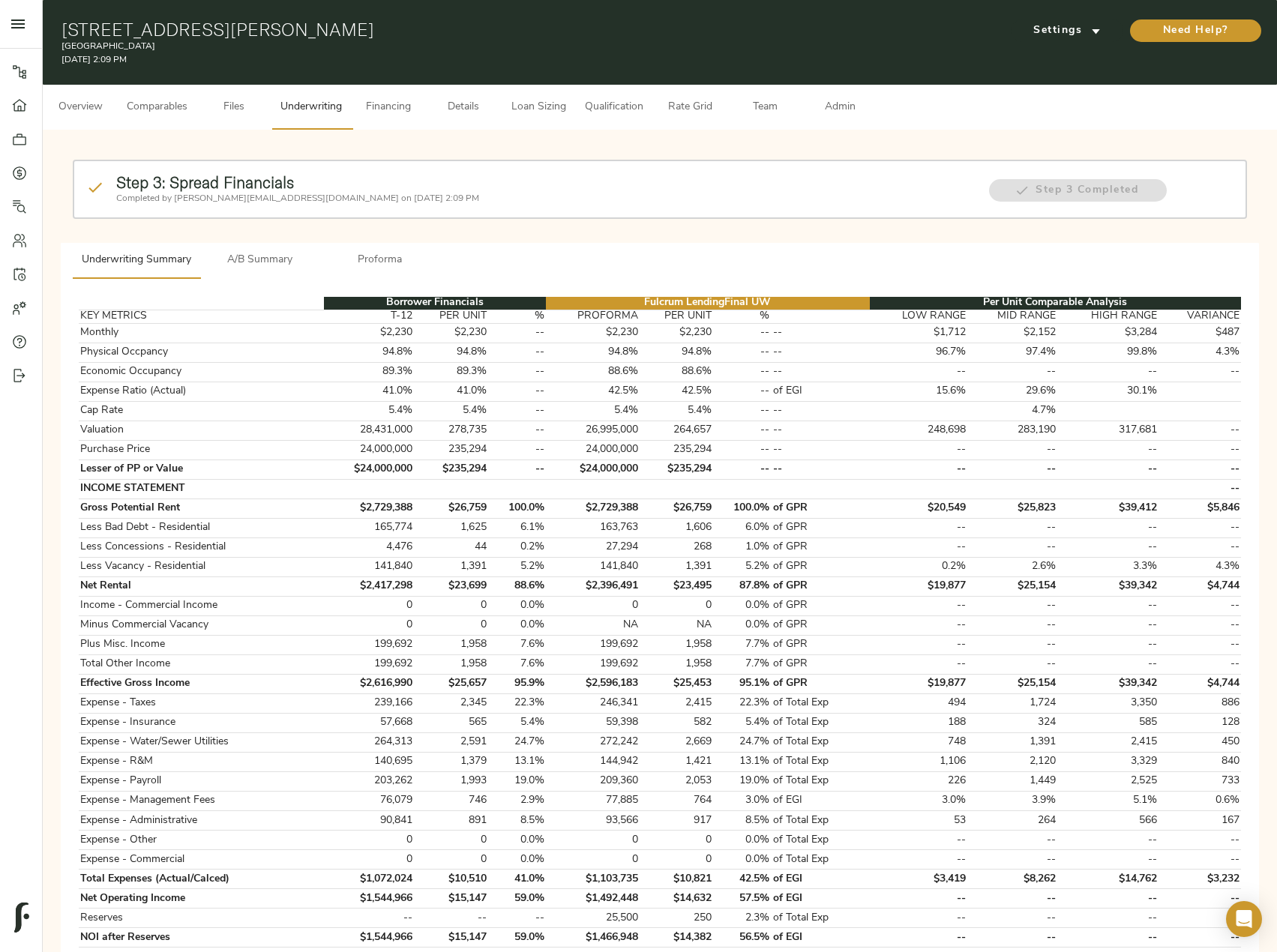
click at [841, 99] on span "Admin" at bounding box center [840, 107] width 57 height 19
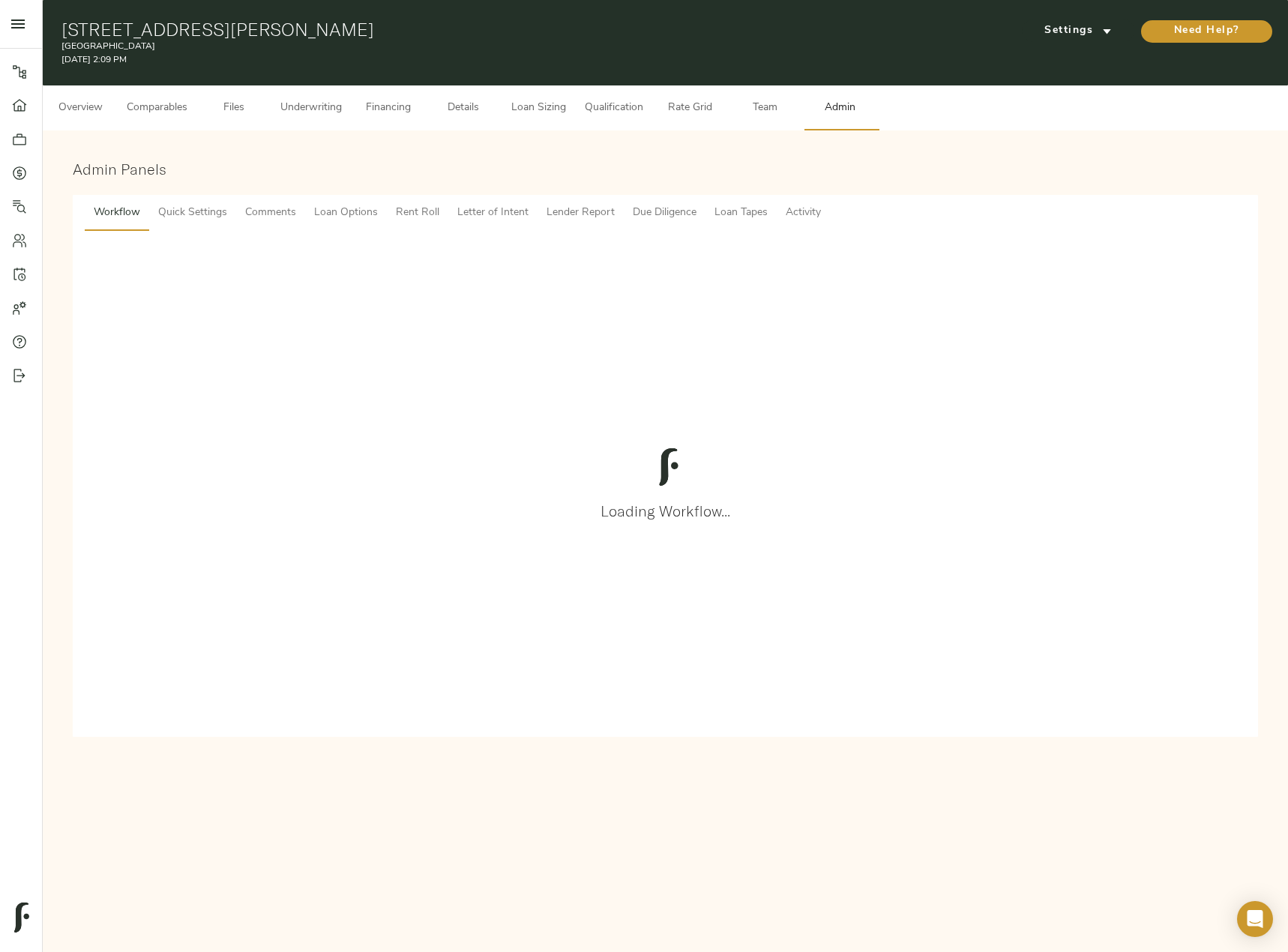
click at [268, 208] on span "Comments" at bounding box center [270, 213] width 51 height 19
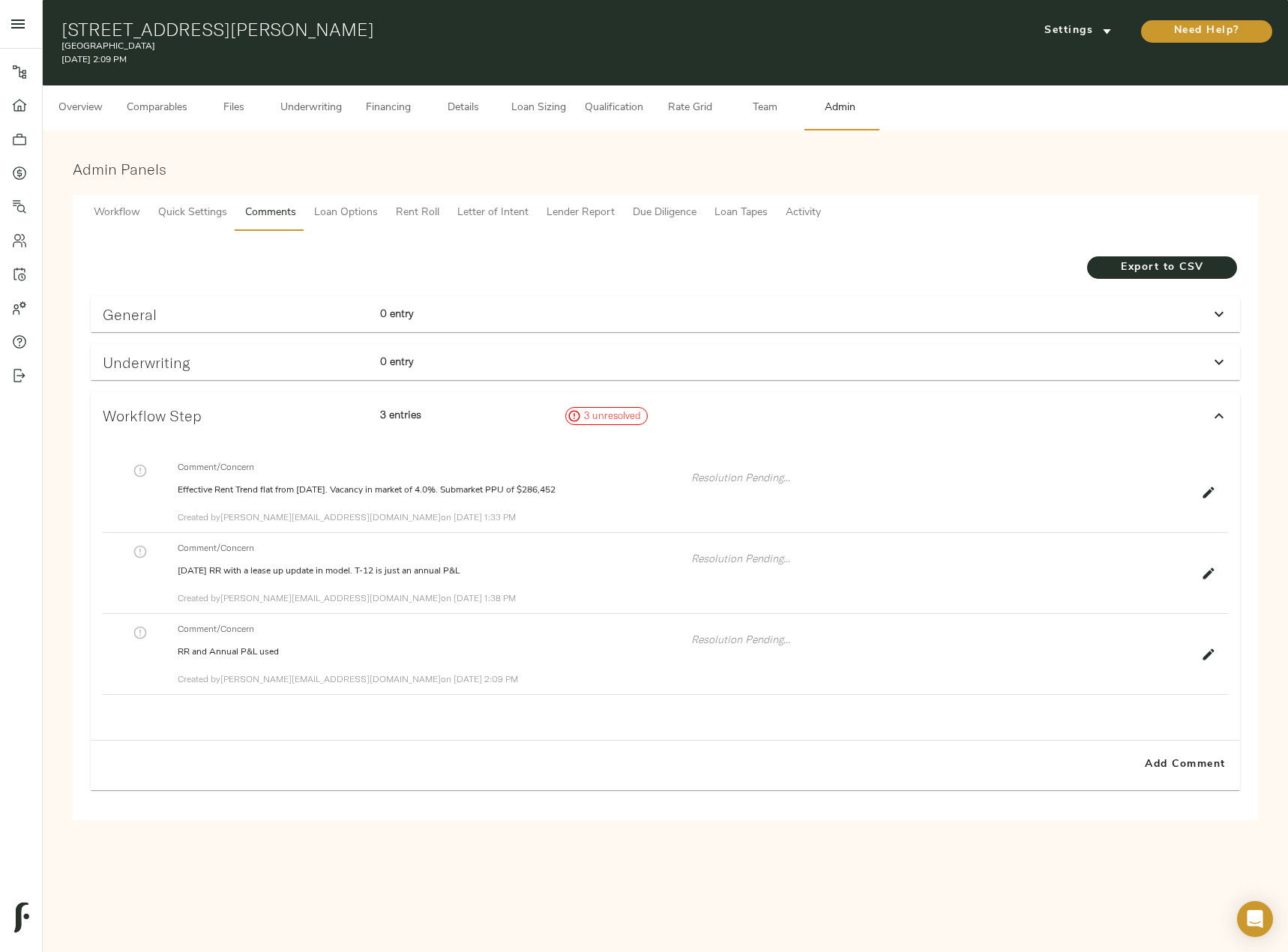
click at [1234, 353] on div at bounding box center [1219, 362] width 36 height 36
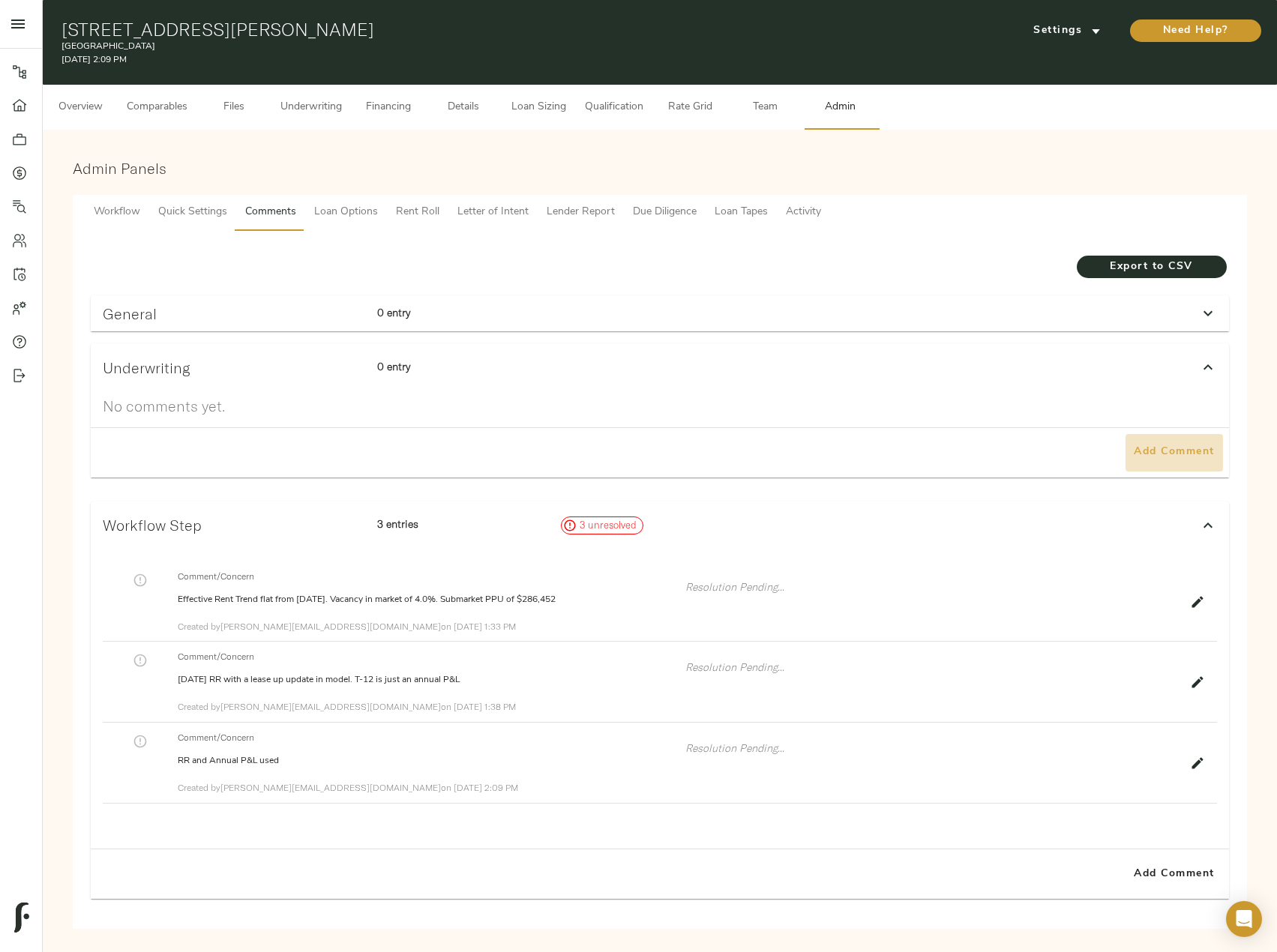
click at [1167, 453] on span "Add Comment" at bounding box center [1174, 452] width 86 height 19
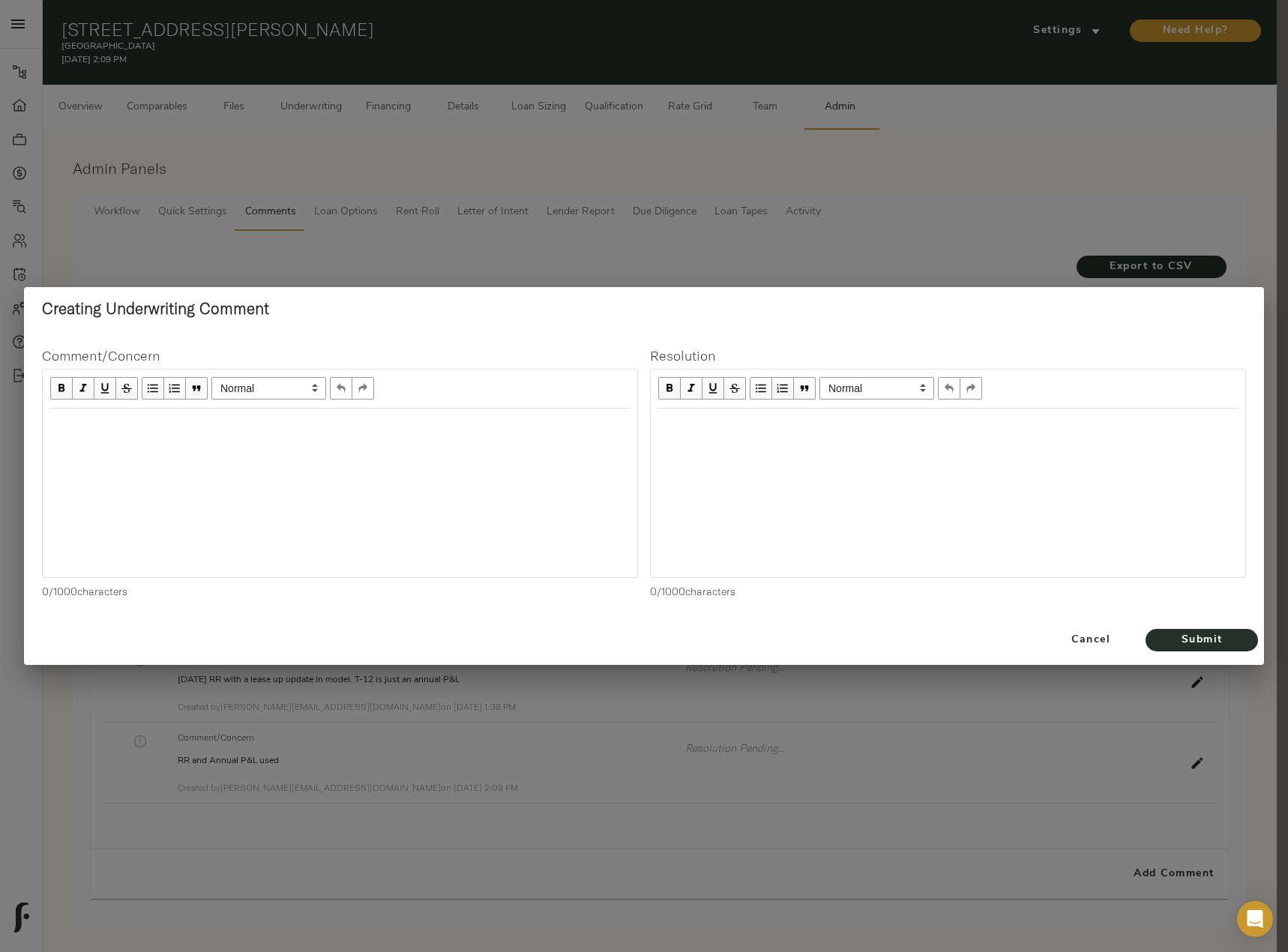
click at [296, 450] on div at bounding box center [339, 492] width 594 height 169
click at [107, 424] on div "Edit text" at bounding box center [340, 425] width 580 height 17
click at [1233, 639] on span "Submit" at bounding box center [1201, 640] width 82 height 19
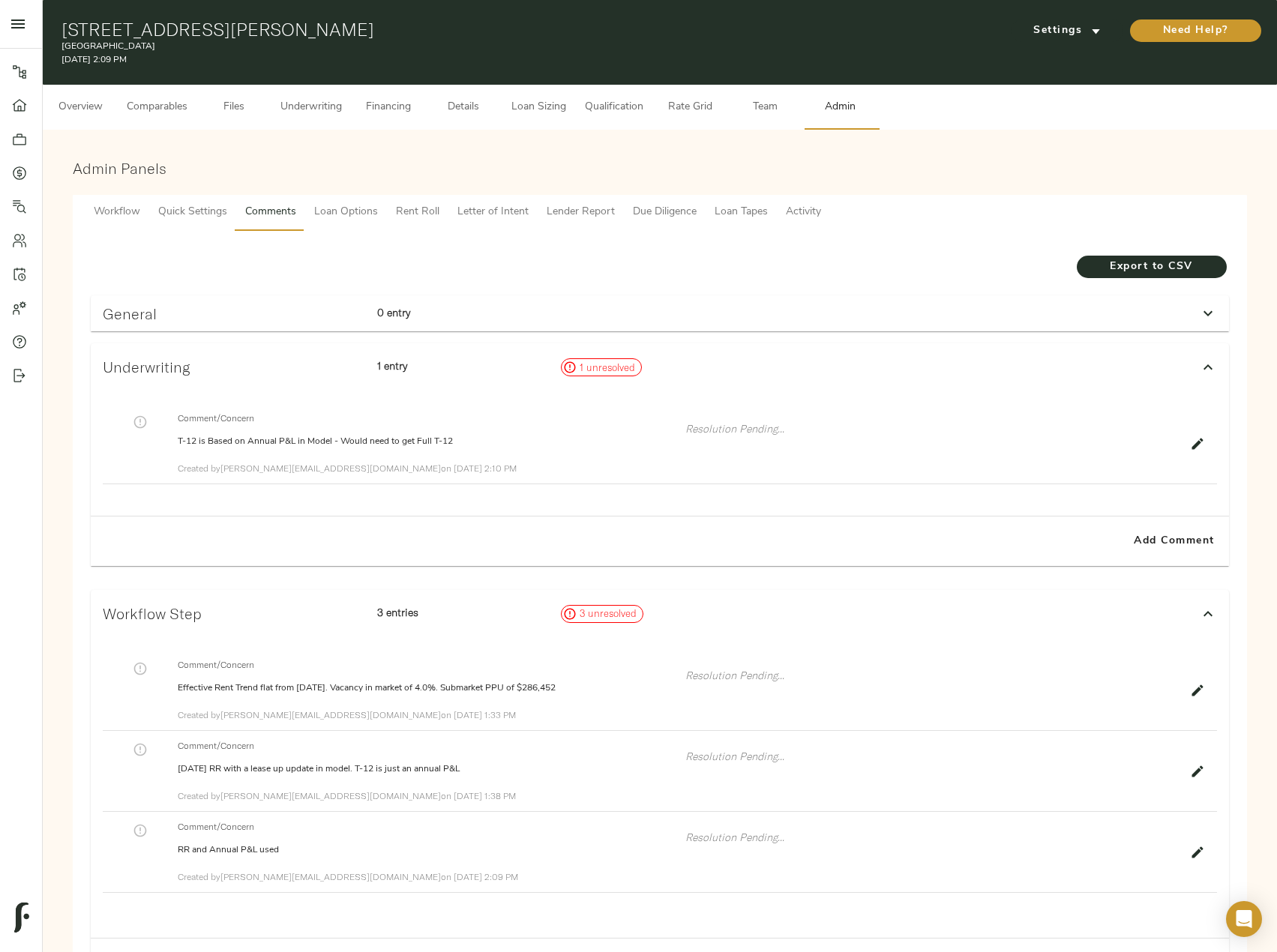
click at [318, 106] on span "Underwriting" at bounding box center [311, 107] width 61 height 19
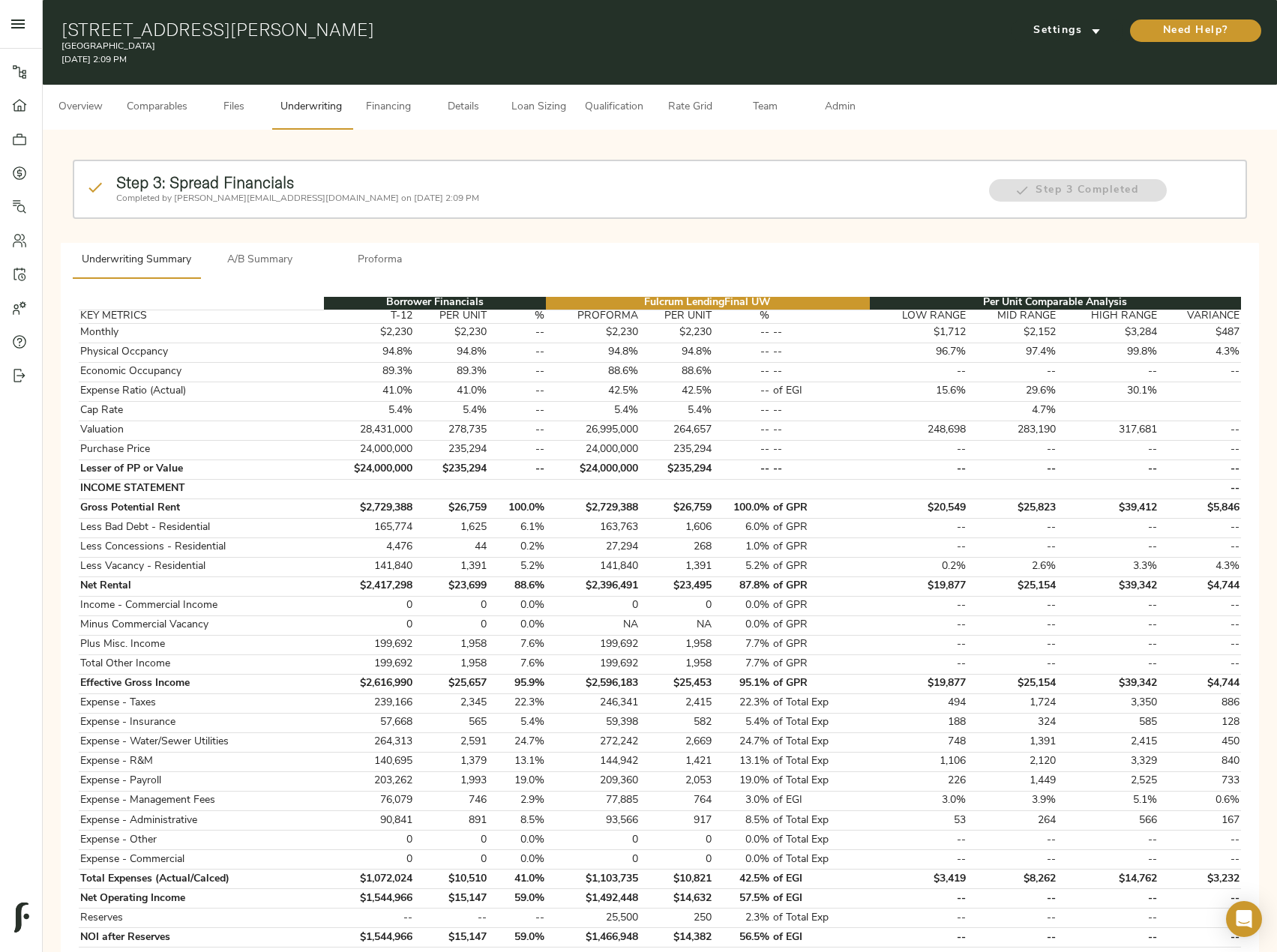
click at [238, 269] on span "A/B Summary" at bounding box center [260, 261] width 102 height 19
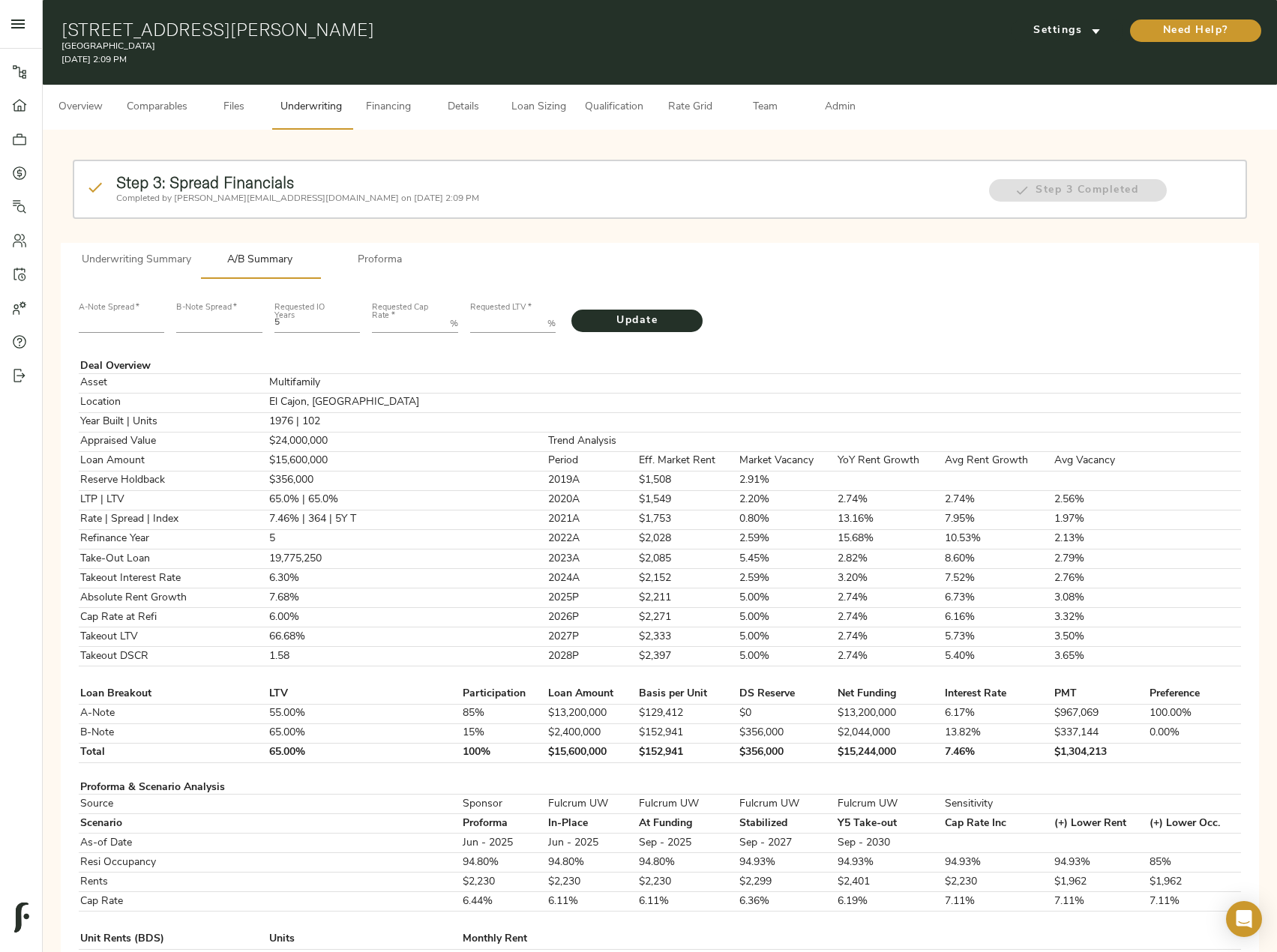
click at [125, 250] on button "Underwriting Summary" at bounding box center [136, 261] width 127 height 36
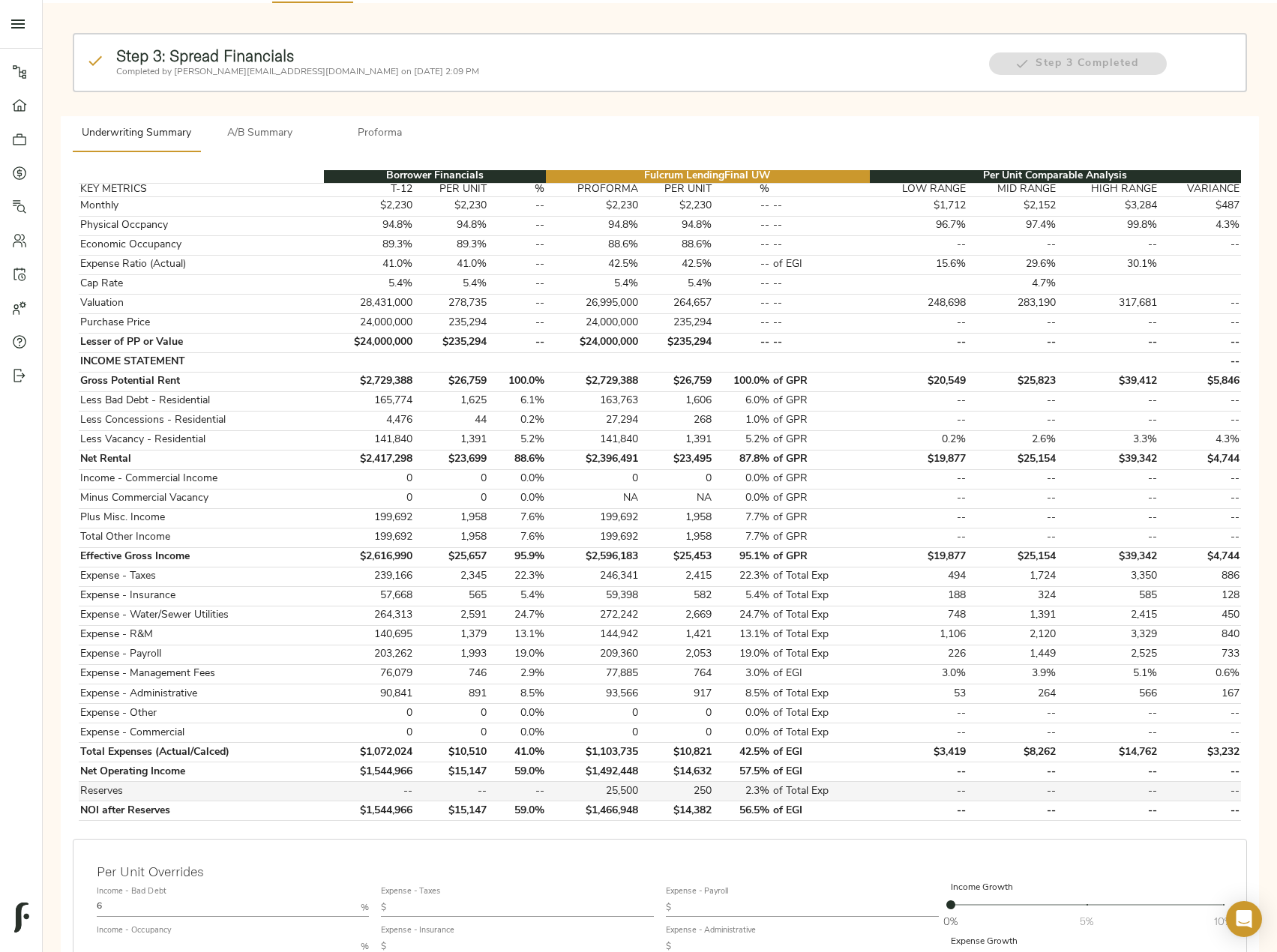
scroll to position [224, 0]
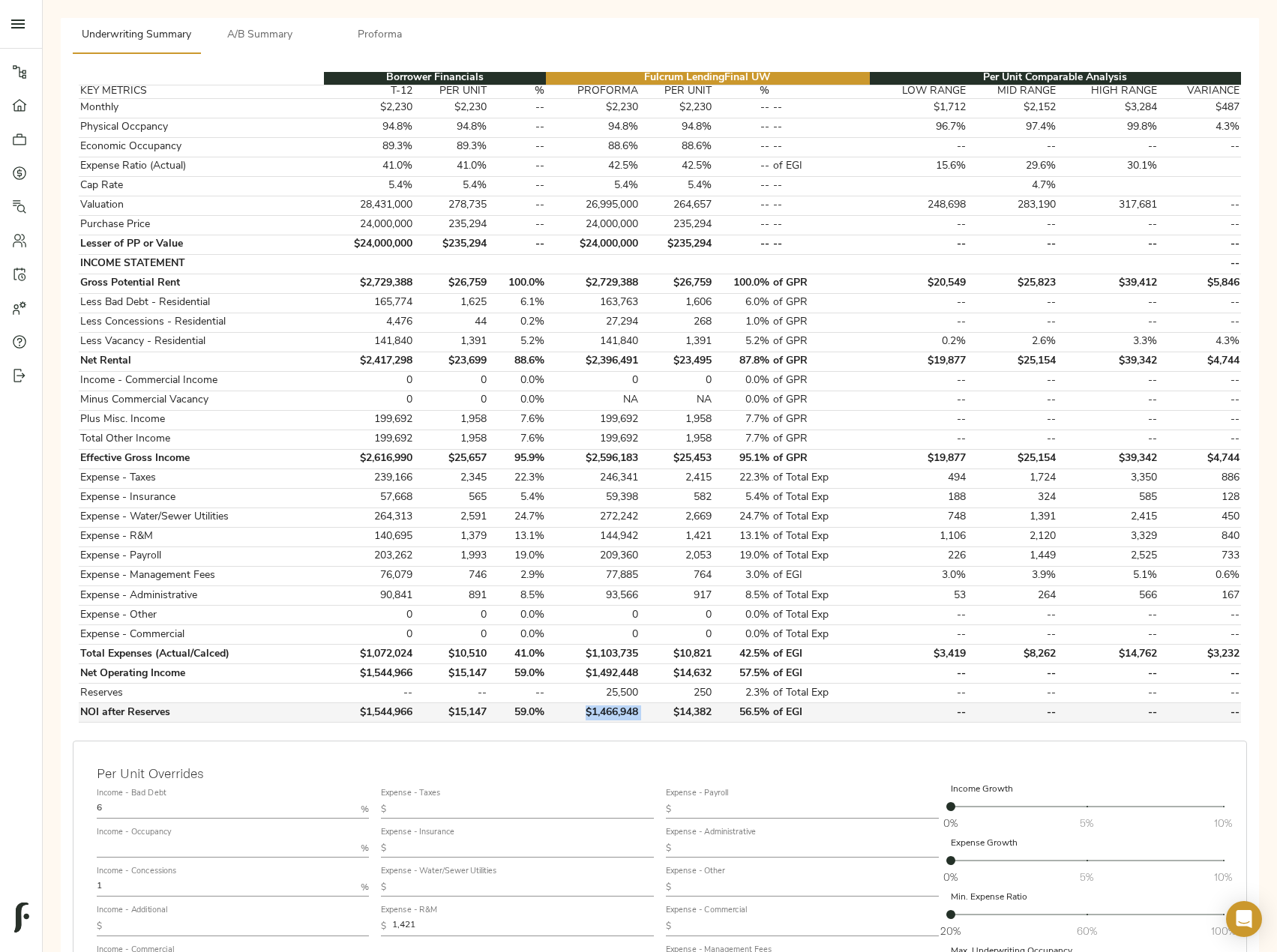
drag, startPoint x: 582, startPoint y: 716, endPoint x: 645, endPoint y: 716, distance: 63.0
click at [645, 716] on tr "NOI after Reserves $1,544,966 $15,147 59.0% $1,466,948 $14,382 56.5% of EGI -- …" at bounding box center [659, 713] width 1162 height 20
copy td "$1,466,948"
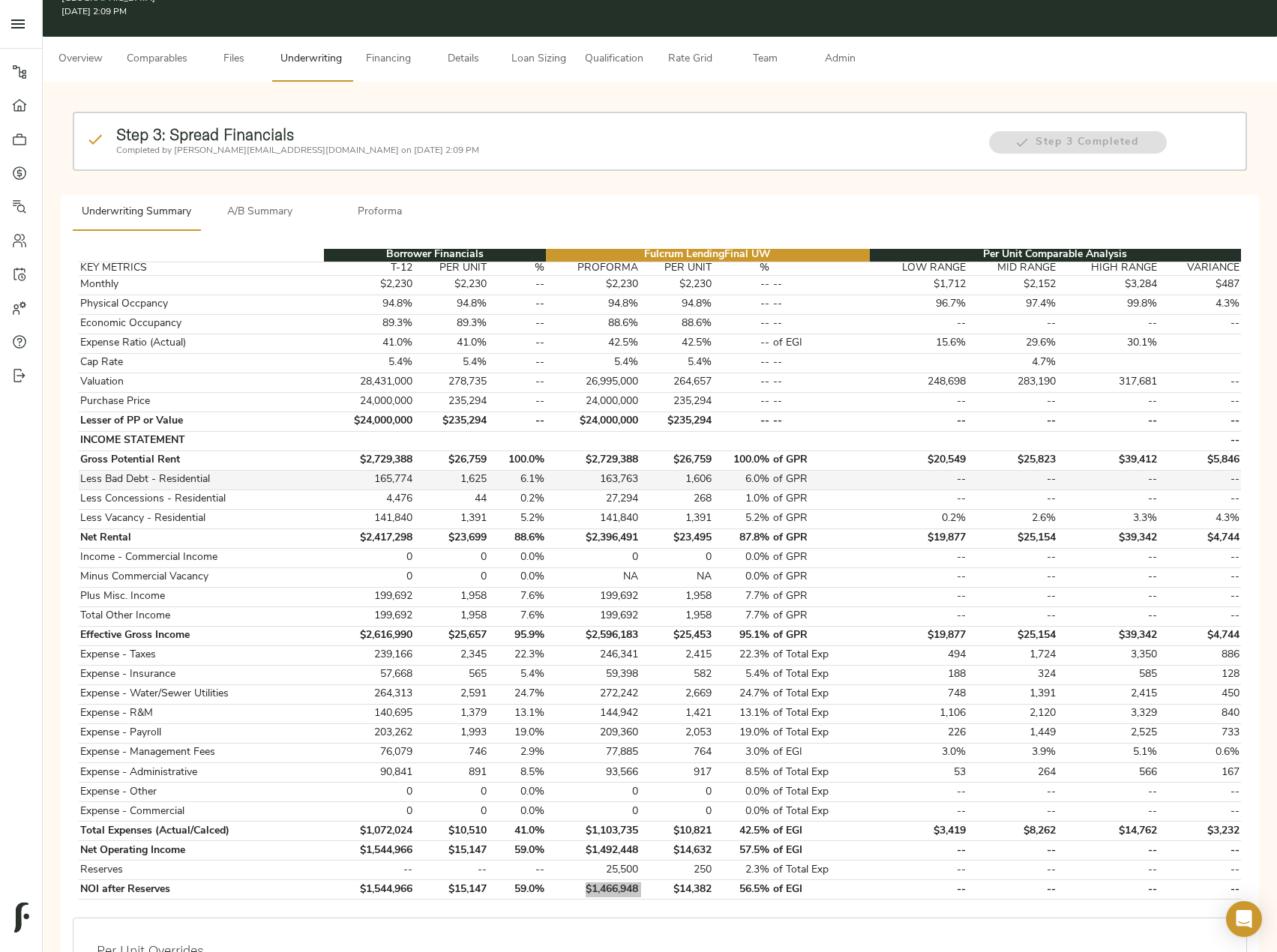
scroll to position [0, 0]
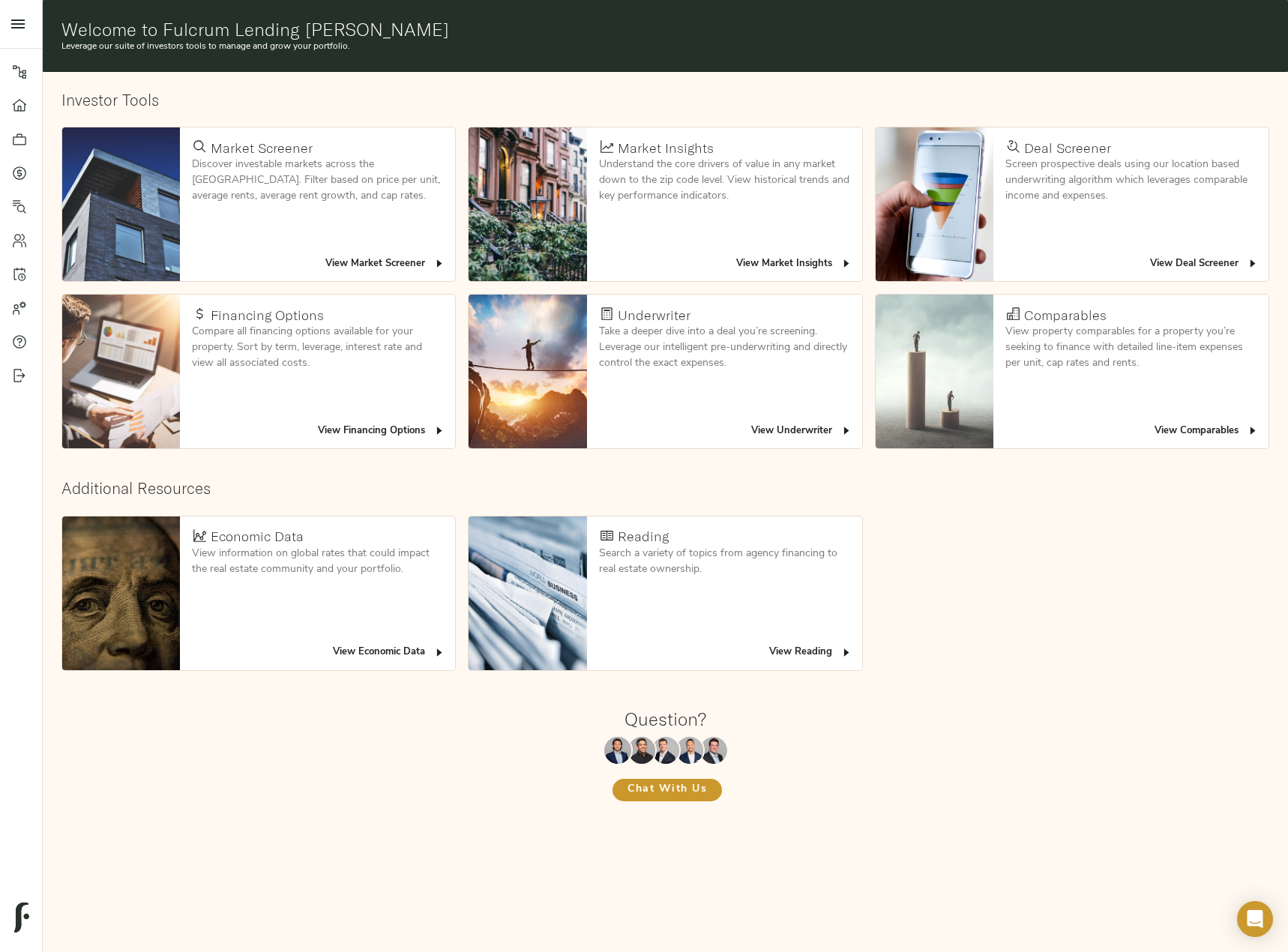
click at [23, 167] on icon at bounding box center [19, 173] width 15 height 15
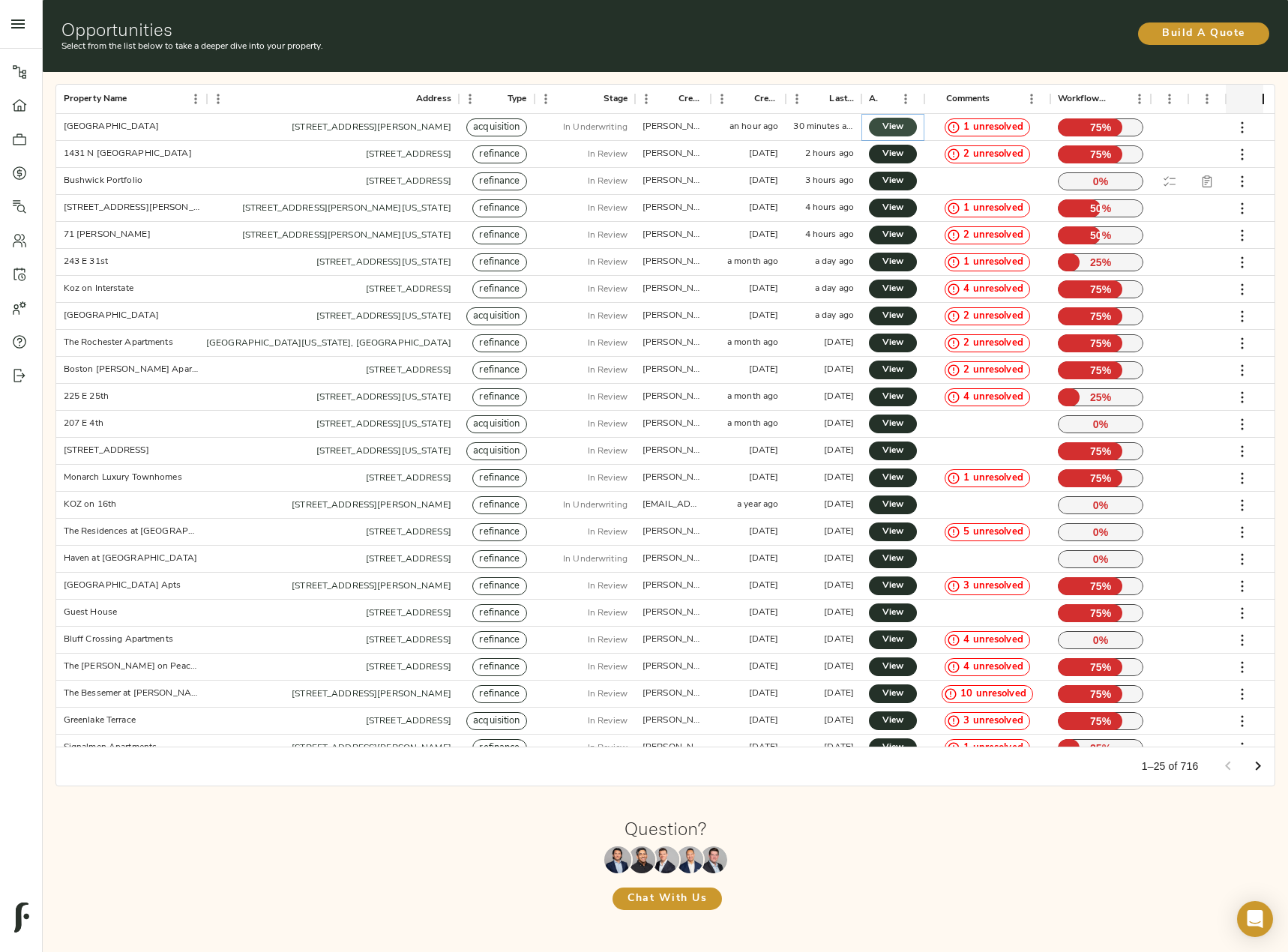
click at [900, 128] on span "View" at bounding box center [892, 126] width 18 height 15
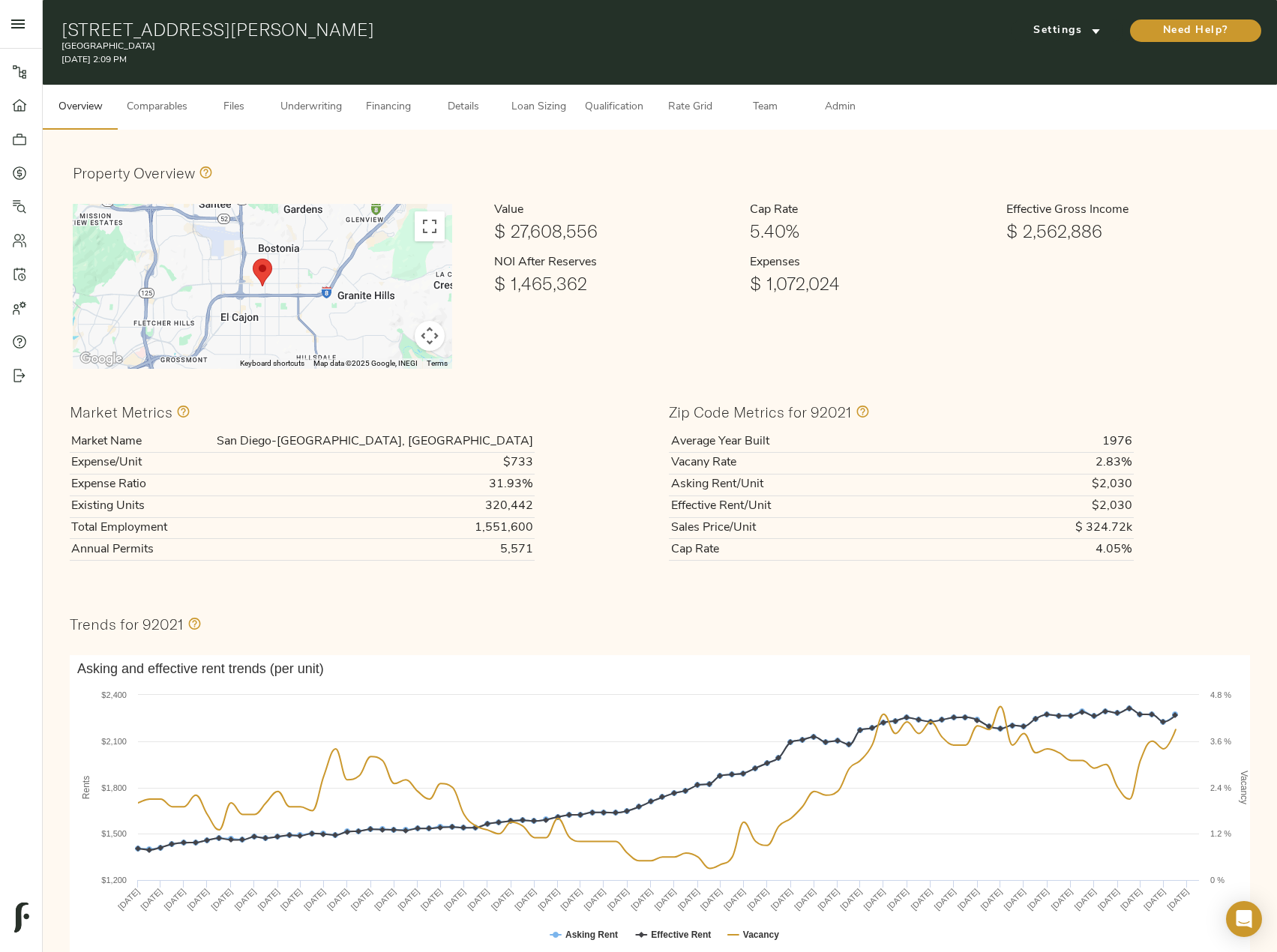
drag, startPoint x: 60, startPoint y: 26, endPoint x: 389, endPoint y: 29, distance: 329.0
click at [389, 29] on div "[STREET_ADDRESS][GEOGRAPHIC_DATA][PERSON_NAME] [DATE] 2:09 PM Settings Need Hel…" at bounding box center [659, 42] width 1235 height 85
copy h1 "[STREET_ADDRESS][PERSON_NAME]"
click at [467, 114] on span "Details" at bounding box center [463, 107] width 57 height 19
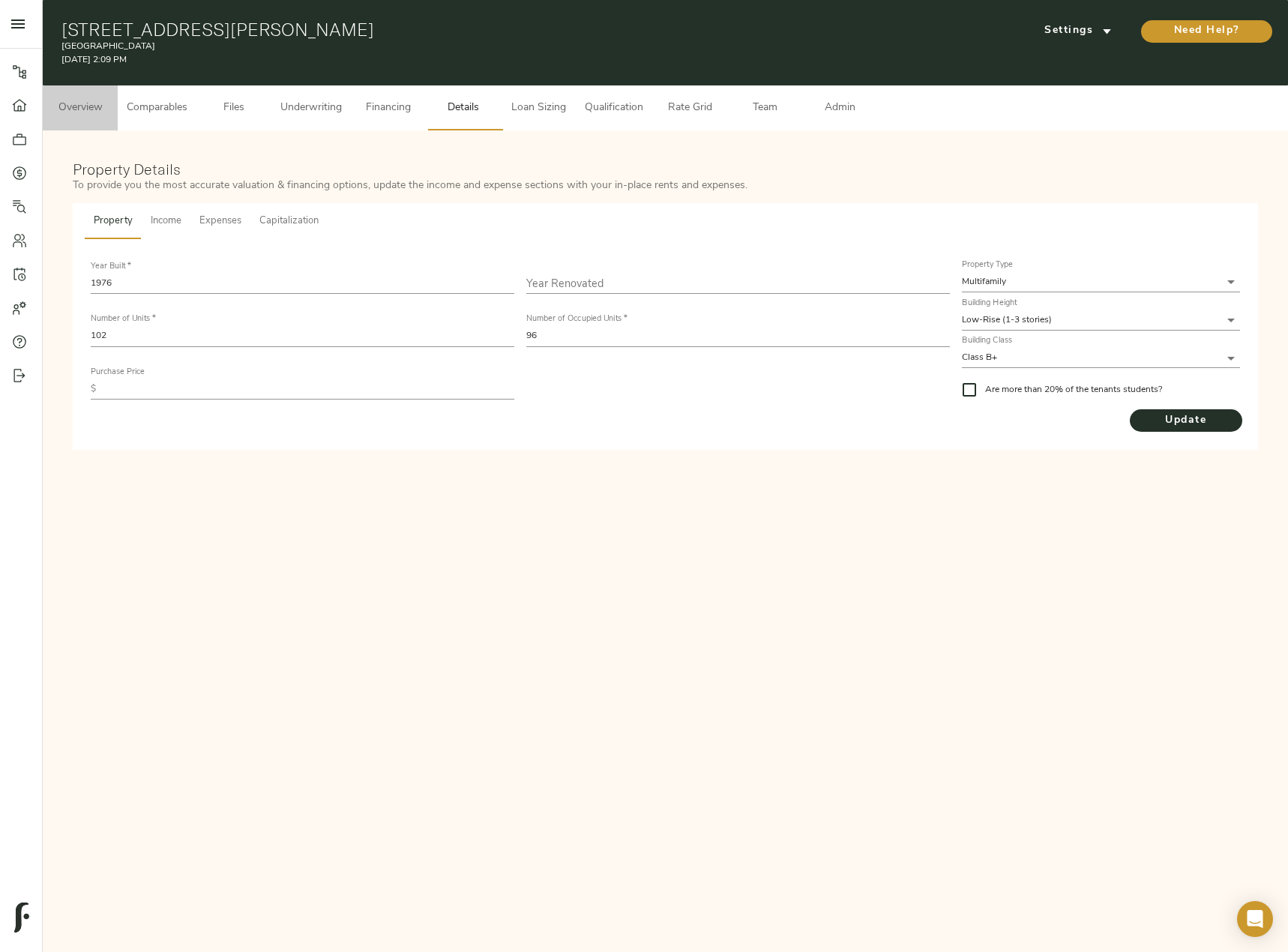
click at [60, 115] on span "Overview" at bounding box center [79, 108] width 57 height 19
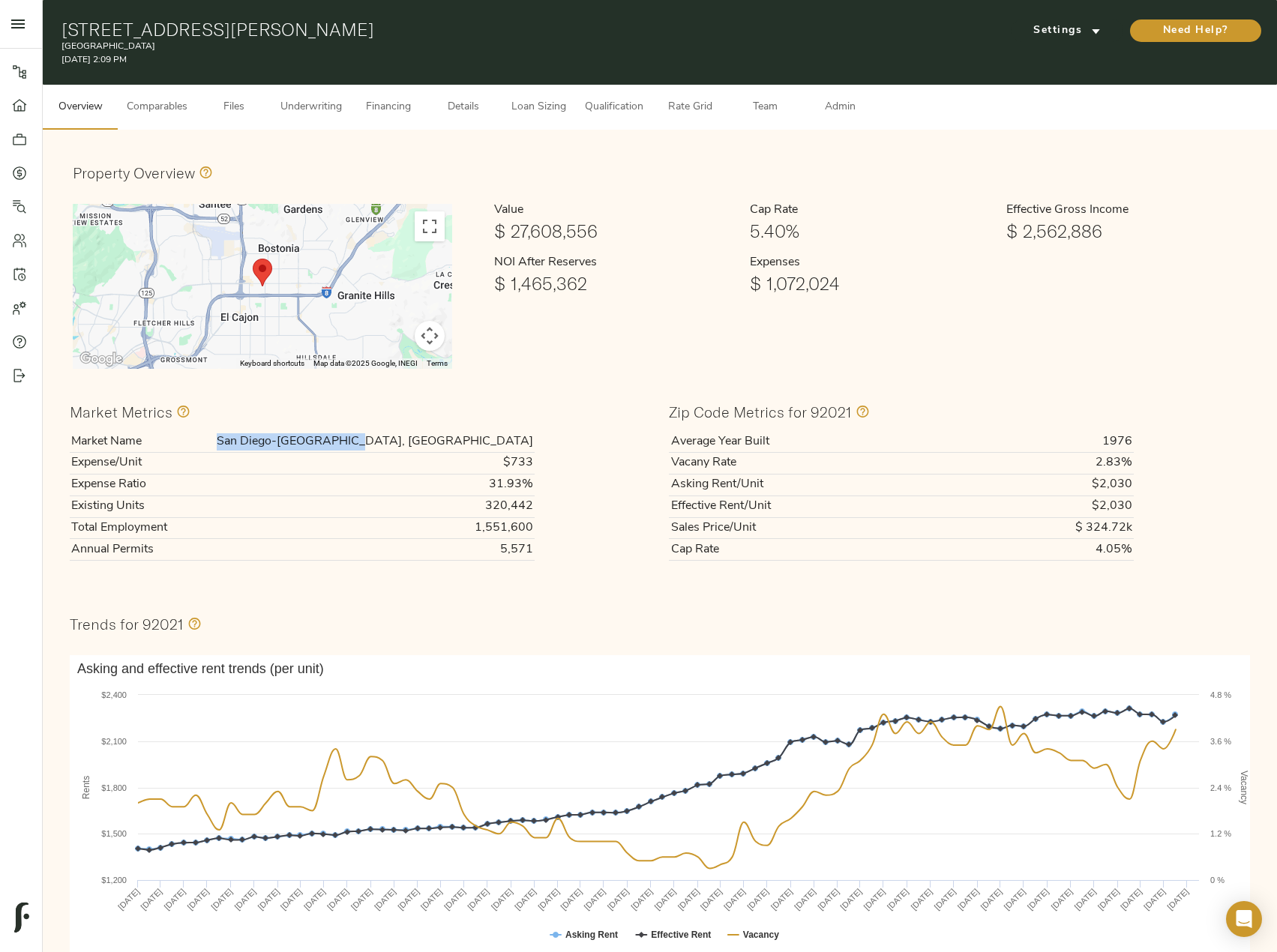
drag, startPoint x: 401, startPoint y: 440, endPoint x: 533, endPoint y: 439, distance: 132.0
click at [533, 439] on td "San Diego-[GEOGRAPHIC_DATA], [GEOGRAPHIC_DATA]" at bounding box center [357, 441] width 354 height 21
copy td "San Diego-[GEOGRAPHIC_DATA], [GEOGRAPHIC_DATA]"
click at [395, 106] on span "Financing" at bounding box center [388, 107] width 57 height 19
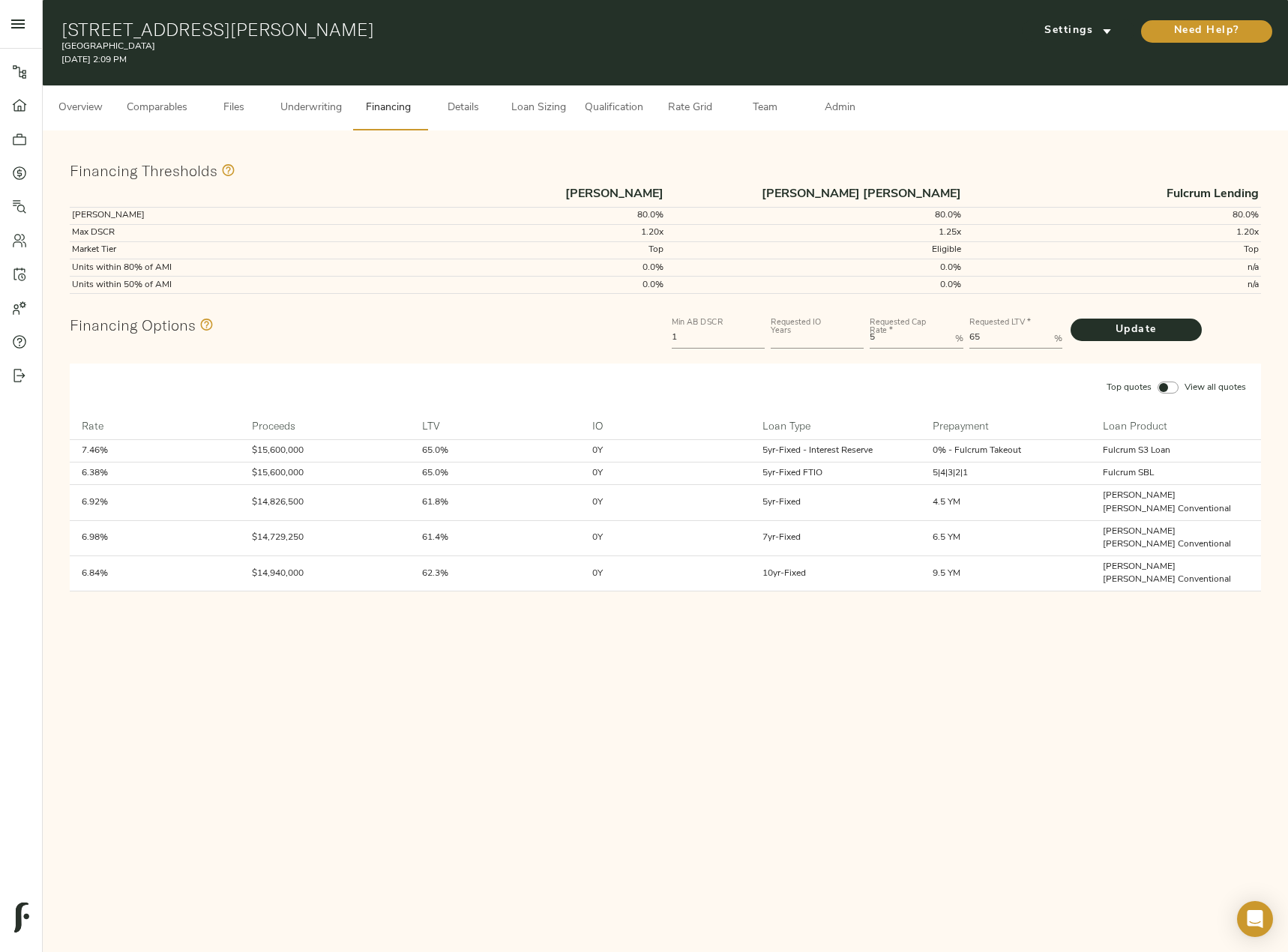
click at [180, 107] on span "Comparables" at bounding box center [157, 108] width 60 height 19
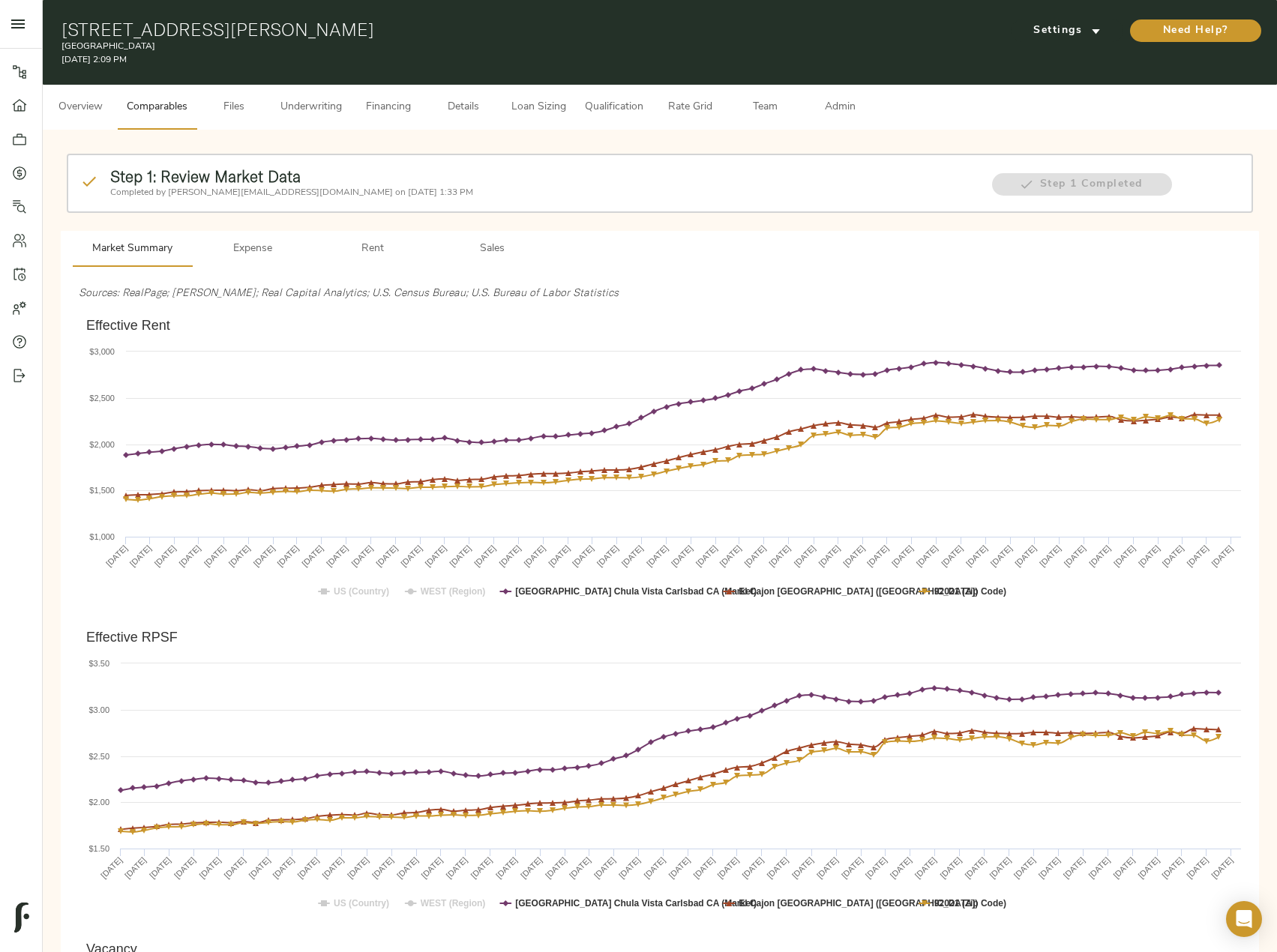
click at [379, 240] on span "Rent" at bounding box center [372, 249] width 102 height 19
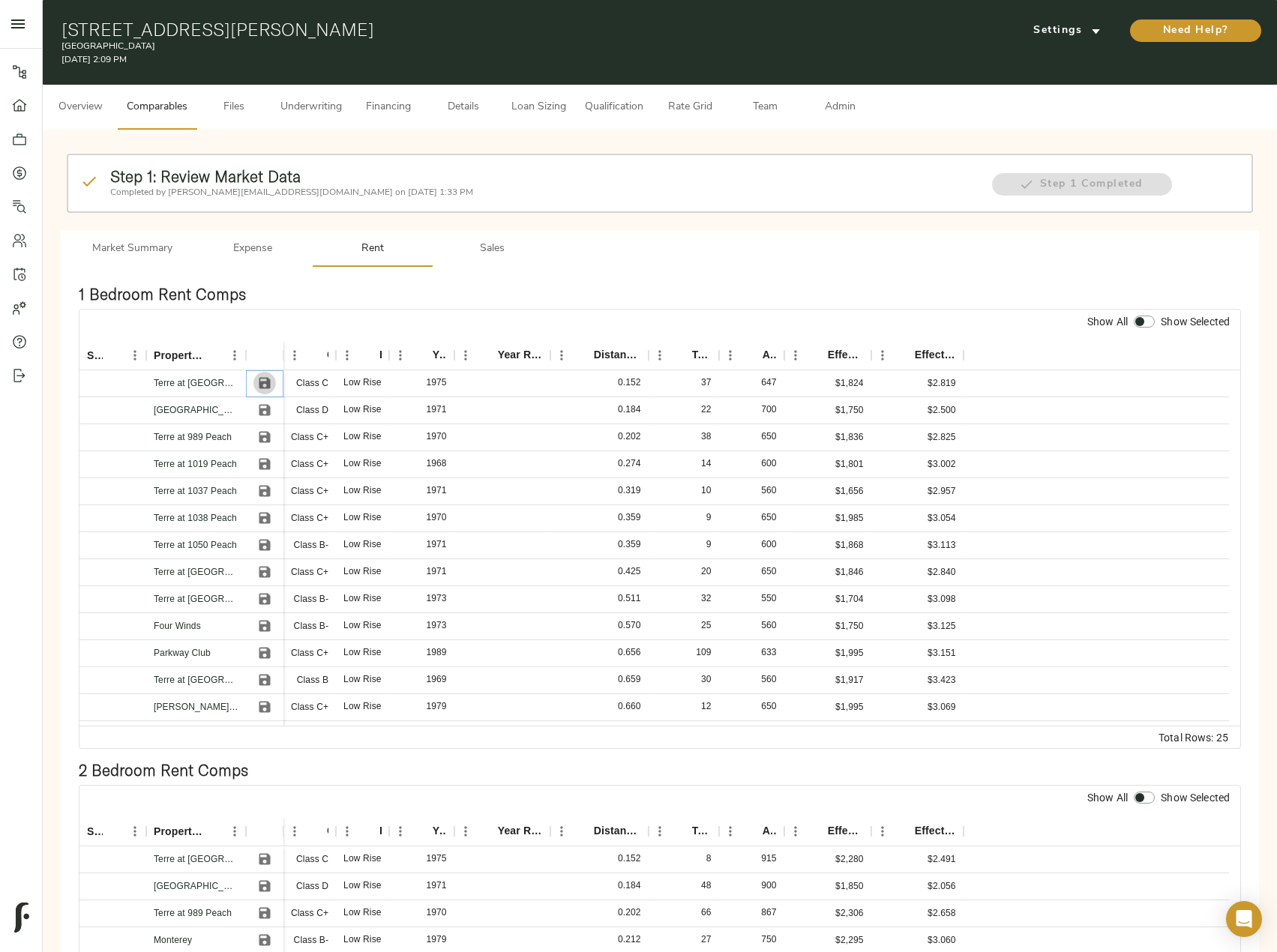
click at [263, 382] on icon "Save" at bounding box center [264, 383] width 11 height 11
click at [266, 416] on icon "Save" at bounding box center [264, 410] width 15 height 15
click at [267, 434] on icon "Save" at bounding box center [264, 437] width 11 height 11
click at [265, 465] on icon "Save" at bounding box center [264, 464] width 11 height 11
click at [262, 491] on icon "Save" at bounding box center [264, 491] width 11 height 11
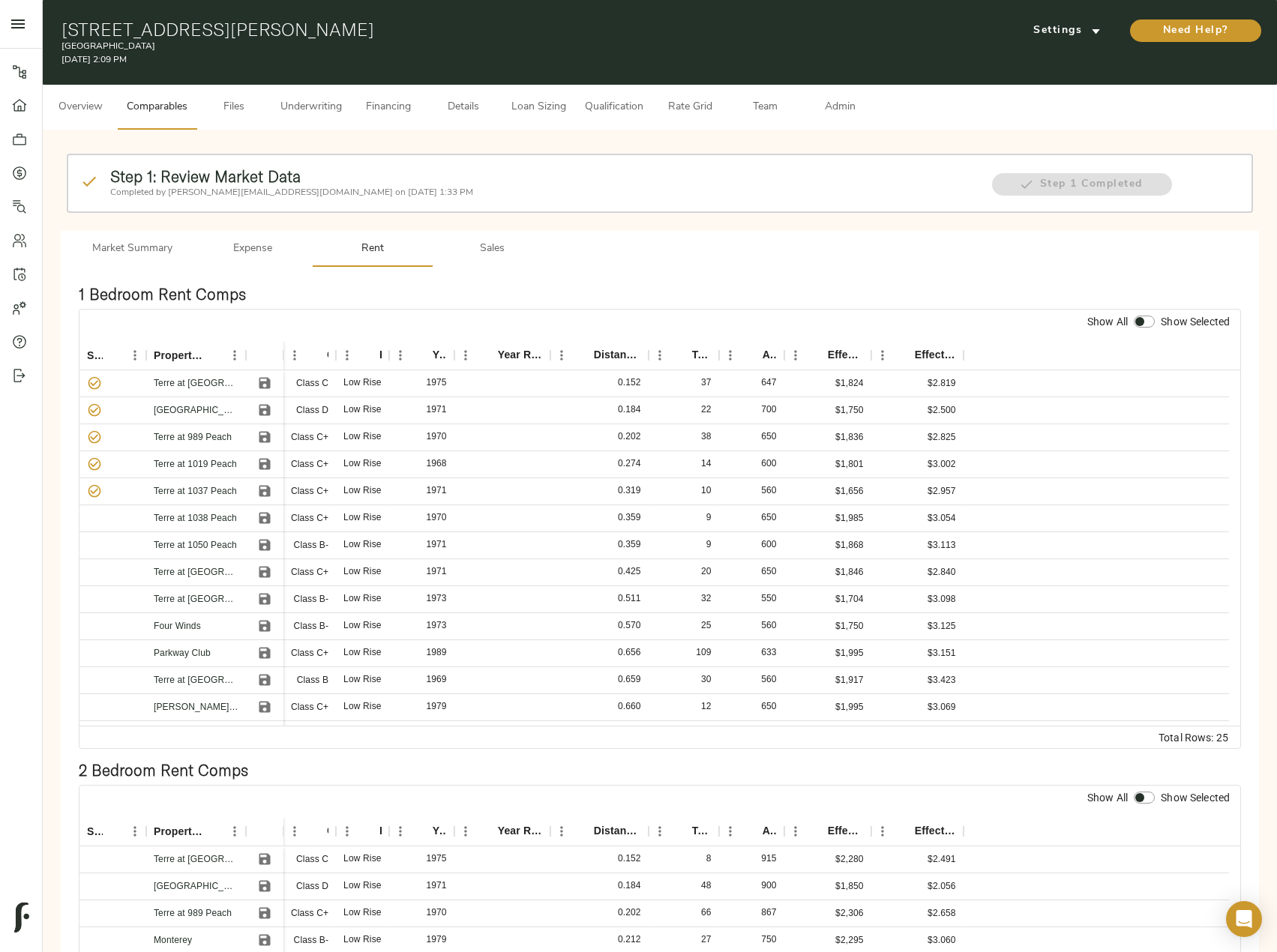
click at [1150, 318] on input "checkbox" at bounding box center [1140, 321] width 36 height 12
checkbox input "true"
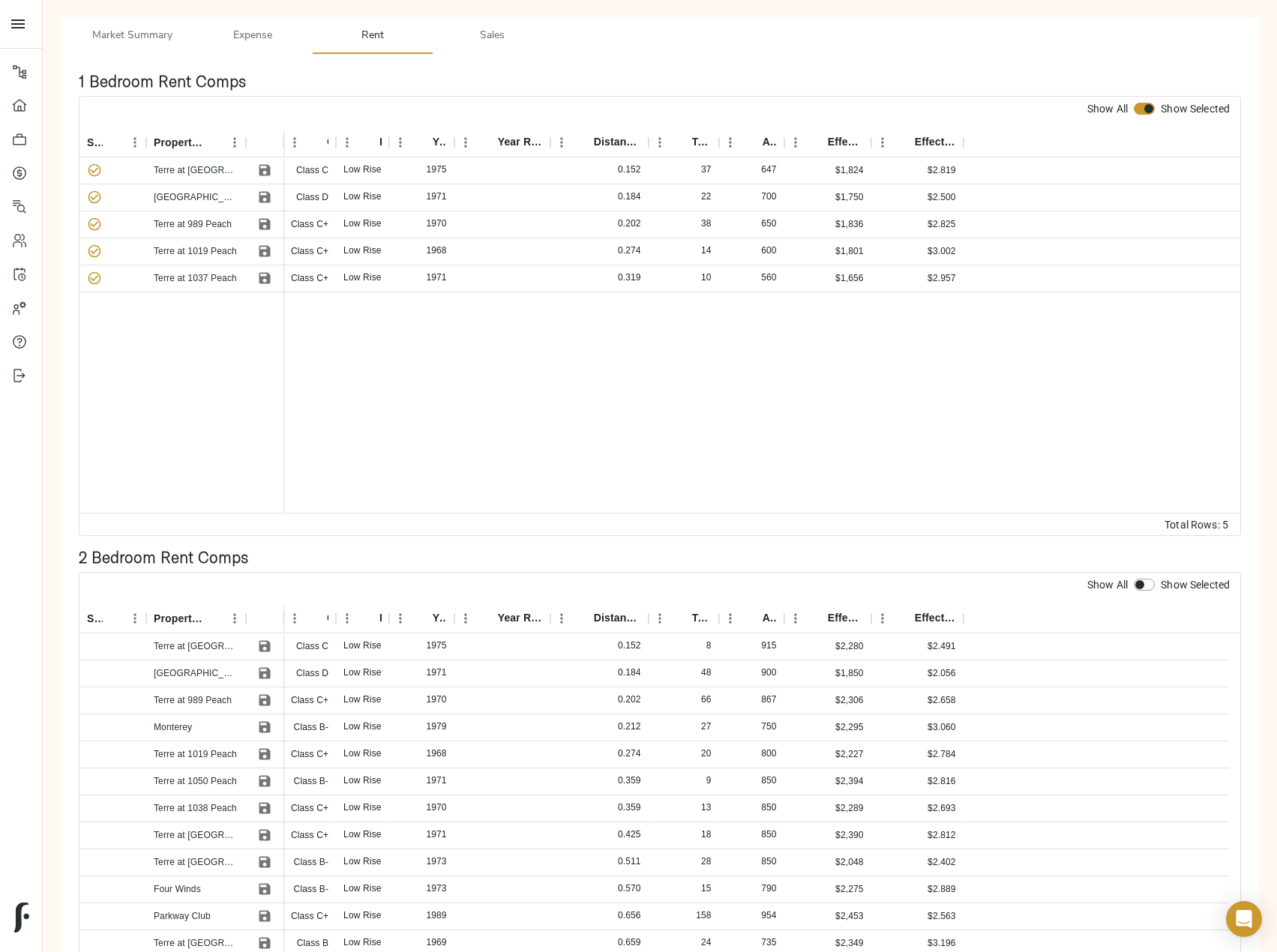
scroll to position [300, 0]
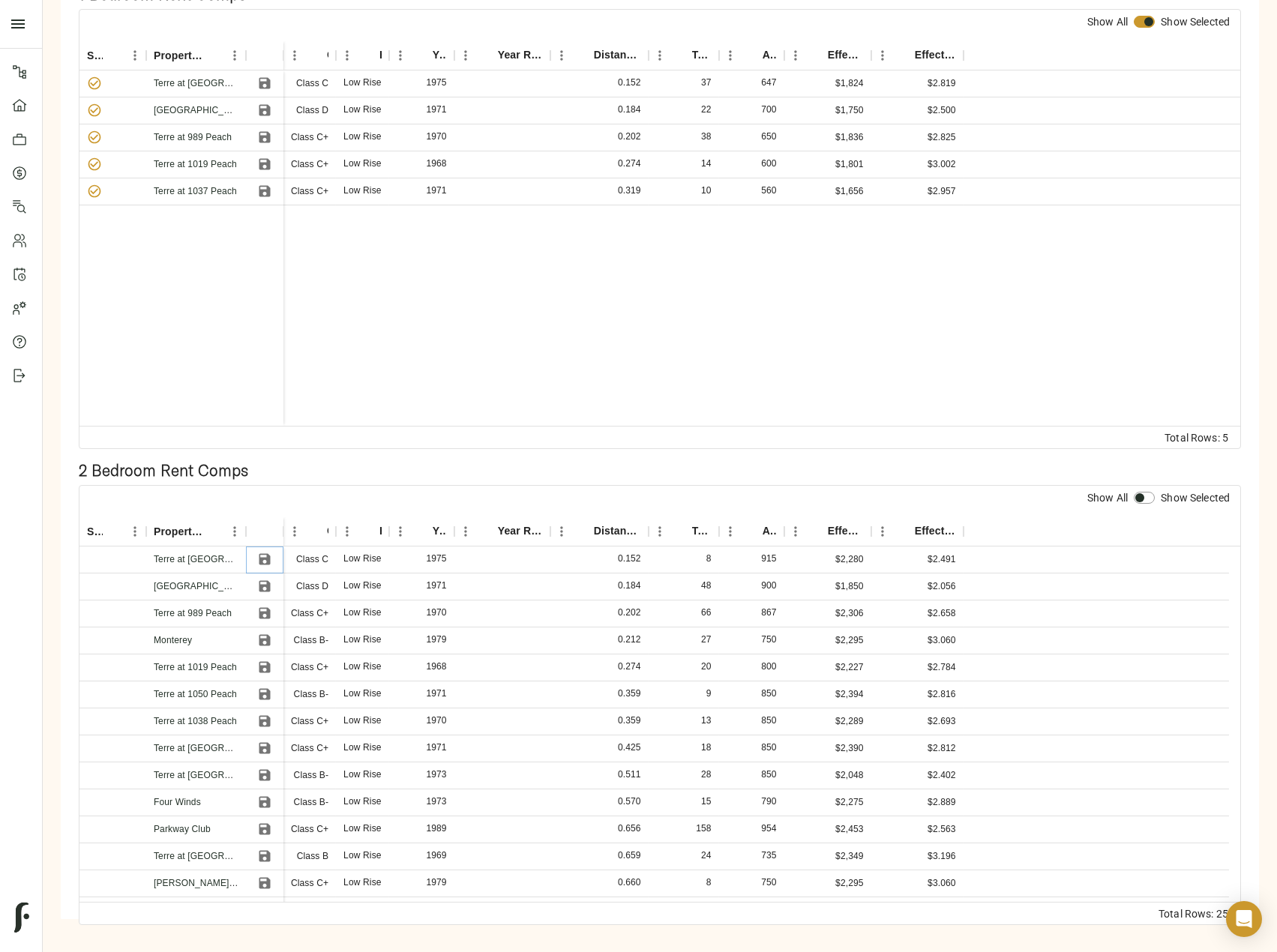
click at [261, 559] on icon "Save" at bounding box center [264, 560] width 11 height 11
click at [266, 584] on icon "Save" at bounding box center [264, 586] width 15 height 15
click at [268, 605] on button "Save" at bounding box center [264, 613] width 23 height 23
click at [270, 644] on icon "Save" at bounding box center [264, 640] width 11 height 11
click at [265, 668] on icon "Save" at bounding box center [264, 667] width 15 height 15
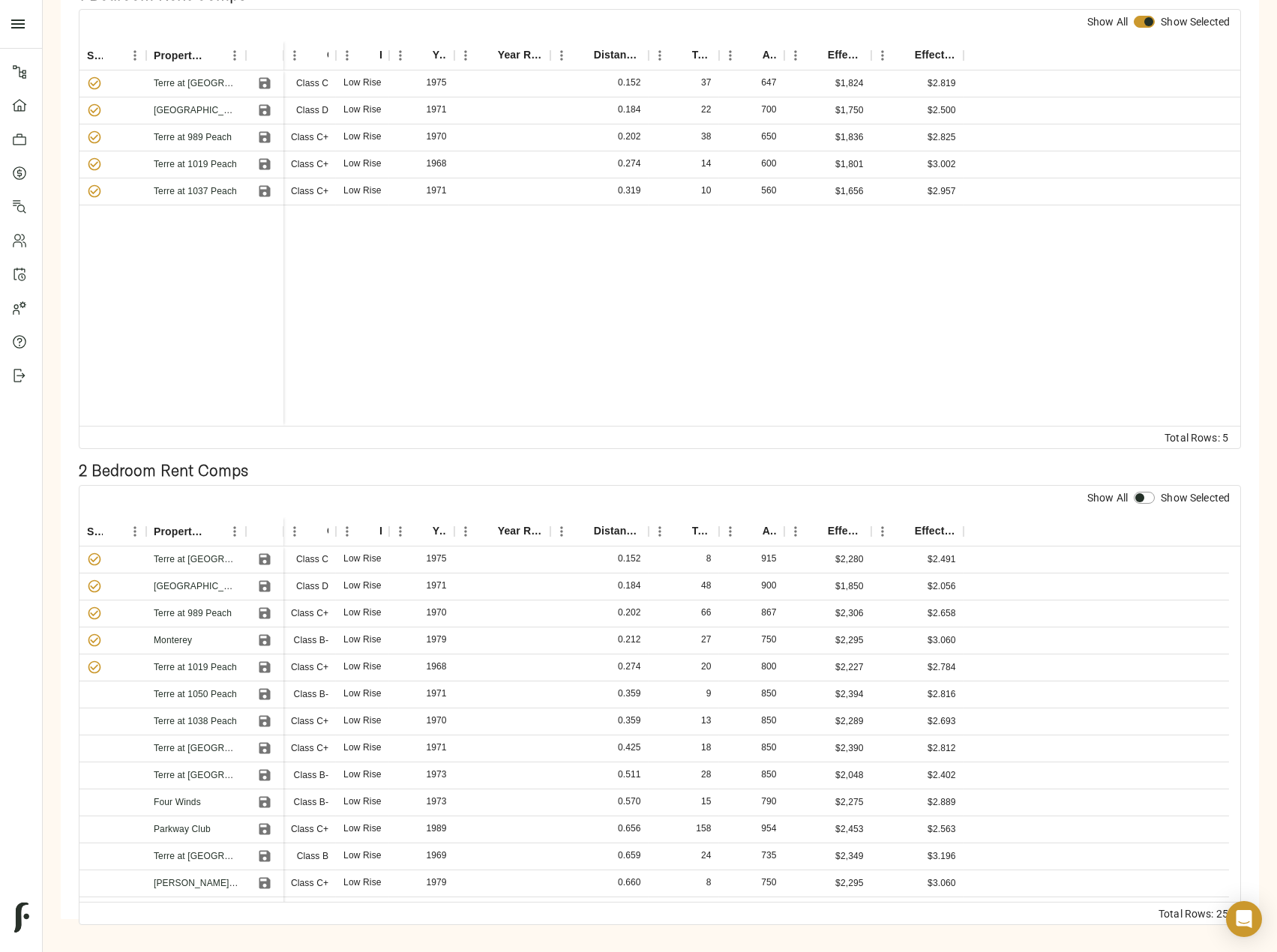
click at [1143, 500] on input "checkbox" at bounding box center [1140, 498] width 36 height 12
checkbox input "true"
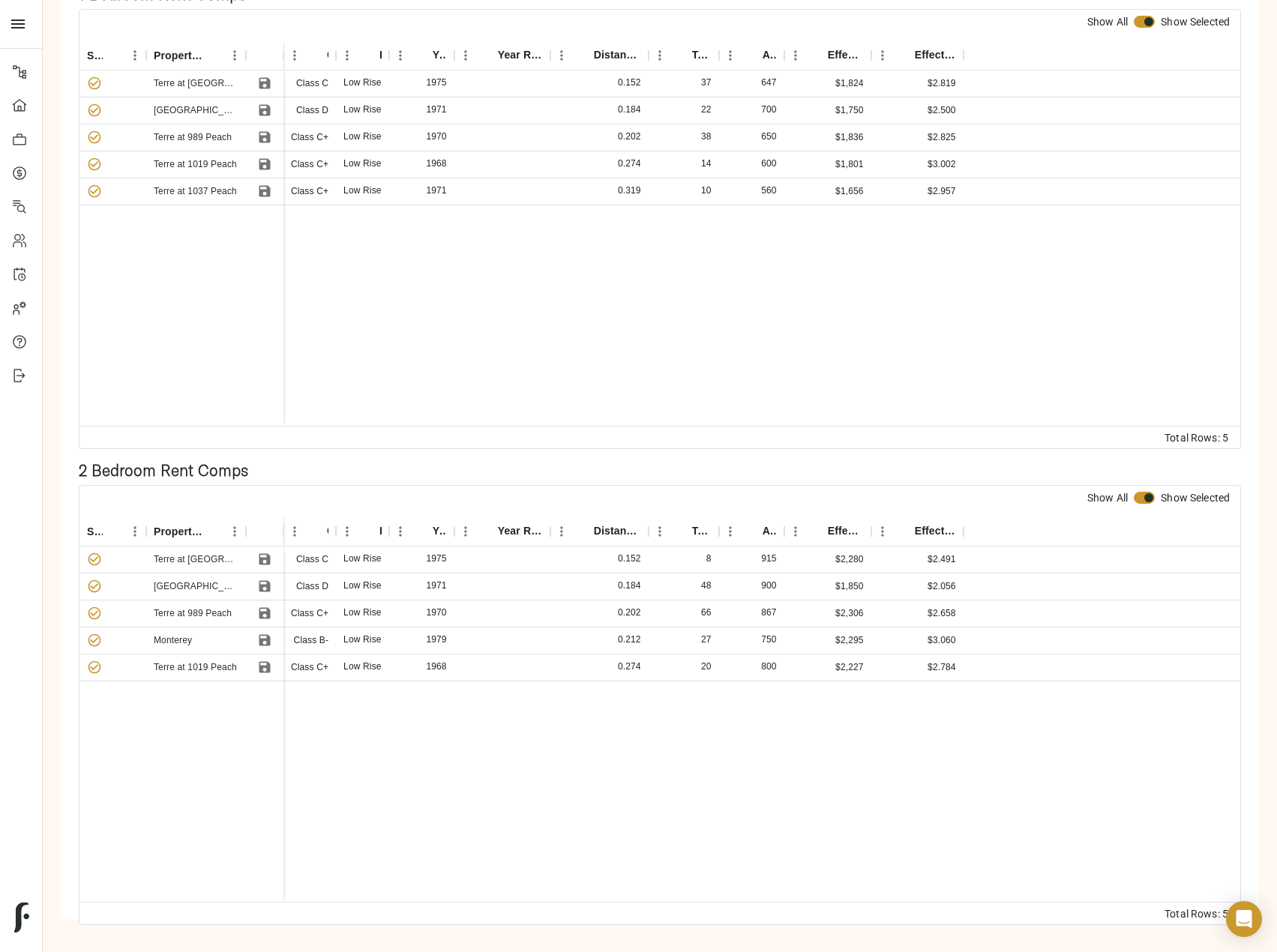
scroll to position [0, 0]
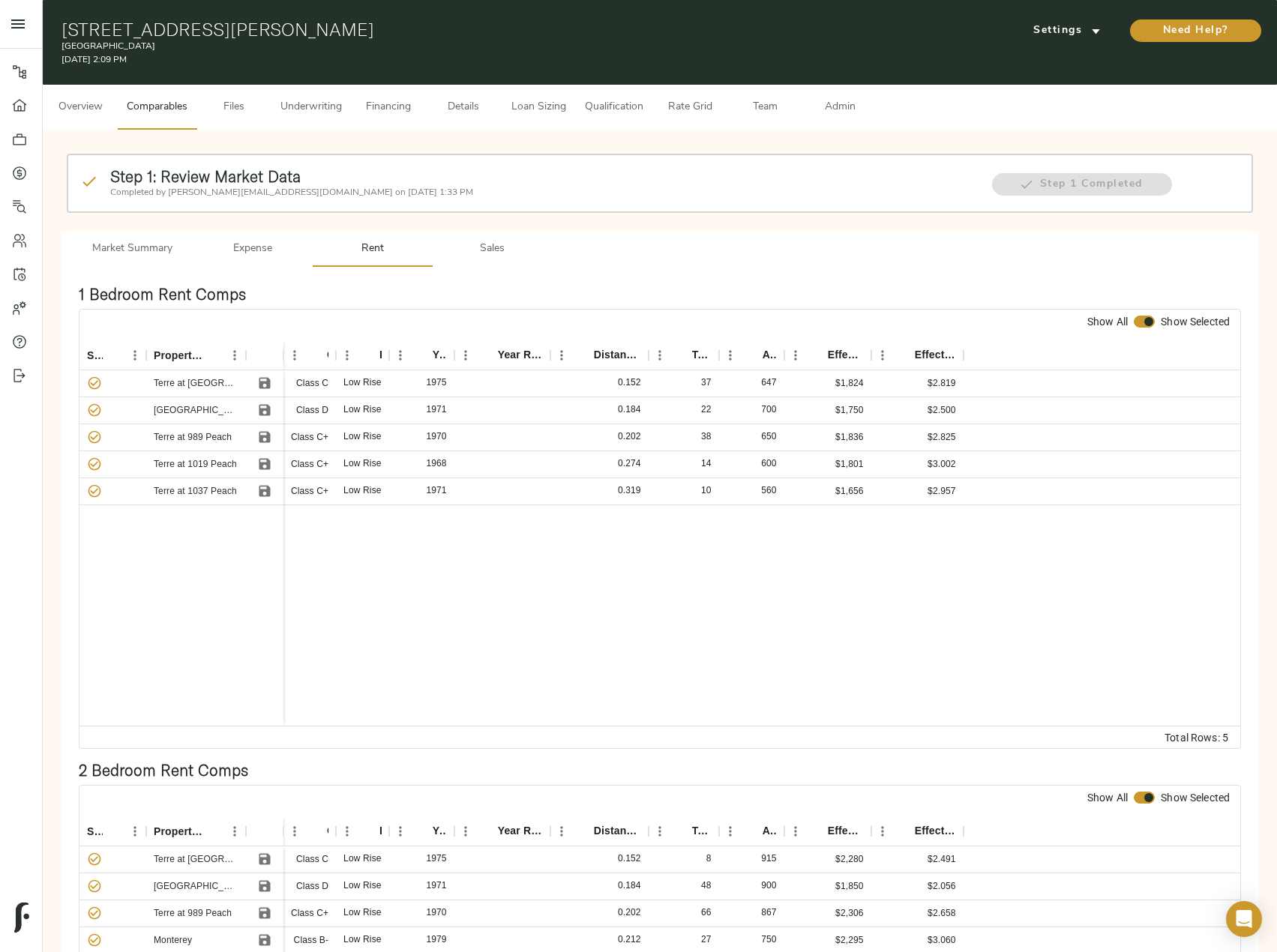
click at [479, 268] on div "1 Bedroom Rent Comps Show All Show Selected Selected? Property Name Class Heigh…" at bounding box center [659, 505] width 1199 height 476
click at [483, 255] on span "Sales" at bounding box center [492, 249] width 102 height 19
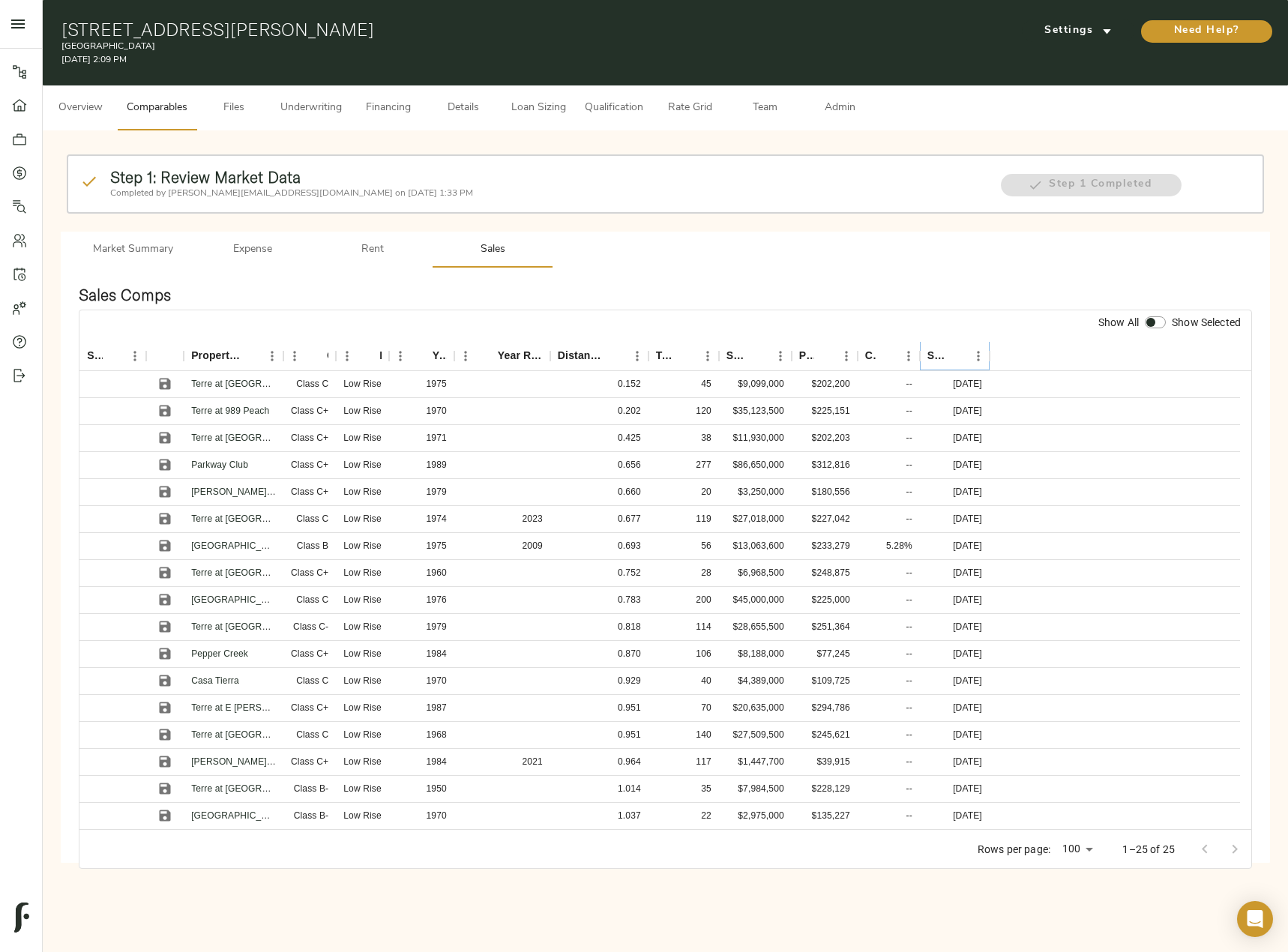
click at [958, 357] on icon "Sort" at bounding box center [956, 356] width 14 height 14
drag, startPoint x: 168, startPoint y: 382, endPoint x: 167, endPoint y: 399, distance: 17.0
click at [168, 382] on icon "Save" at bounding box center [165, 384] width 11 height 11
click at [165, 407] on icon "Save" at bounding box center [165, 411] width 11 height 11
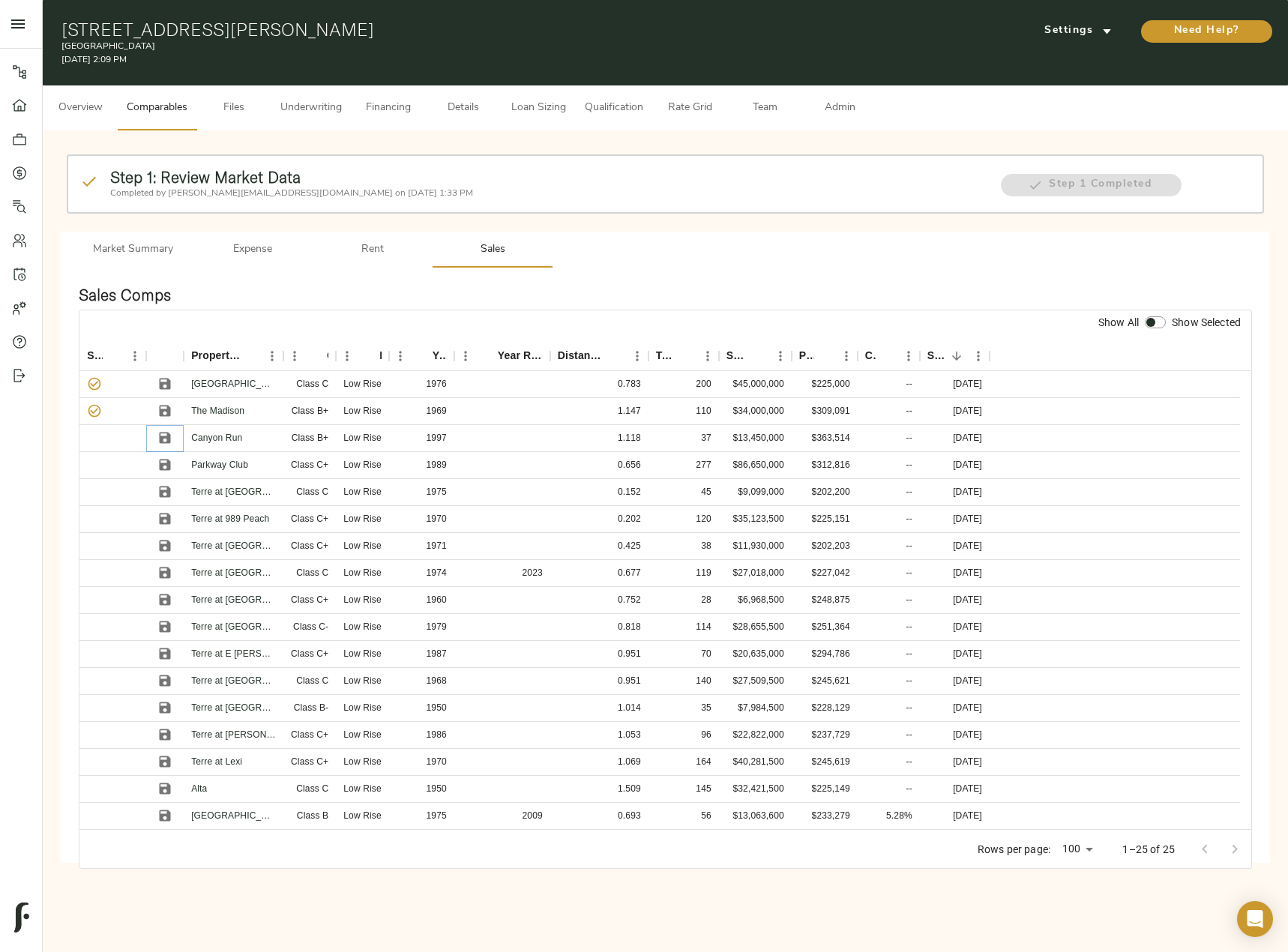
click at [164, 440] on icon "Save" at bounding box center [165, 437] width 15 height 15
click at [167, 462] on icon "Save" at bounding box center [165, 464] width 15 height 15
click at [167, 490] on icon "Save" at bounding box center [165, 492] width 11 height 11
click at [1158, 326] on input "checkbox" at bounding box center [1151, 322] width 36 height 12
checkbox input "true"
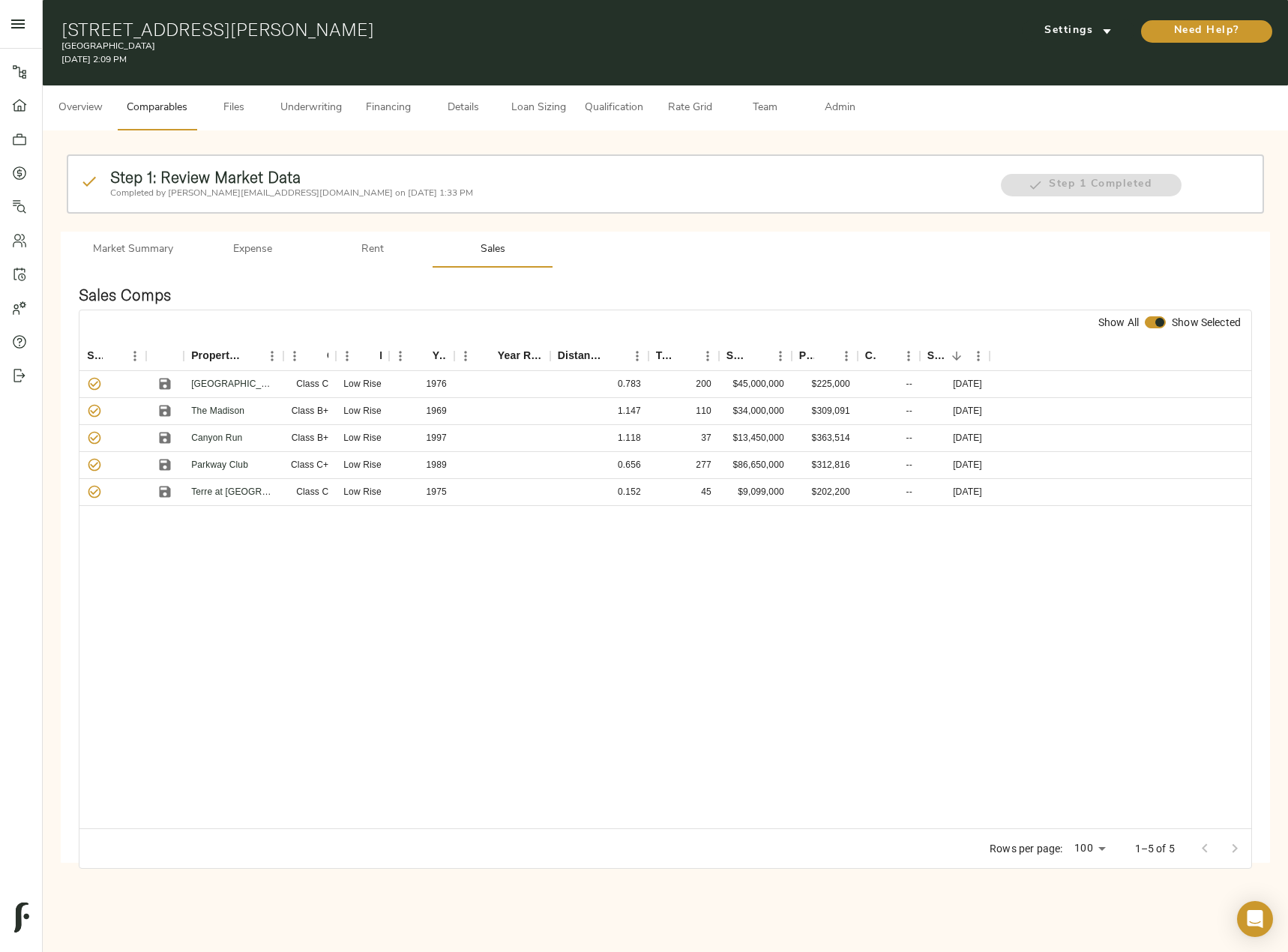
click at [834, 103] on span "Admin" at bounding box center [839, 108] width 57 height 19
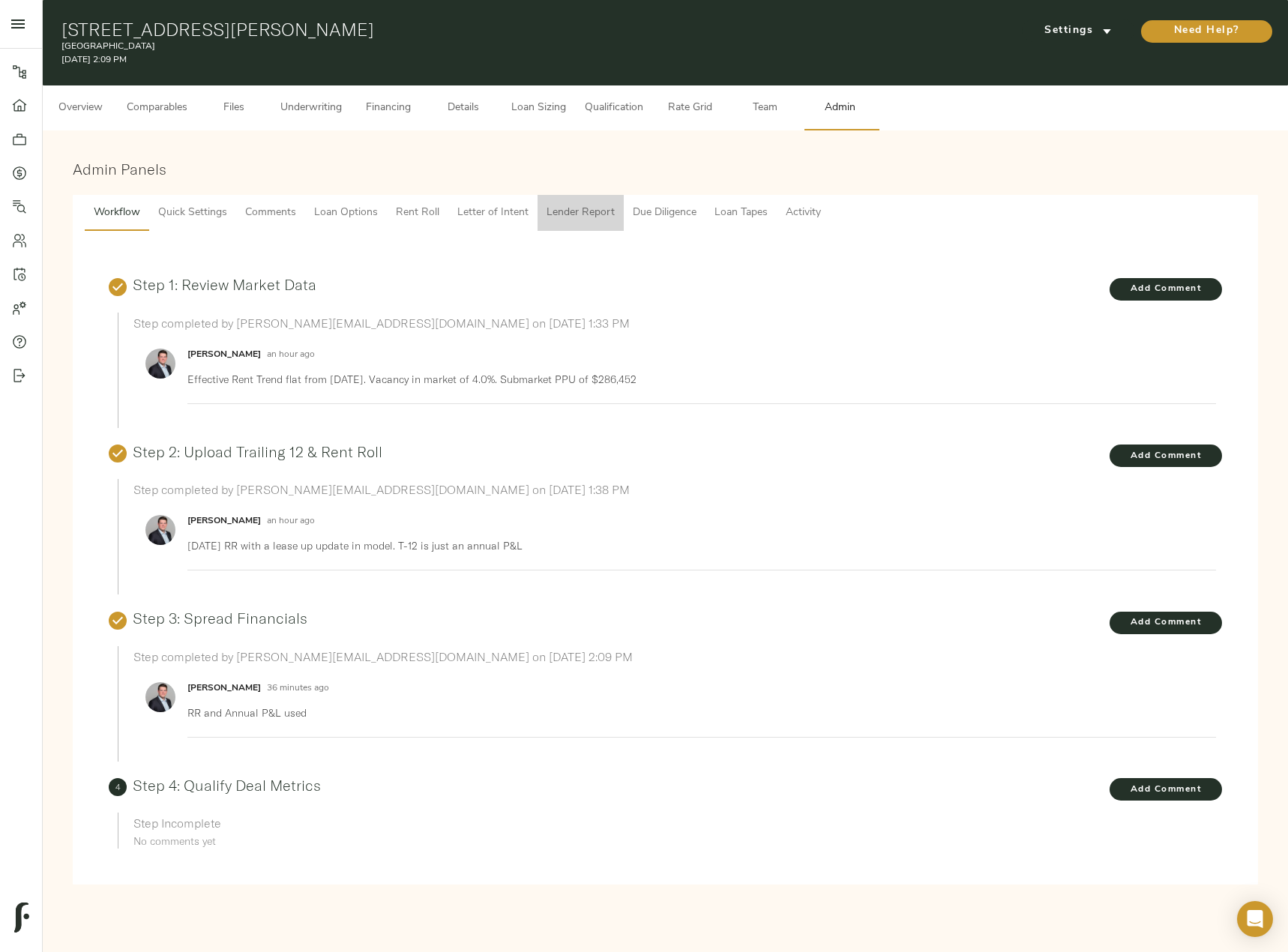
click at [571, 203] on button "Lender Report" at bounding box center [580, 213] width 87 height 36
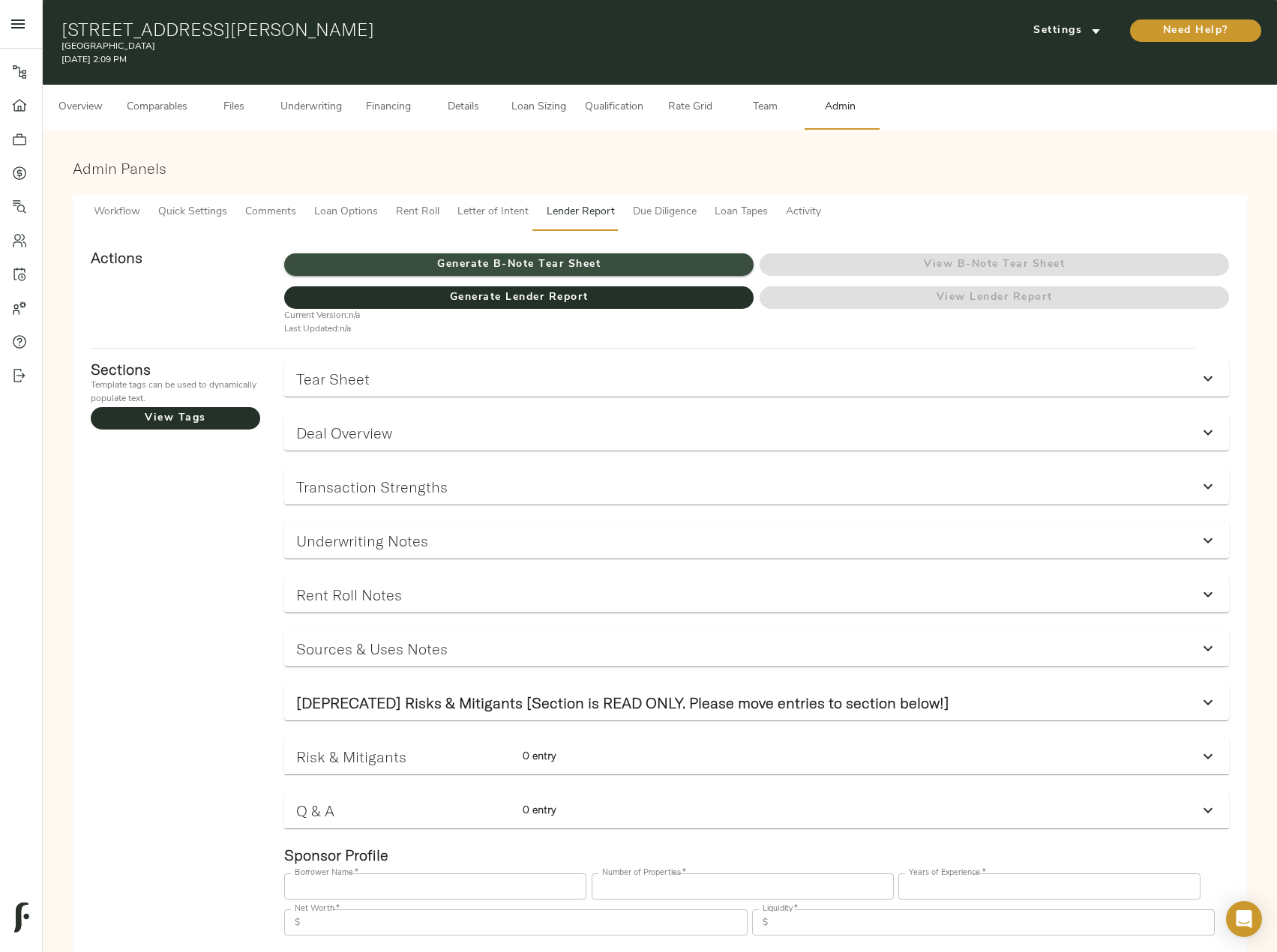
click at [568, 253] on button "Generate B-Note Tear Sheet" at bounding box center [519, 264] width 470 height 23
